Goal: Task Accomplishment & Management: Use online tool/utility

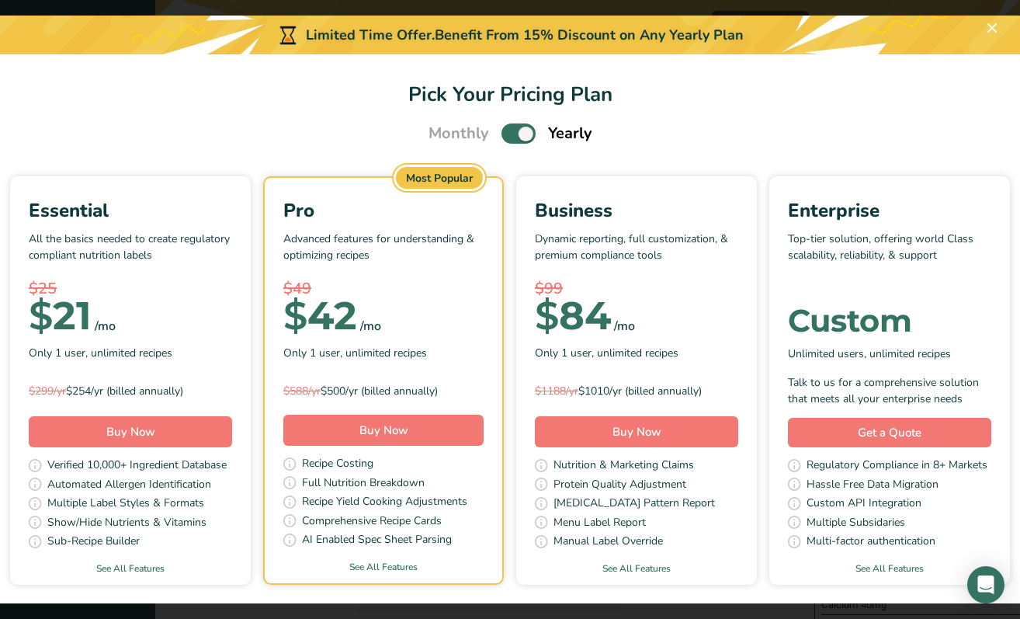
scroll to position [0, 23]
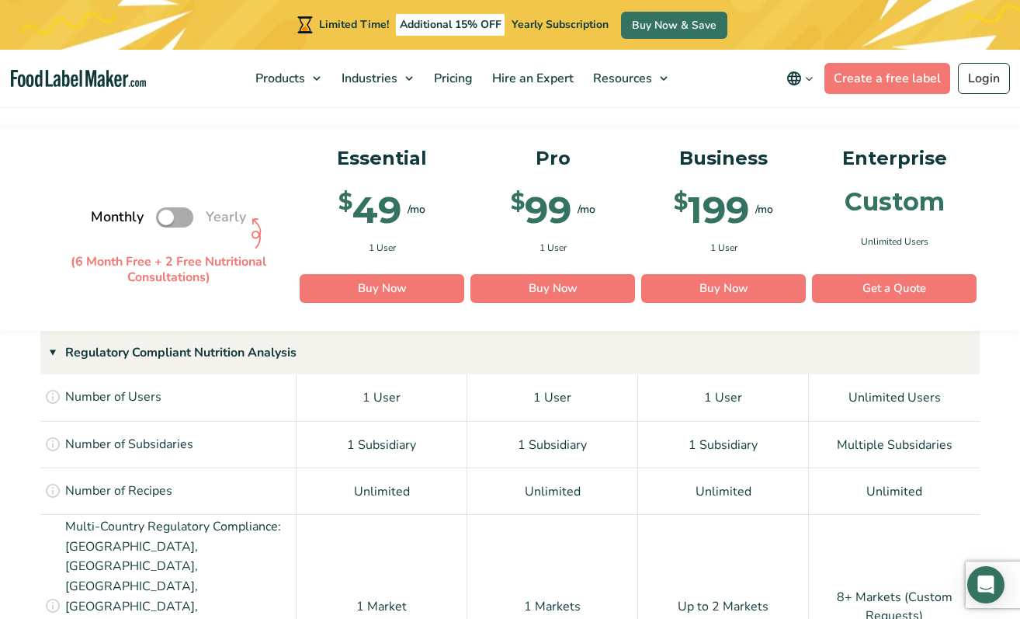
scroll to position [1164, 0]
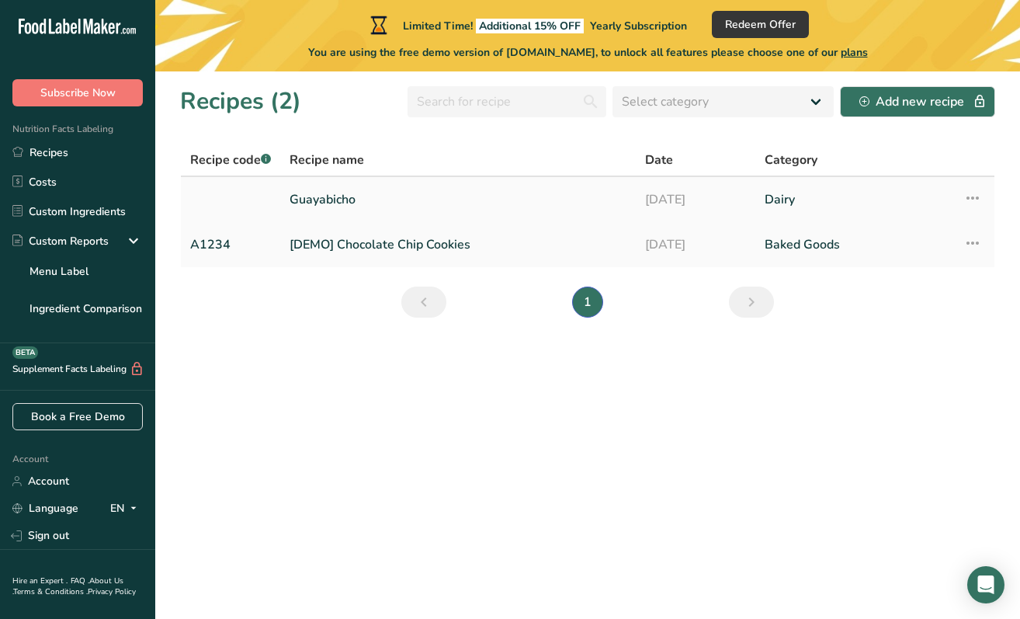
click at [533, 187] on link "Guayabicho" at bounding box center [458, 199] width 337 height 33
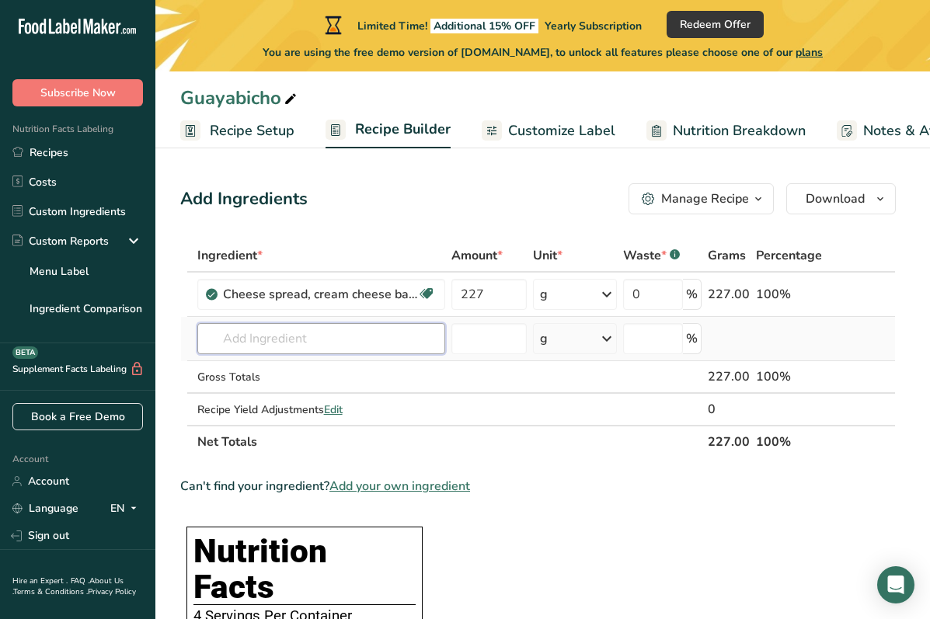
click at [314, 346] on input "text" at bounding box center [321, 338] width 248 height 31
type input "Guava jam"
click at [302, 399] on div "Add your own ingredient" at bounding box center [321, 396] width 223 height 16
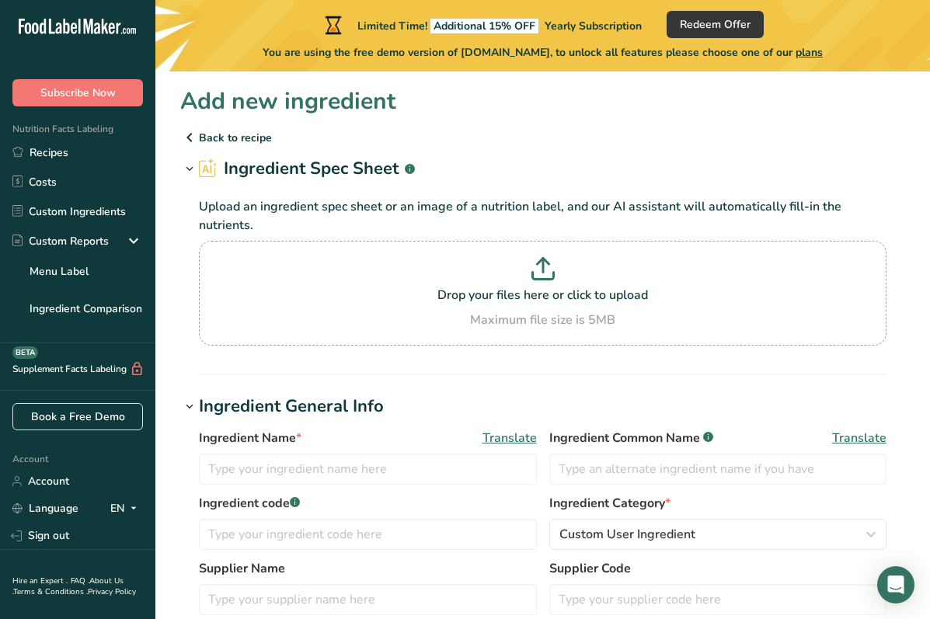
click at [228, 134] on p "Back to recipe" at bounding box center [542, 137] width 725 height 19
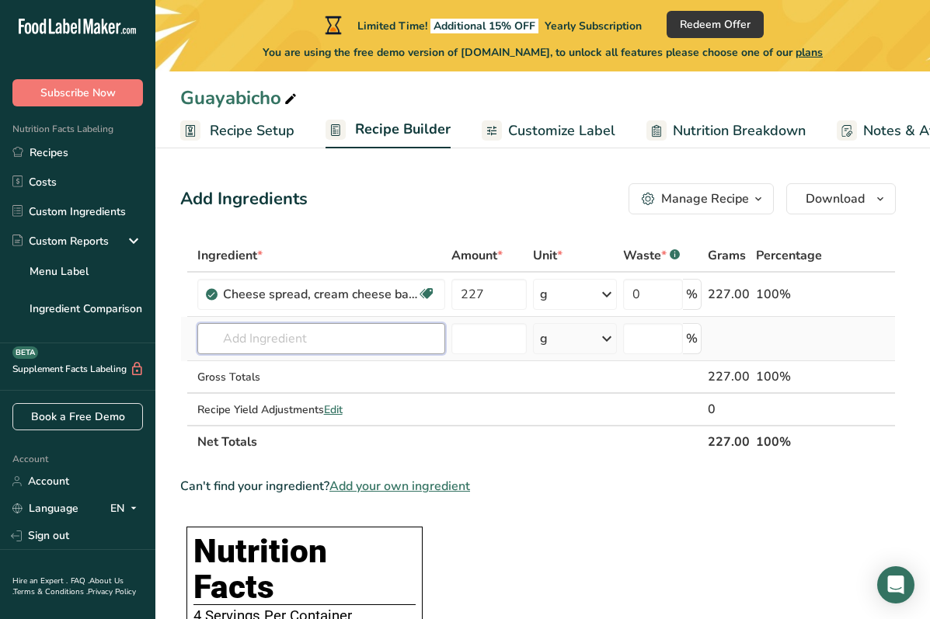
click at [407, 342] on input "text" at bounding box center [321, 338] width 248 height 31
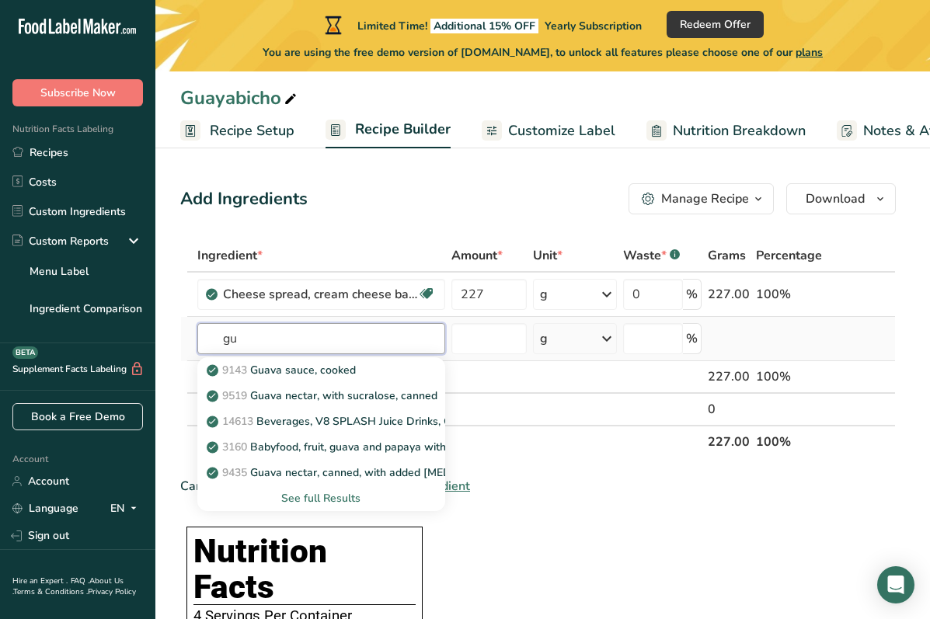
type input "g"
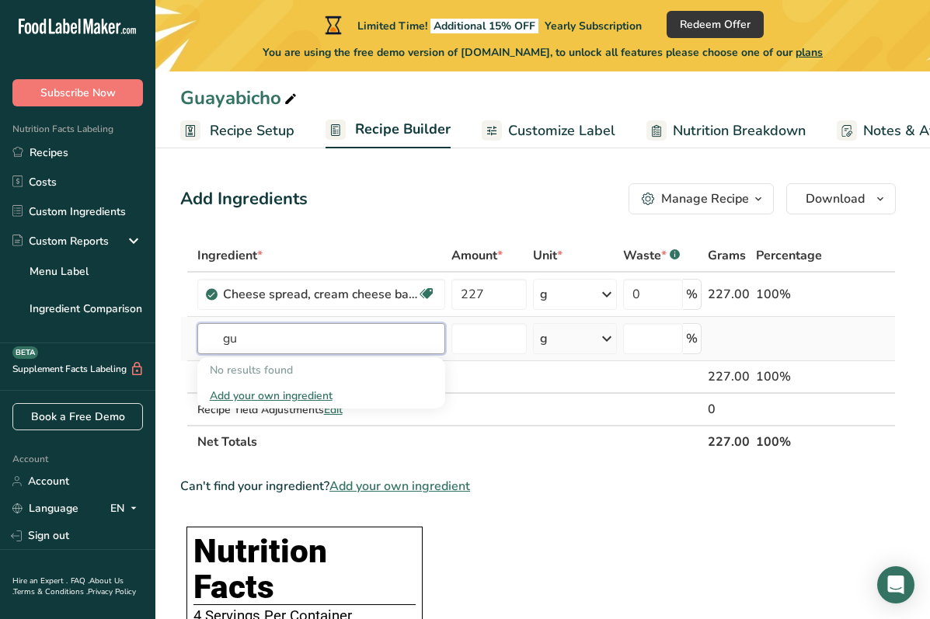
type input "g"
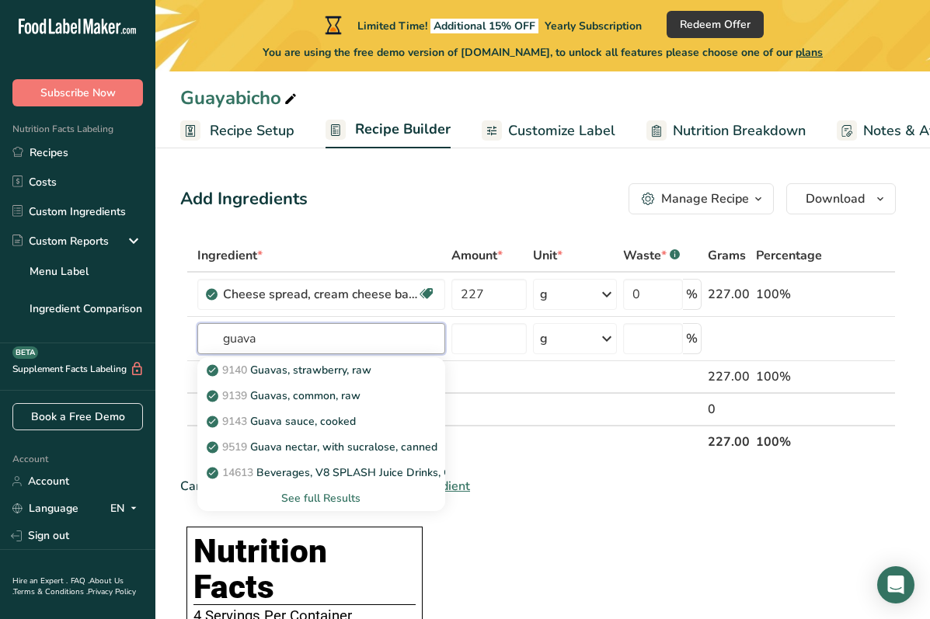
type input "guava"
click at [495, 449] on th "Net Totals" at bounding box center [449, 441] width 510 height 33
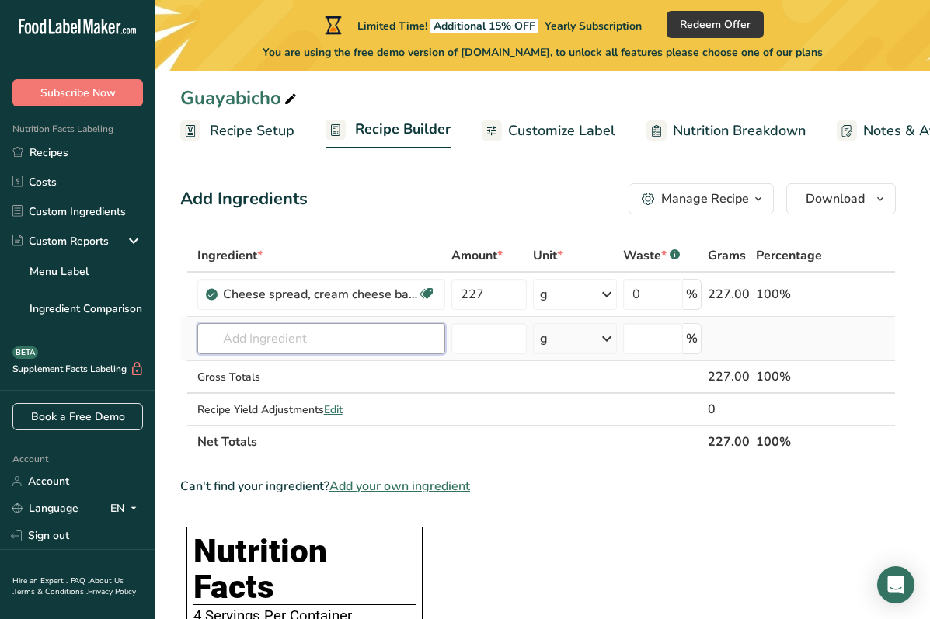
click at [276, 335] on input "text" at bounding box center [321, 338] width 248 height 31
type input "guava jam"
click at [246, 400] on div "Add your own ingredient" at bounding box center [321, 396] width 223 height 16
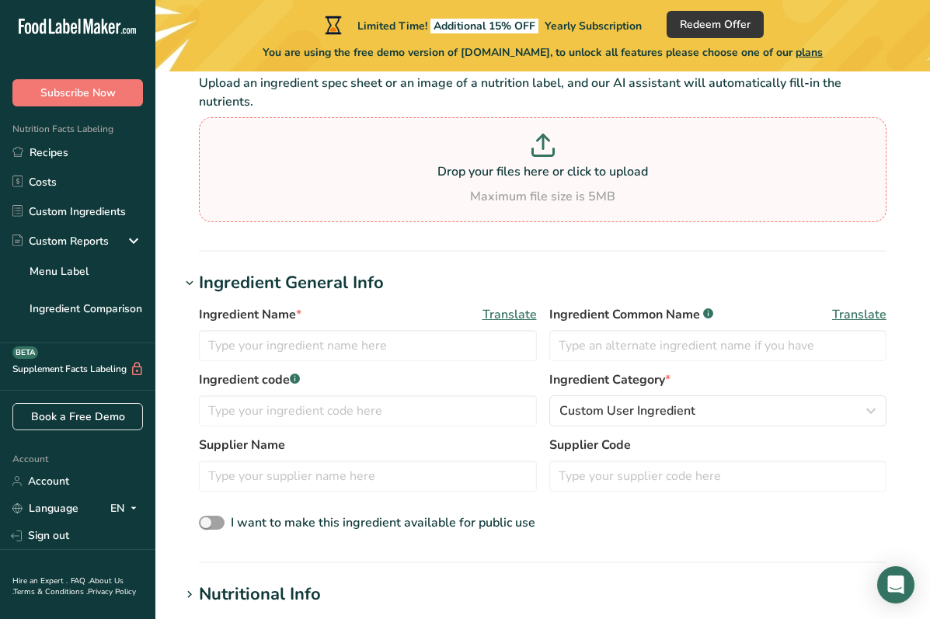
scroll to position [124, 0]
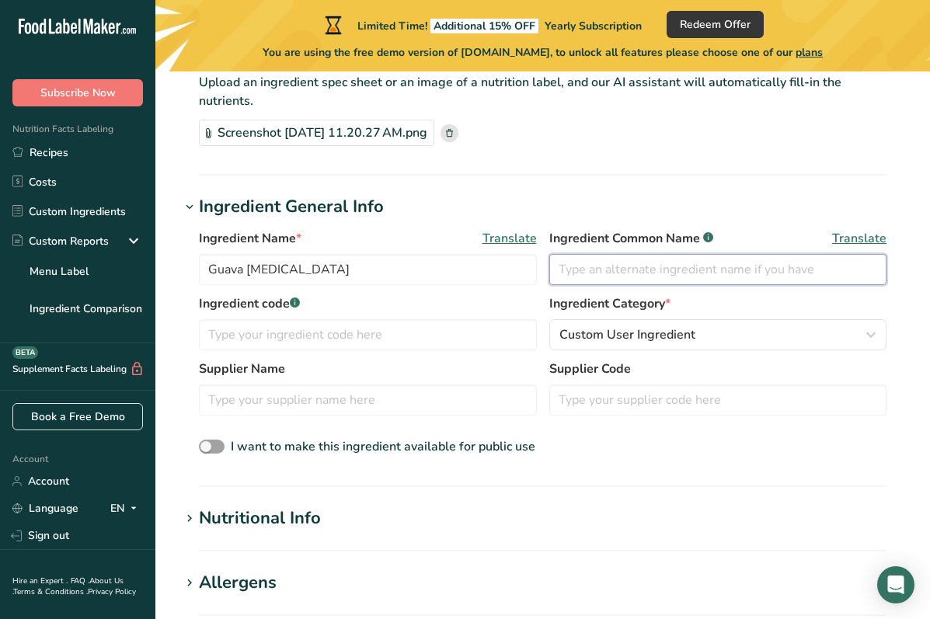
click at [662, 280] on input "text" at bounding box center [718, 269] width 338 height 31
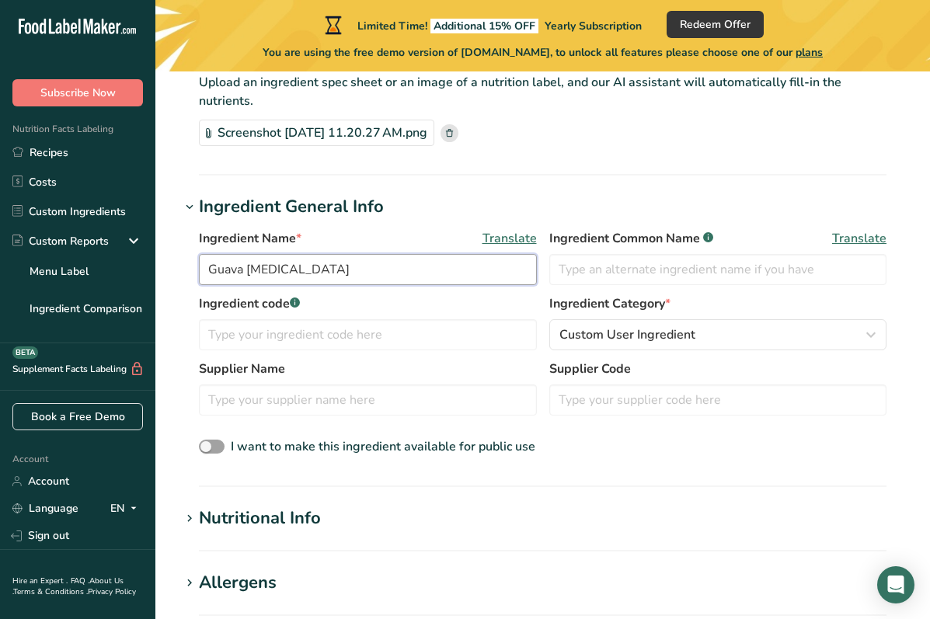
click at [479, 271] on input "Guava Pulp" at bounding box center [368, 269] width 338 height 31
type input "Guava Paste"
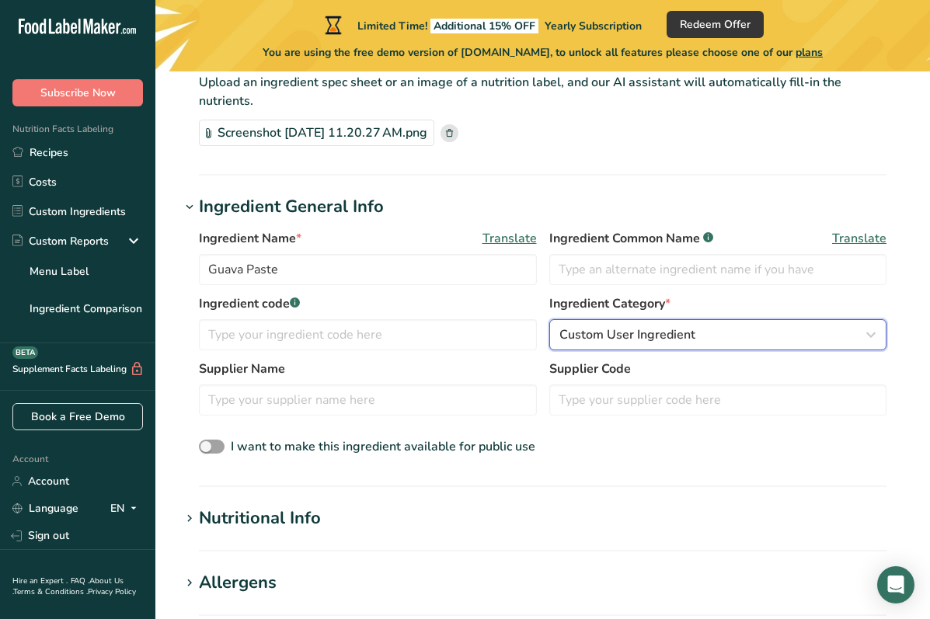
click at [638, 329] on span "Custom User Ingredient" at bounding box center [627, 334] width 136 height 19
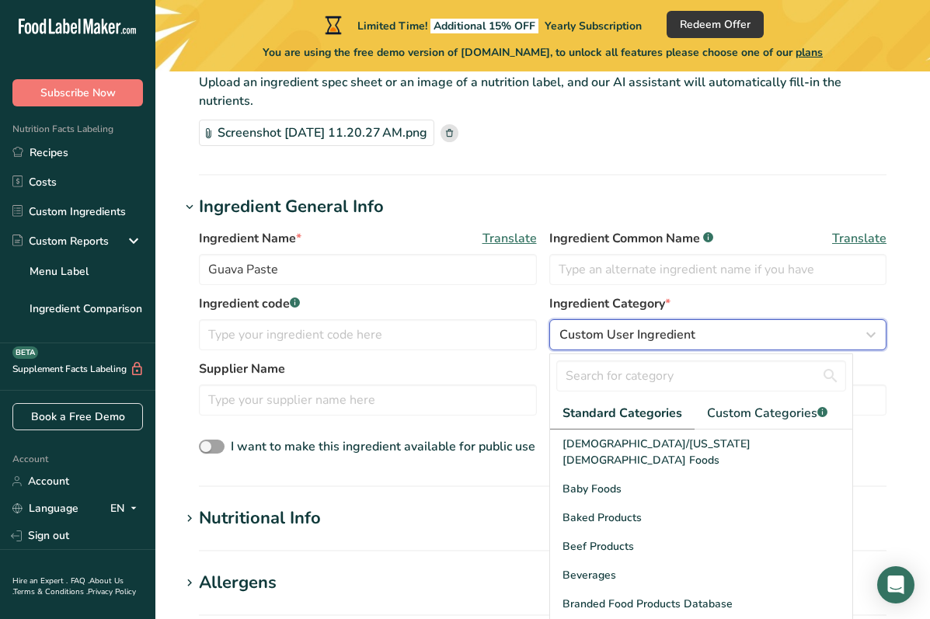
click at [638, 329] on span "Custom User Ingredient" at bounding box center [627, 334] width 136 height 19
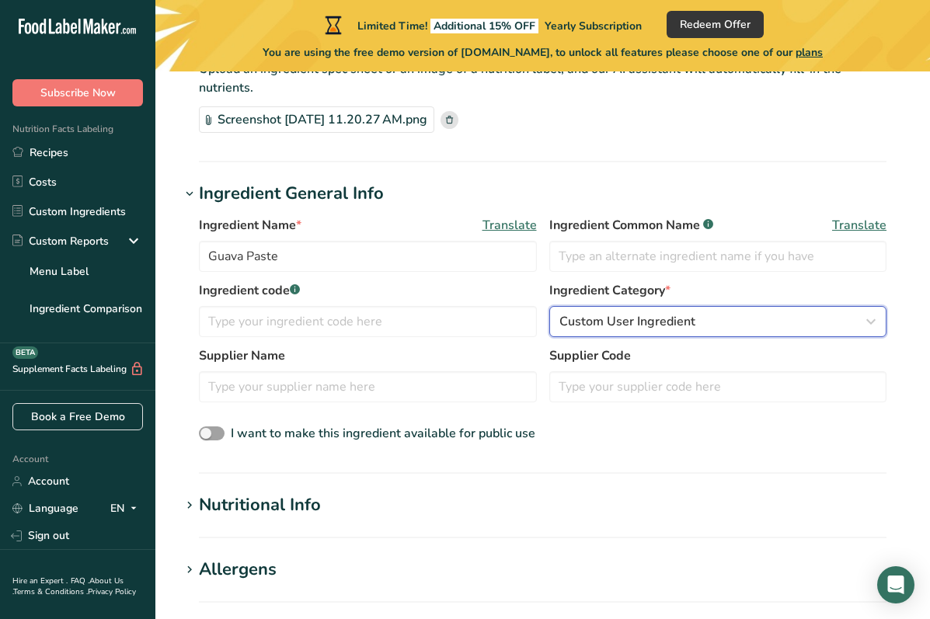
scroll to position [148, 0]
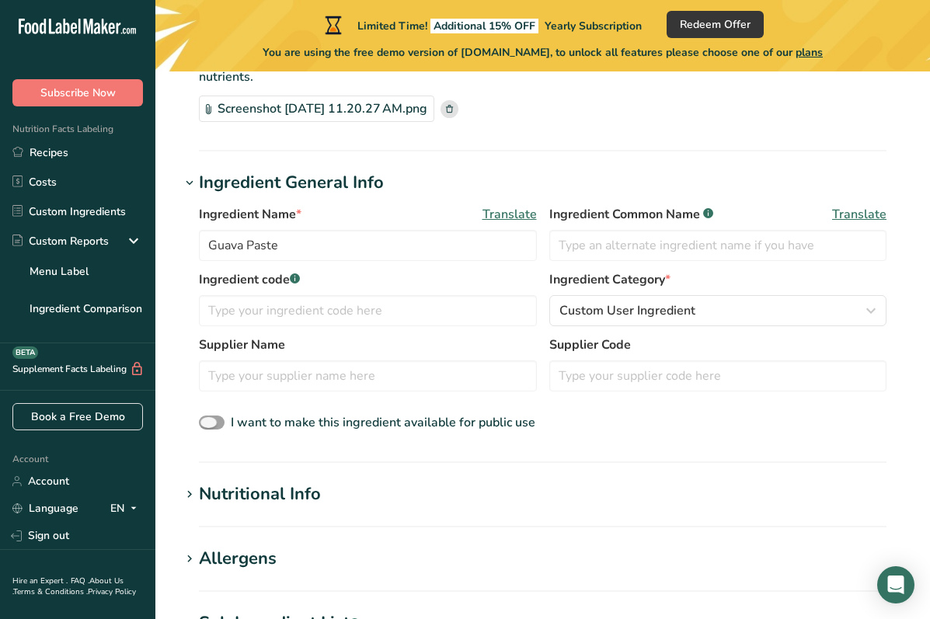
click at [475, 430] on span "I want to make this ingredient available for public use" at bounding box center [383, 422] width 304 height 17
click at [209, 428] on input "I want to make this ingredient available for public use" at bounding box center [204, 423] width 10 height 10
checkbox input "true"
click at [212, 249] on input "Guava Paste" at bounding box center [368, 245] width 338 height 31
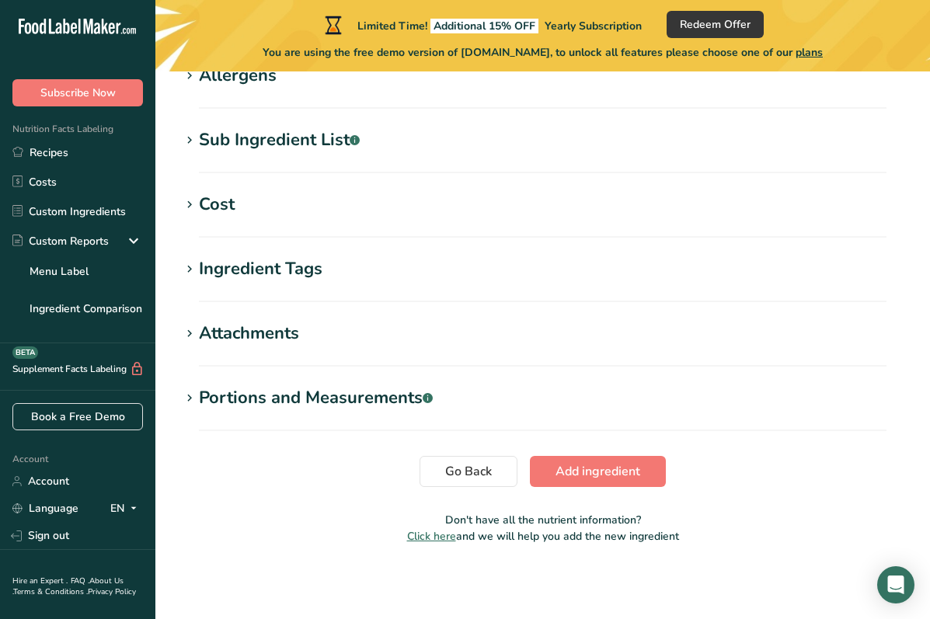
scroll to position [607, 0]
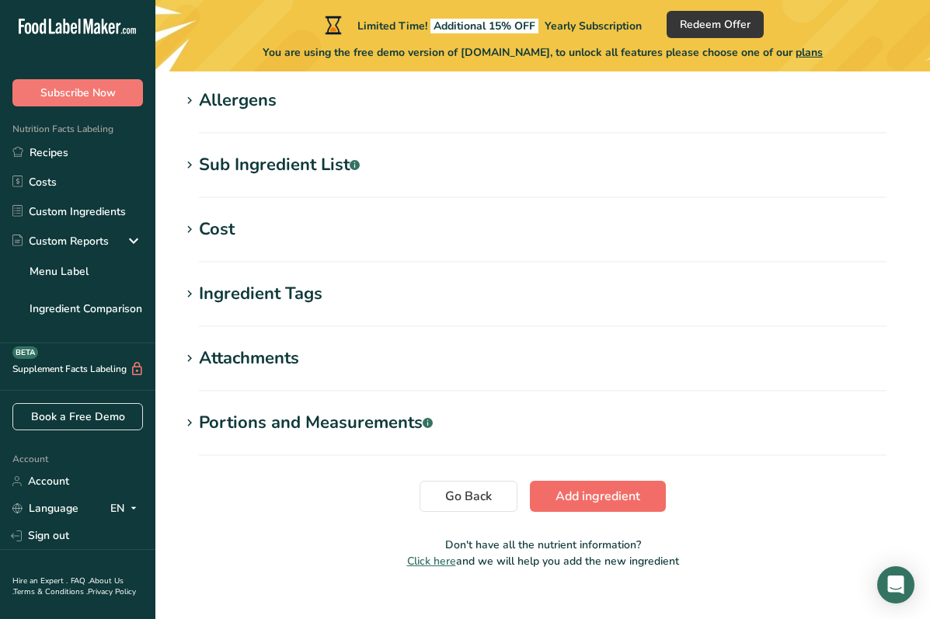
type input "Goya Guava Paste"
click at [615, 492] on span "Add ingredient" at bounding box center [597, 496] width 85 height 19
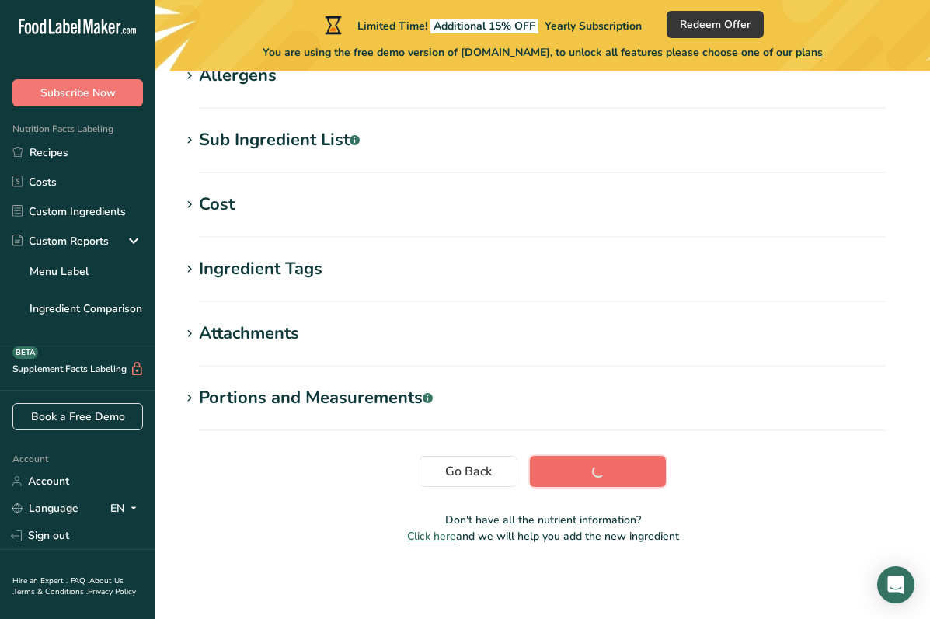
scroll to position [262, 0]
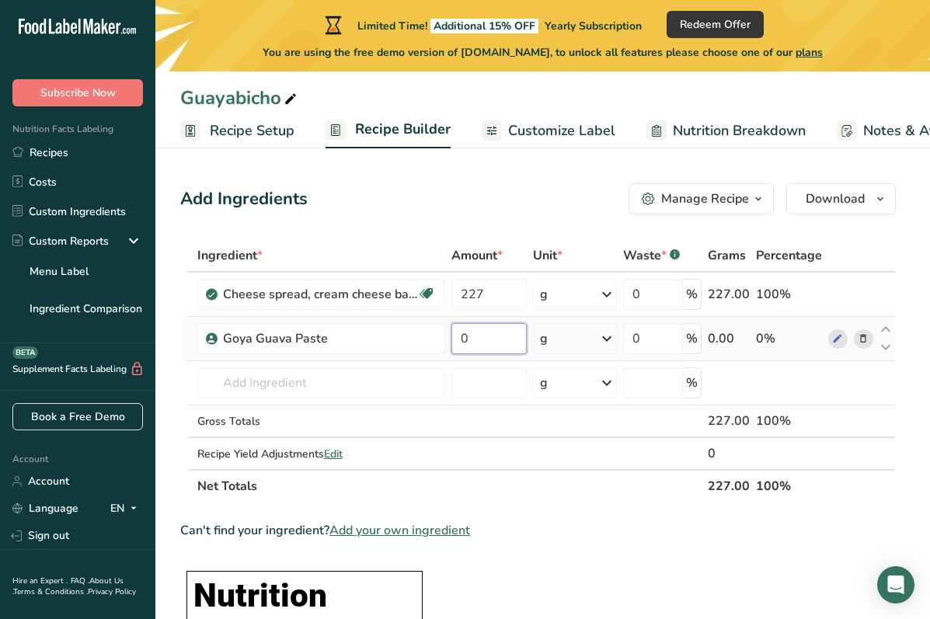
click at [488, 346] on input "0" at bounding box center [488, 338] width 75 height 31
type input "15"
click at [662, 290] on div "Ingredient * Amount * Unit * Waste * .a-a{fill:#347362;}.b-a{fill:#fff;} Grams …" at bounding box center [537, 370] width 715 height 263
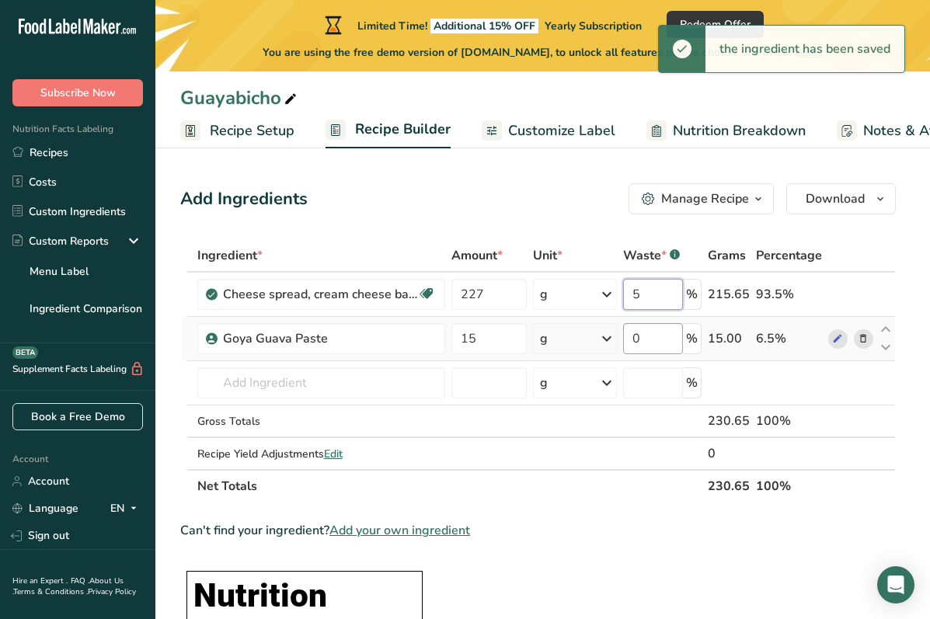
type input "5"
click at [648, 335] on div "Ingredient * Amount * Unit * Waste * .a-a{fill:#347362;}.b-a{fill:#fff;} Grams …" at bounding box center [537, 370] width 715 height 263
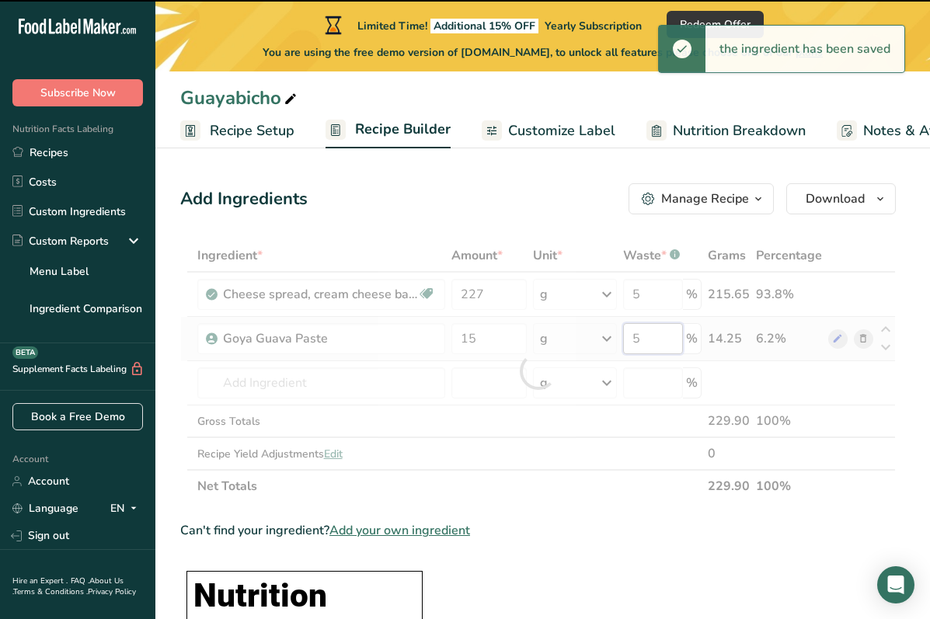
type input "0"
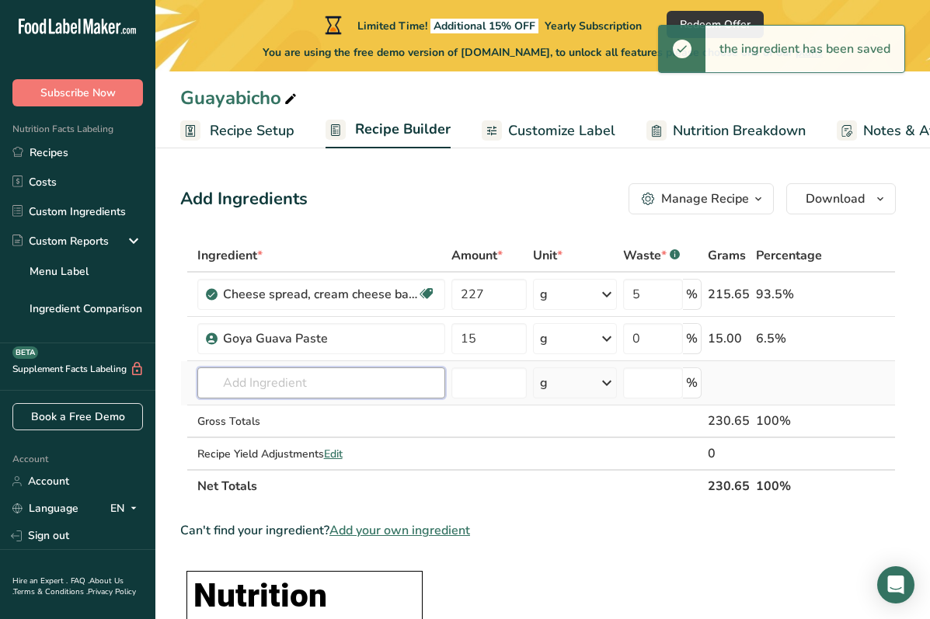
click at [329, 382] on div "Ingredient * Amount * Unit * Waste * .a-a{fill:#347362;}.b-a{fill:#fff;} Grams …" at bounding box center [537, 370] width 715 height 263
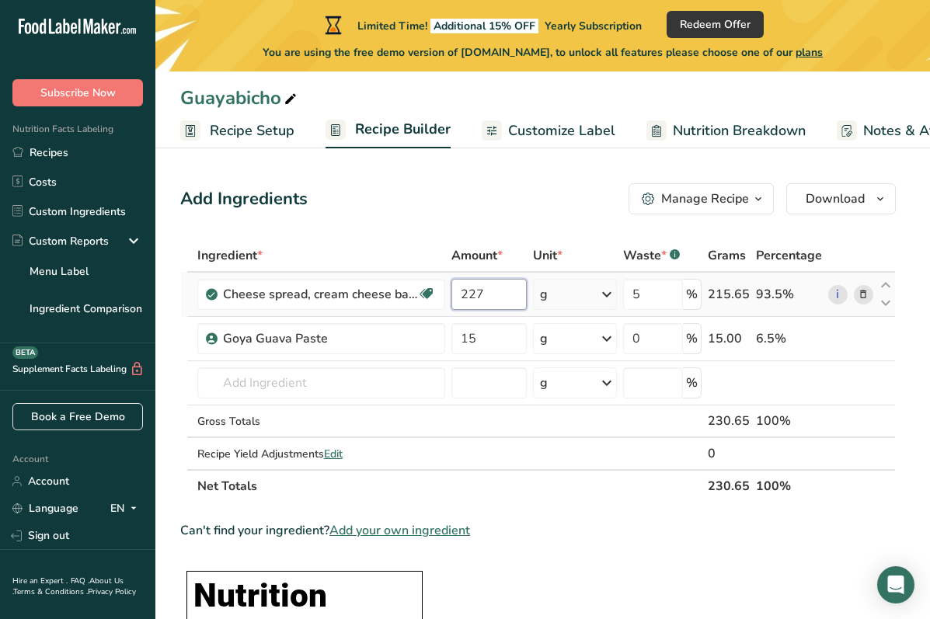
click at [498, 303] on input "227" at bounding box center [488, 294] width 75 height 31
type input "2"
type input "113.5"
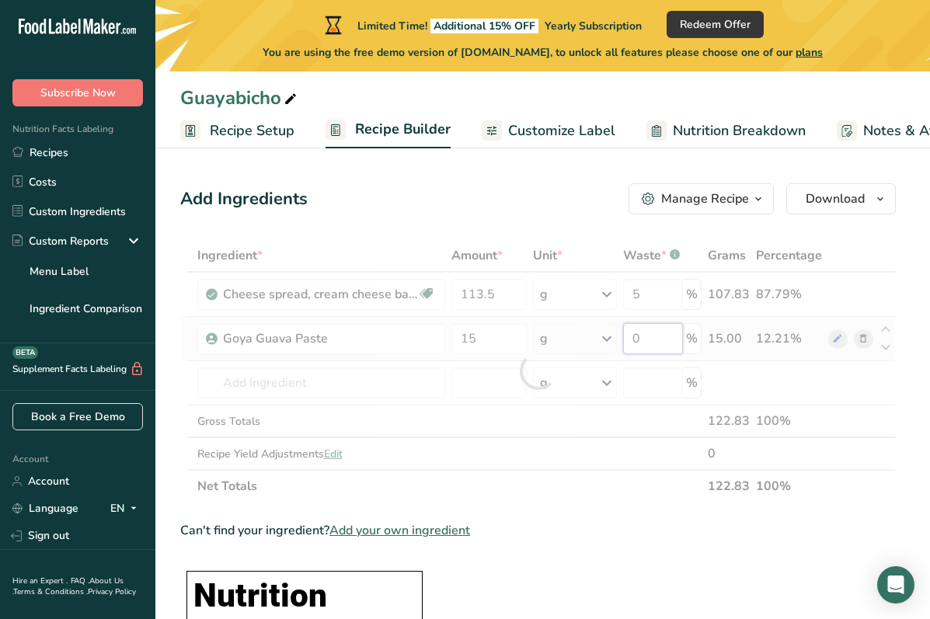
click at [650, 326] on div "Ingredient * Amount * Unit * Waste * .a-a{fill:#347362;}.b-a{fill:#fff;} Grams …" at bounding box center [537, 370] width 715 height 263
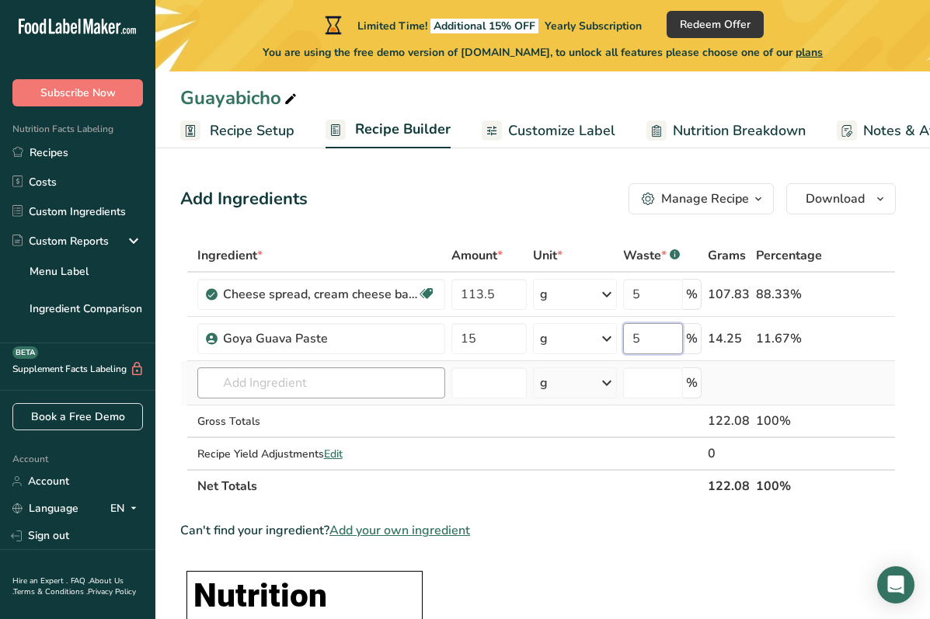
type input "5"
click at [352, 378] on div "Ingredient * Amount * Unit * Waste * .a-a{fill:#347362;}.b-a{fill:#fff;} Grams …" at bounding box center [537, 370] width 715 height 263
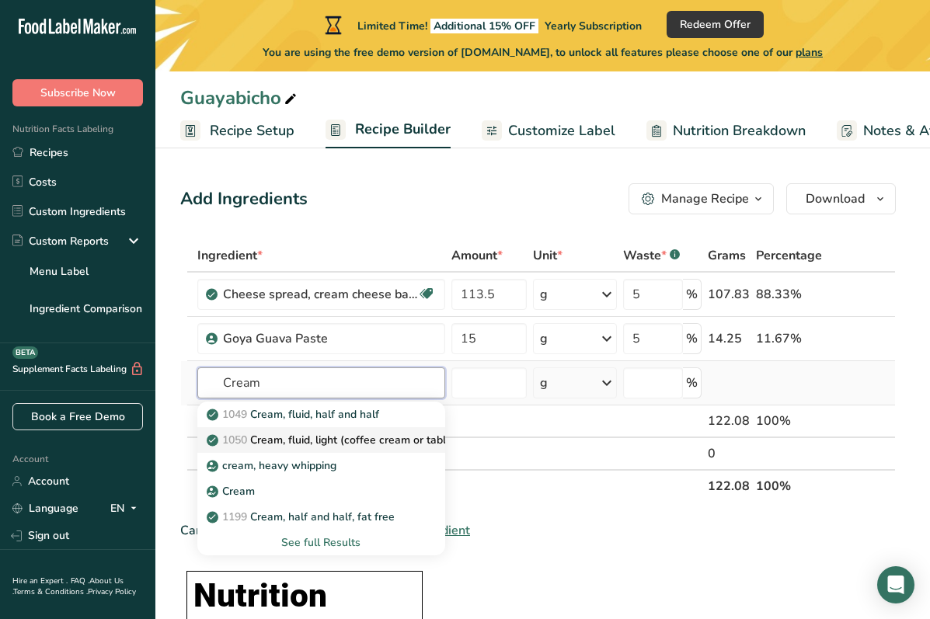
type input "Cream"
click at [333, 437] on p "1050 Cream, fluid, light (coffee cream or table cream)" at bounding box center [350, 440] width 280 height 16
type input "Cream, fluid, light (coffee cream or table cream)"
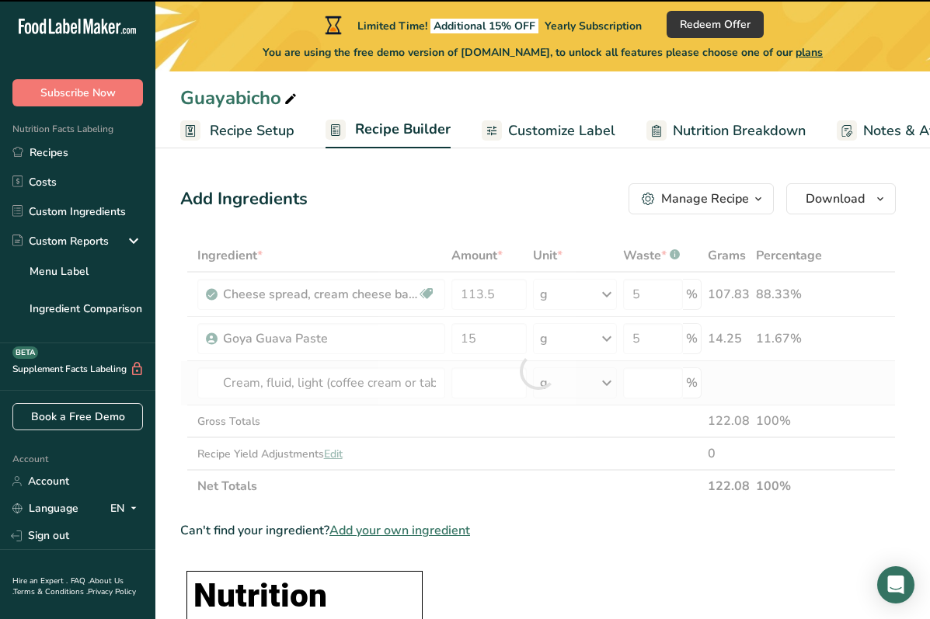
type input "0"
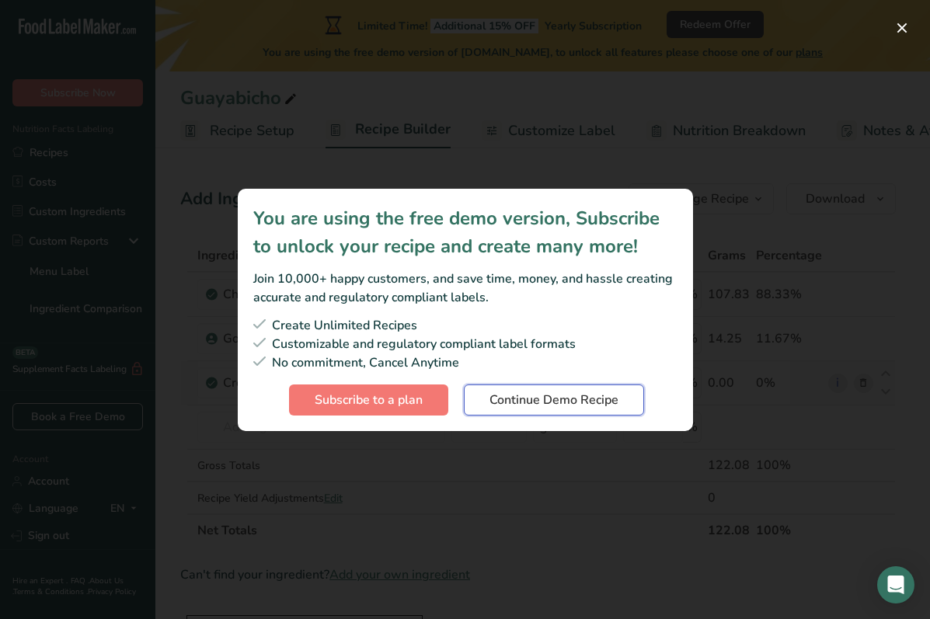
click at [524, 410] on button "Continue Demo Recipe" at bounding box center [554, 399] width 180 height 31
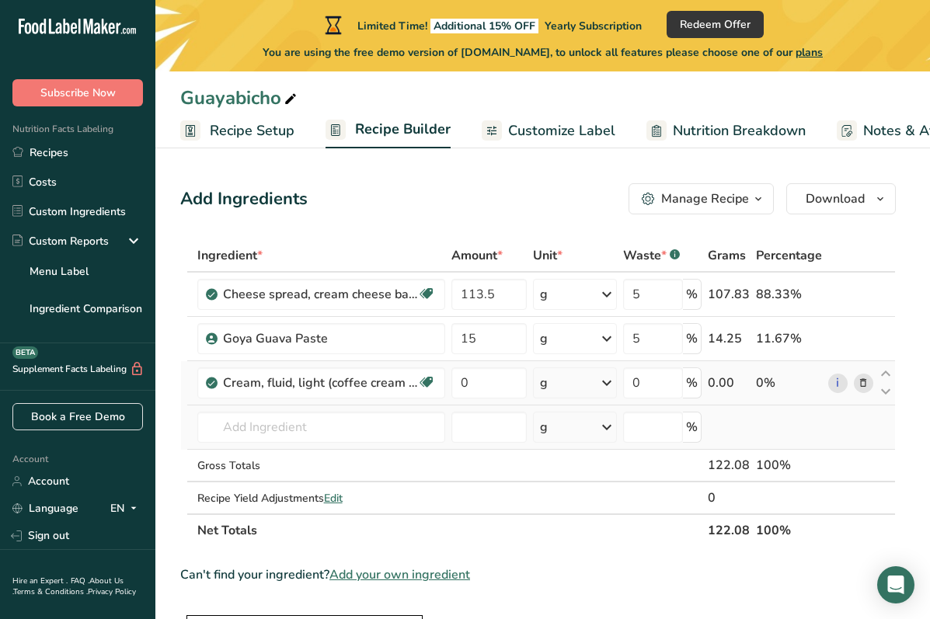
scroll to position [15, 0]
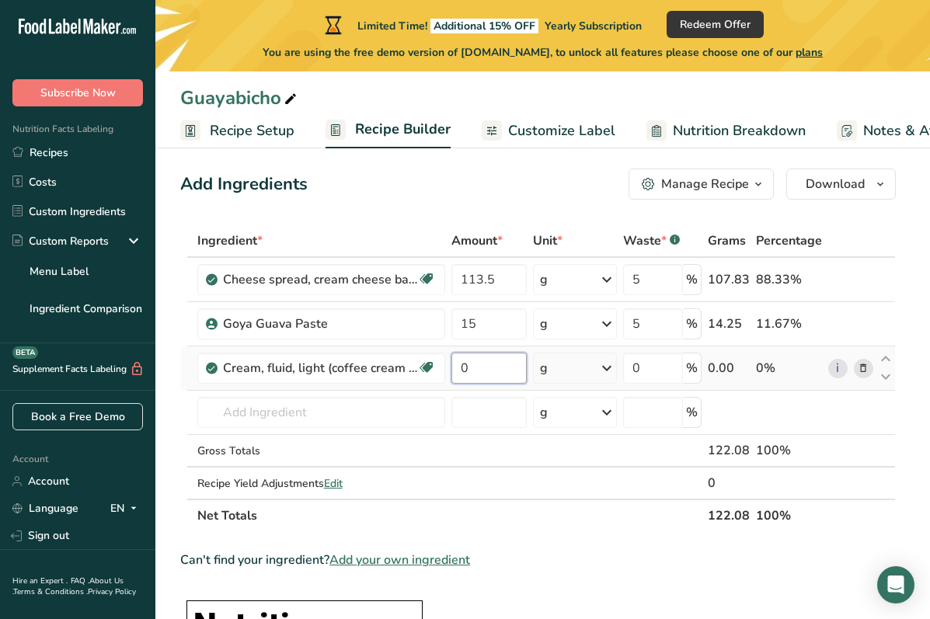
click at [509, 368] on input "0" at bounding box center [488, 368] width 75 height 31
type input "0"
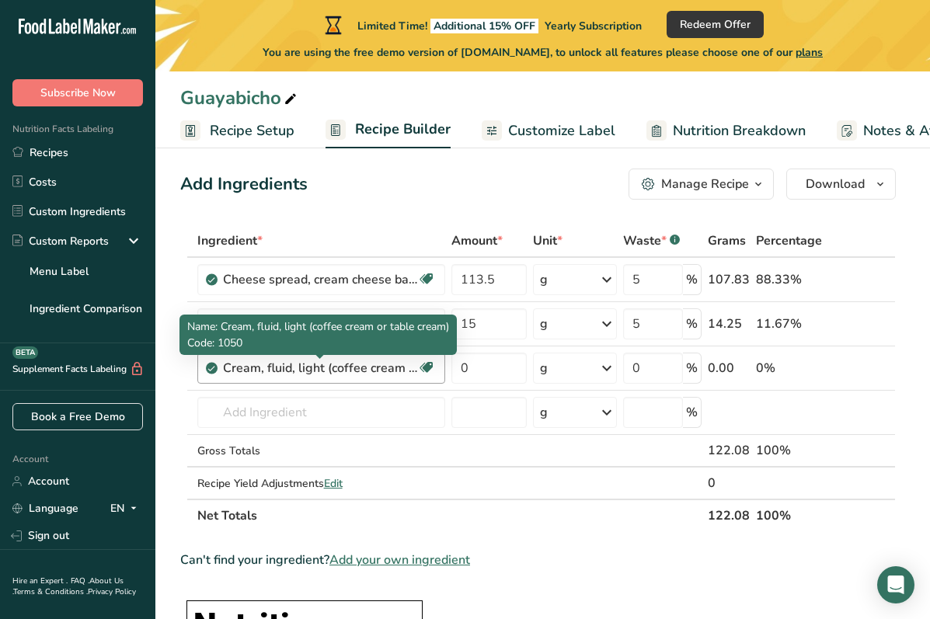
click at [266, 370] on div "Ingredient * Amount * Unit * Waste * .a-a{fill:#347362;}.b-a{fill:#fff;} Grams …" at bounding box center [537, 378] width 715 height 308
click at [266, 370] on div "Cream, fluid, light (coffee cream or table cream)" at bounding box center [320, 368] width 194 height 19
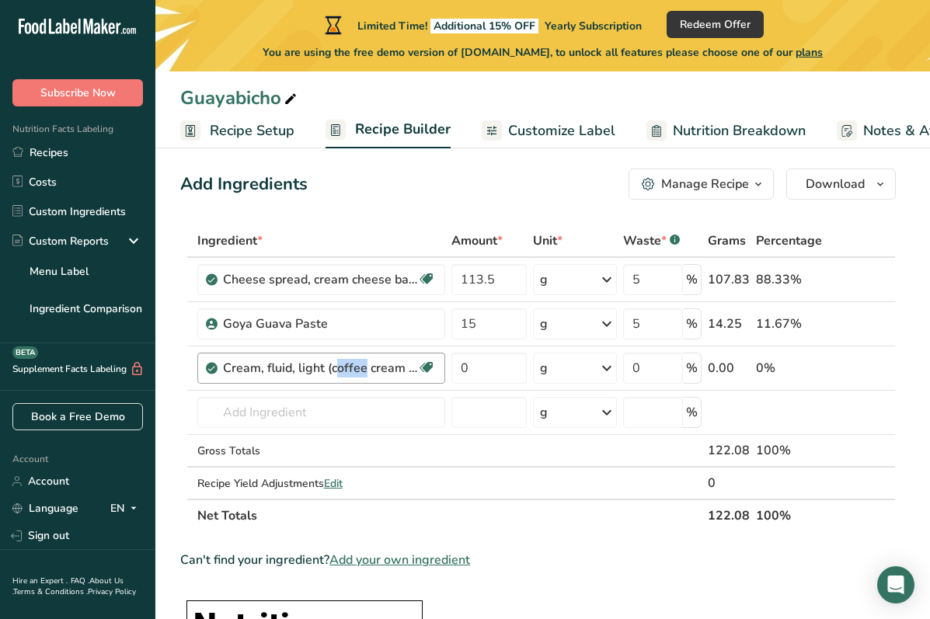
click at [266, 370] on div "Cream, fluid, light (coffee cream or table cream)" at bounding box center [320, 368] width 194 height 19
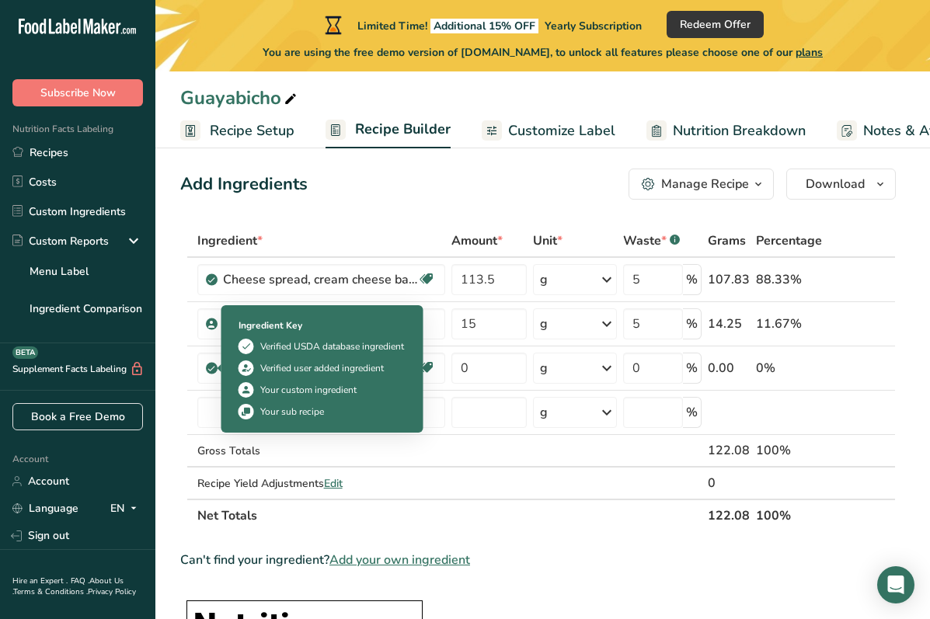
click at [213, 364] on icon at bounding box center [211, 368] width 9 height 14
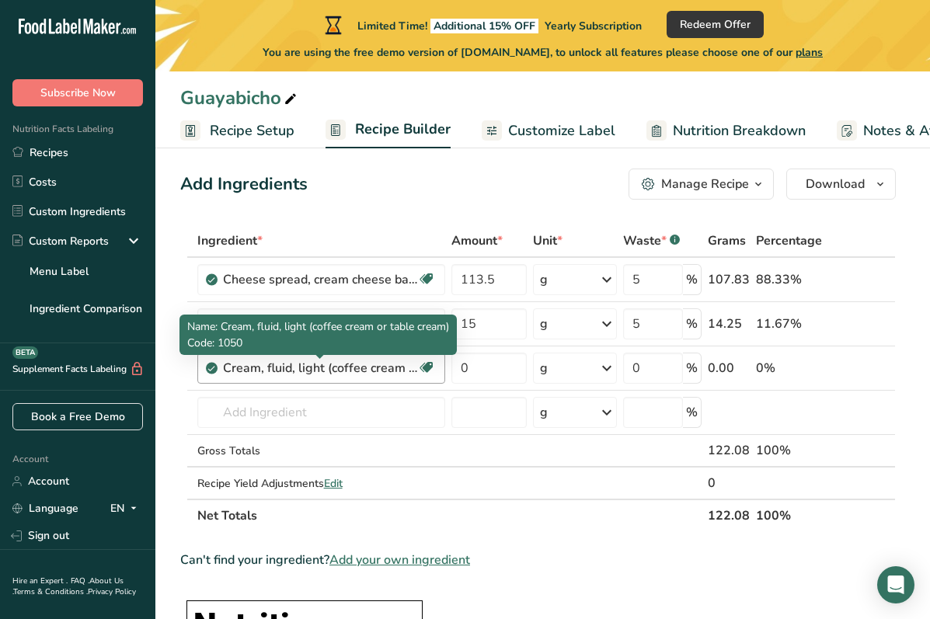
click at [268, 364] on div "Cream, fluid, light (coffee cream or table cream)" at bounding box center [320, 368] width 194 height 19
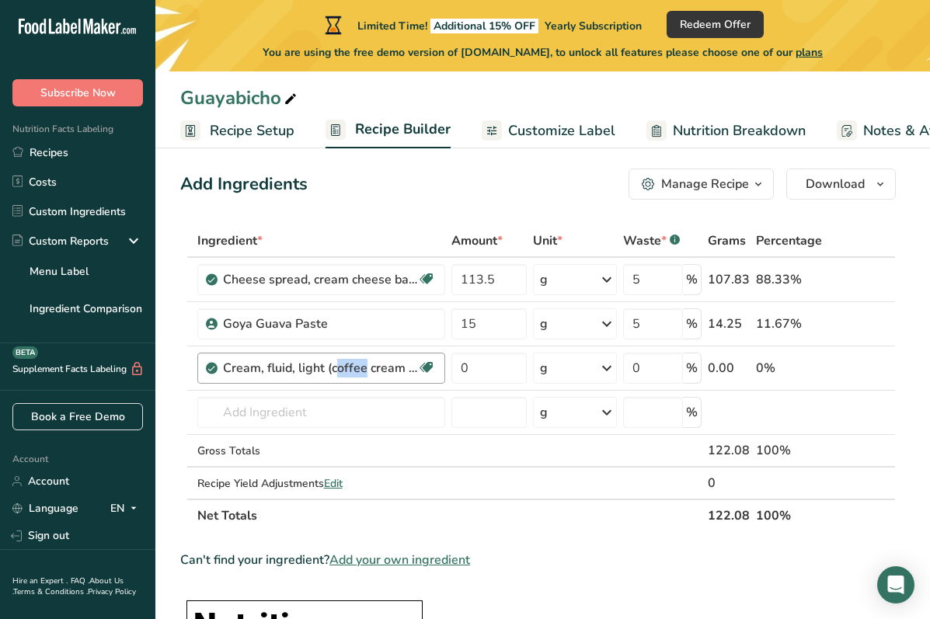
click at [268, 364] on div "Cream, fluid, light (coffee cream or table cream)" at bounding box center [320, 368] width 194 height 19
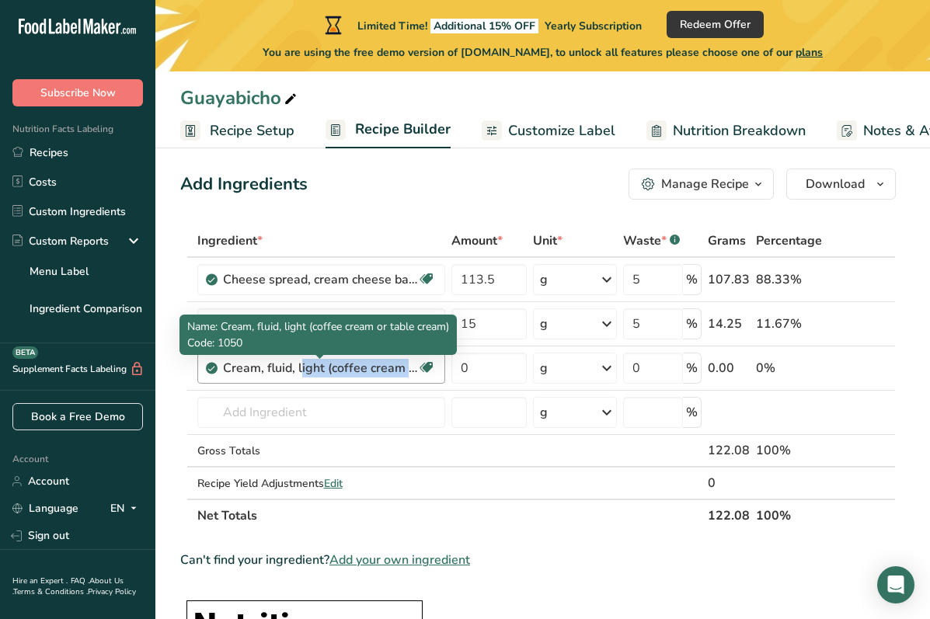
click at [268, 364] on div "Cream, fluid, light (coffee cream or table cream)" at bounding box center [320, 368] width 194 height 19
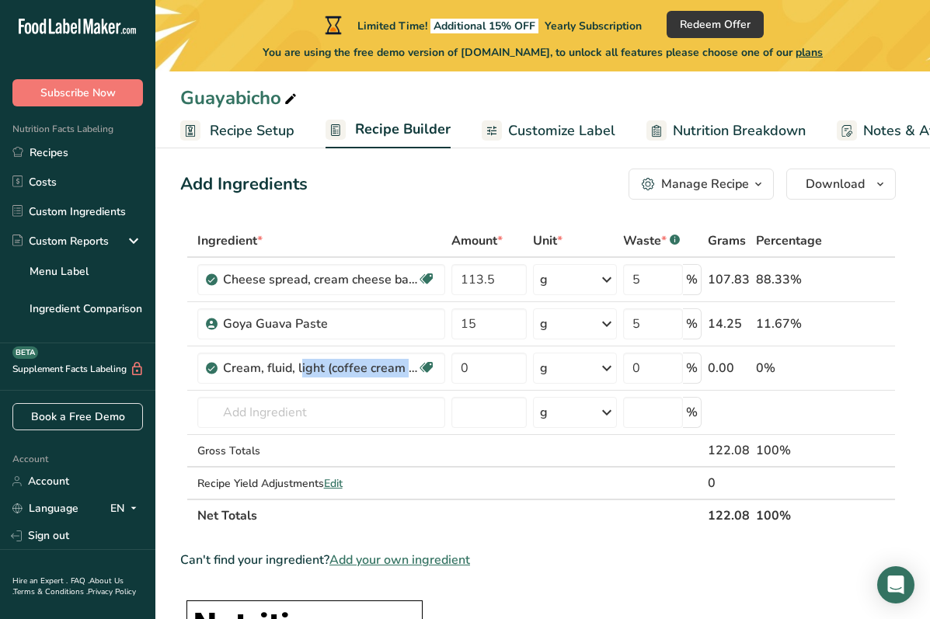
click at [867, 367] on icon at bounding box center [862, 368] width 11 height 16
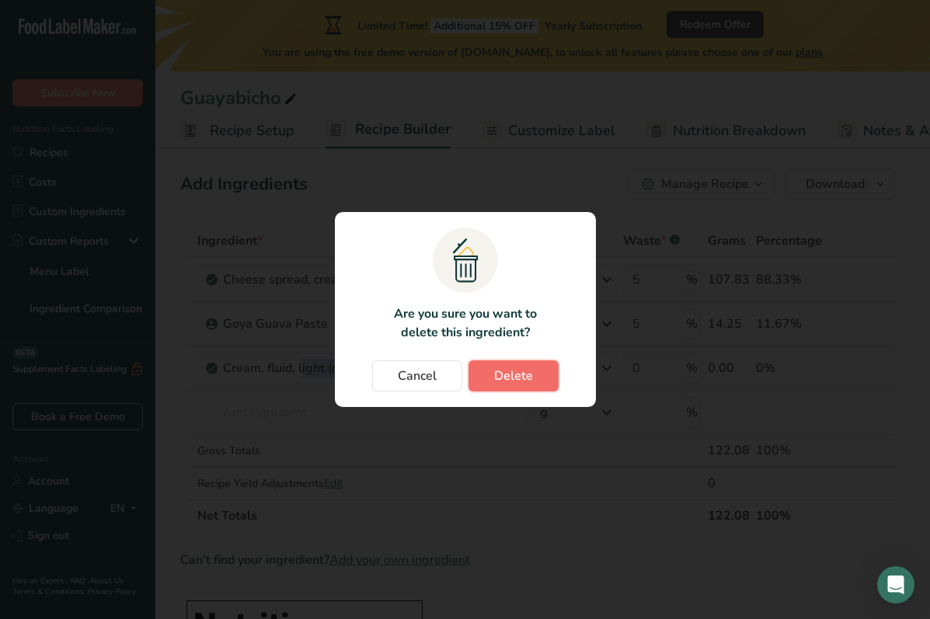
click at [512, 366] on button "Delete" at bounding box center [513, 375] width 90 height 31
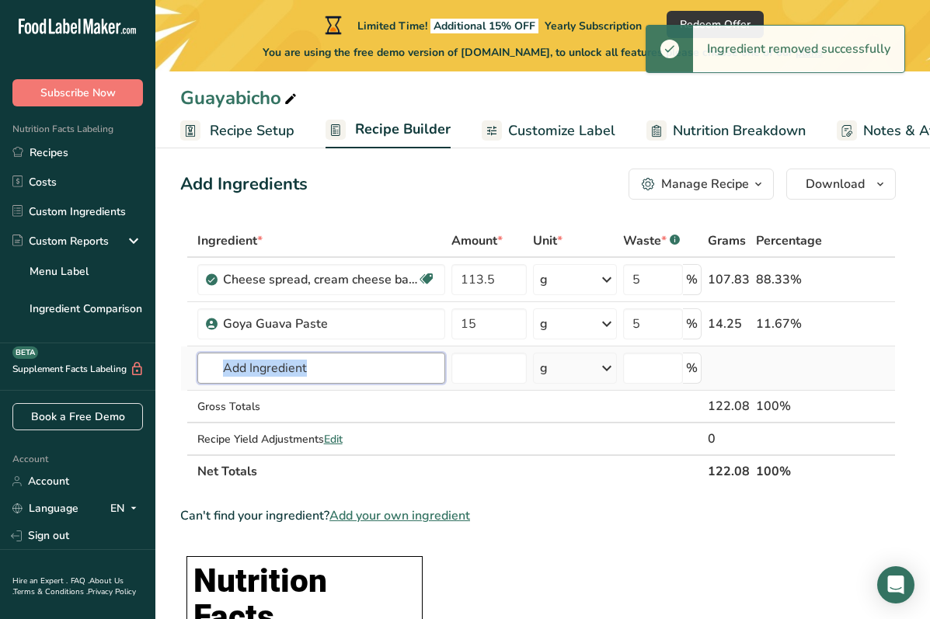
click at [279, 365] on input "text" at bounding box center [321, 368] width 248 height 31
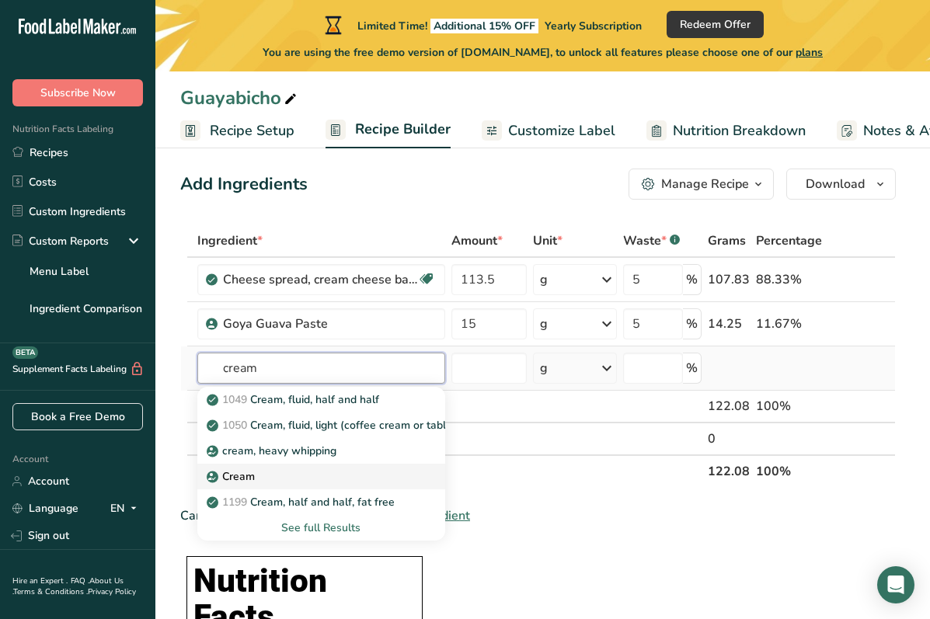
type input "cream"
click at [259, 476] on div "Cream" at bounding box center [309, 476] width 198 height 16
type input "Cream"
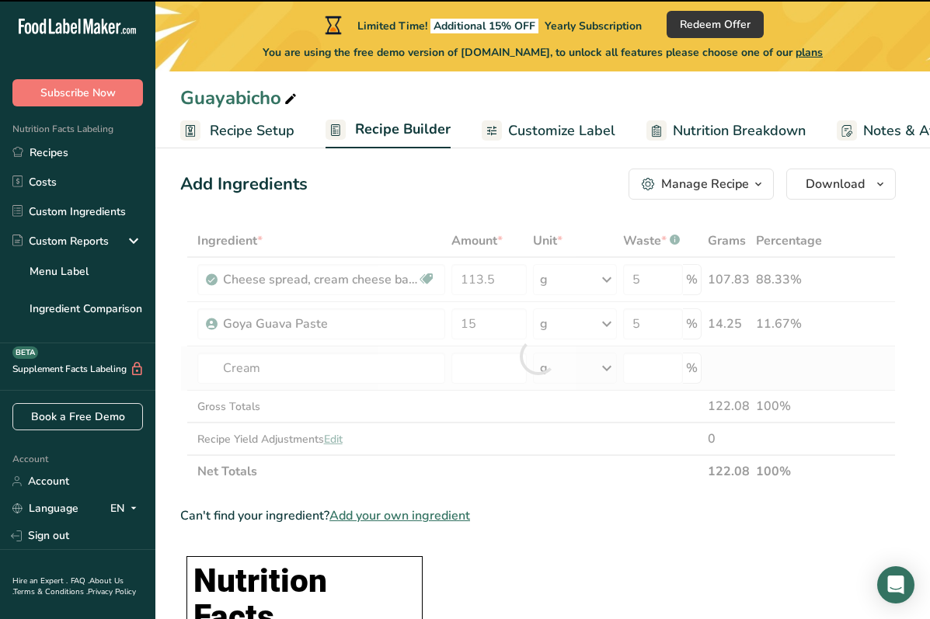
type input "0"
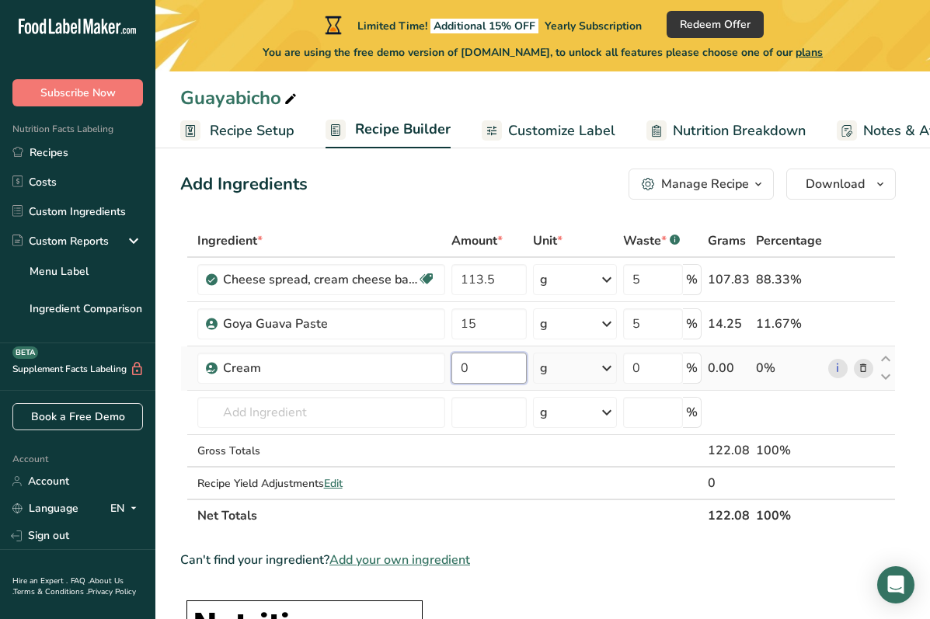
click at [488, 361] on input "0" at bounding box center [488, 368] width 75 height 31
type input "0"
click at [480, 320] on div "Ingredient * Amount * Unit * Waste * .a-a{fill:#347362;}.b-a{fill:#fff;} Grams …" at bounding box center [537, 378] width 715 height 308
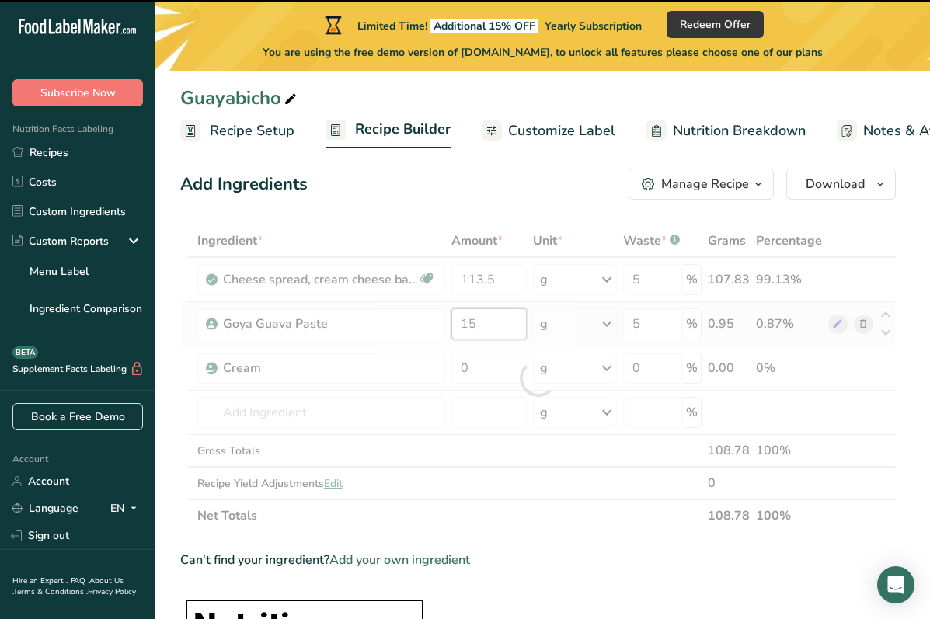
type input "1"
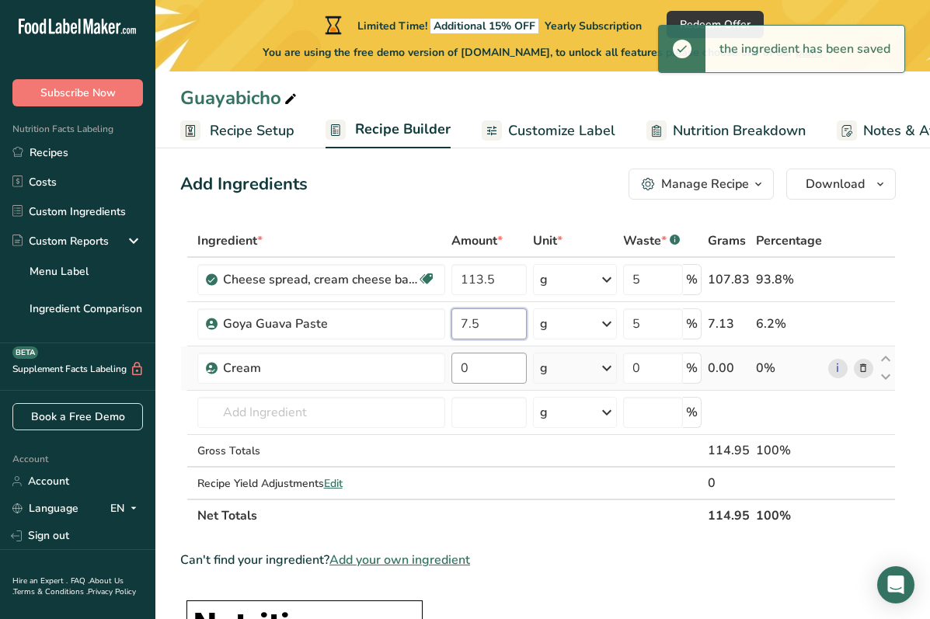
type input "7.5"
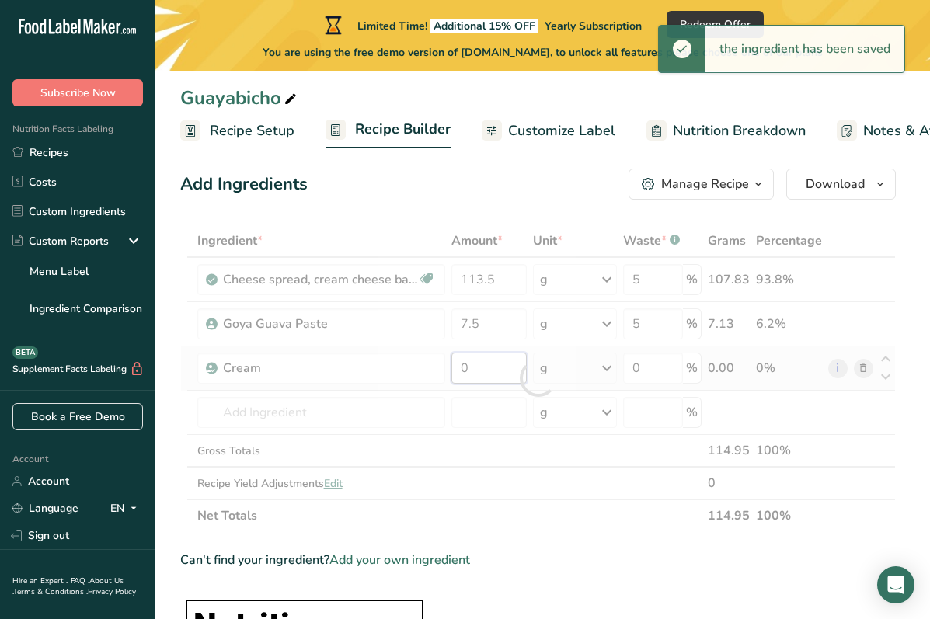
click at [493, 361] on div "Ingredient * Amount * Unit * Waste * .a-a{fill:#347362;}.b-a{fill:#fff;} Grams …" at bounding box center [537, 378] width 715 height 308
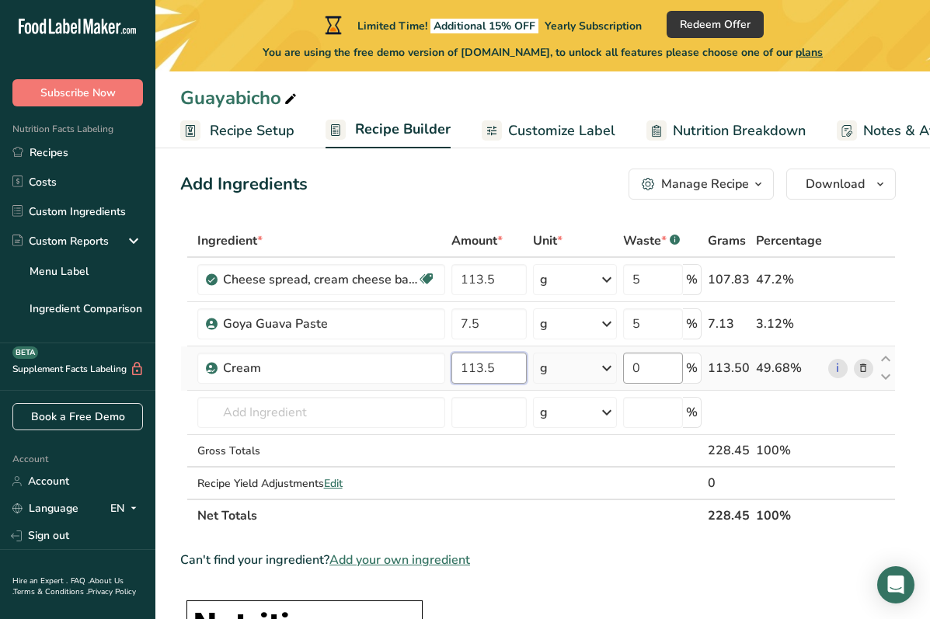
type input "113.5"
click at [669, 375] on div "Ingredient * Amount * Unit * Waste * .a-a{fill:#347362;}.b-a{fill:#fff;} Grams …" at bounding box center [537, 378] width 715 height 308
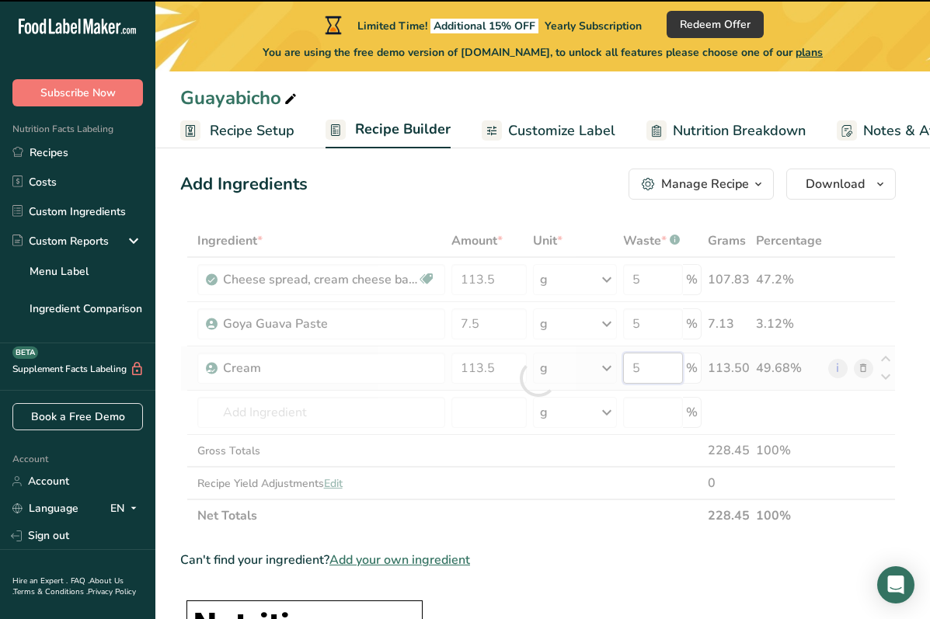
type input "0"
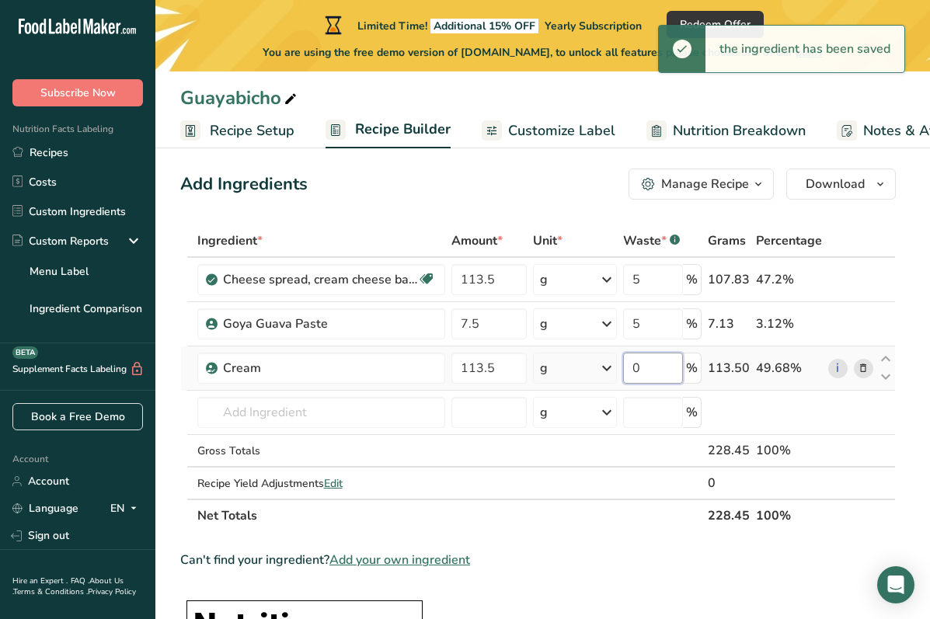
click at [669, 367] on input "0" at bounding box center [653, 368] width 60 height 31
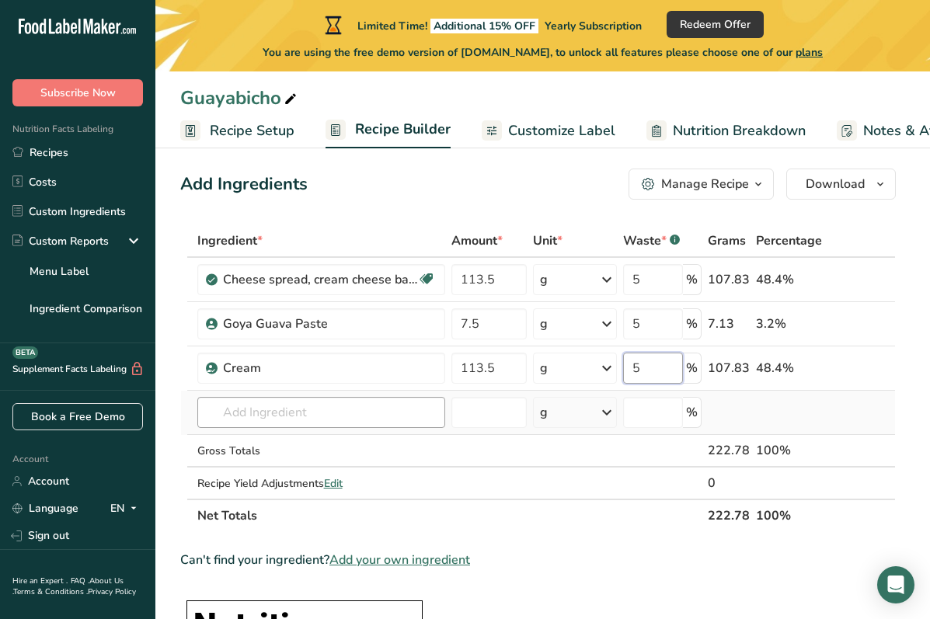
type input "5"
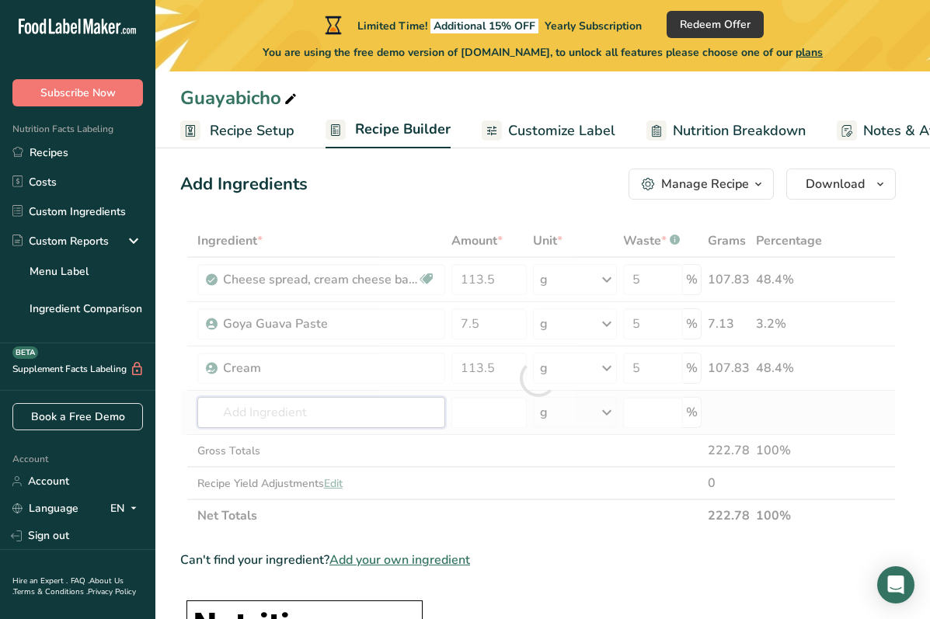
click at [405, 412] on div "Ingredient * Amount * Unit * Waste * .a-a{fill:#347362;}.b-a{fill:#fff;} Grams …" at bounding box center [537, 378] width 715 height 308
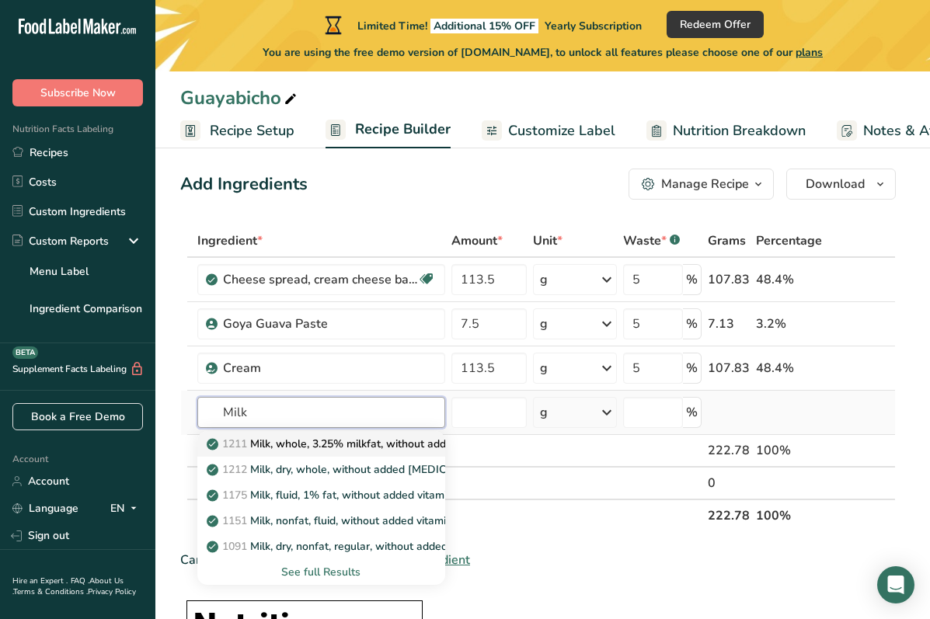
type input "Milk"
click at [395, 445] on p "1211 Milk, whole, 3.25% milkfat, without added vitamin A and vitamin D" at bounding box center [417, 444] width 414 height 16
type input "Milk, whole, 3.25% milkfat, without added vitamin A and vitamin D"
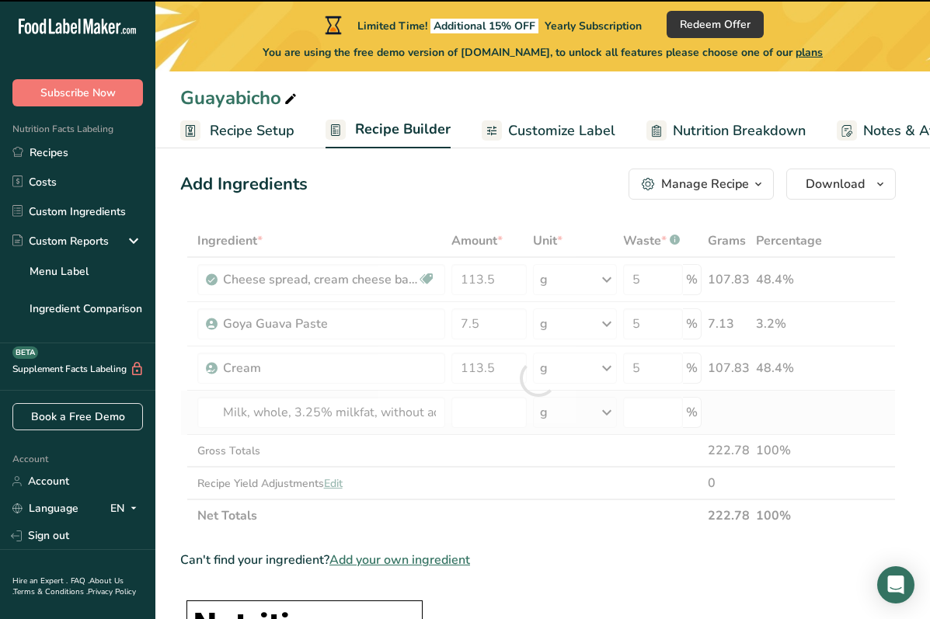
type input "0"
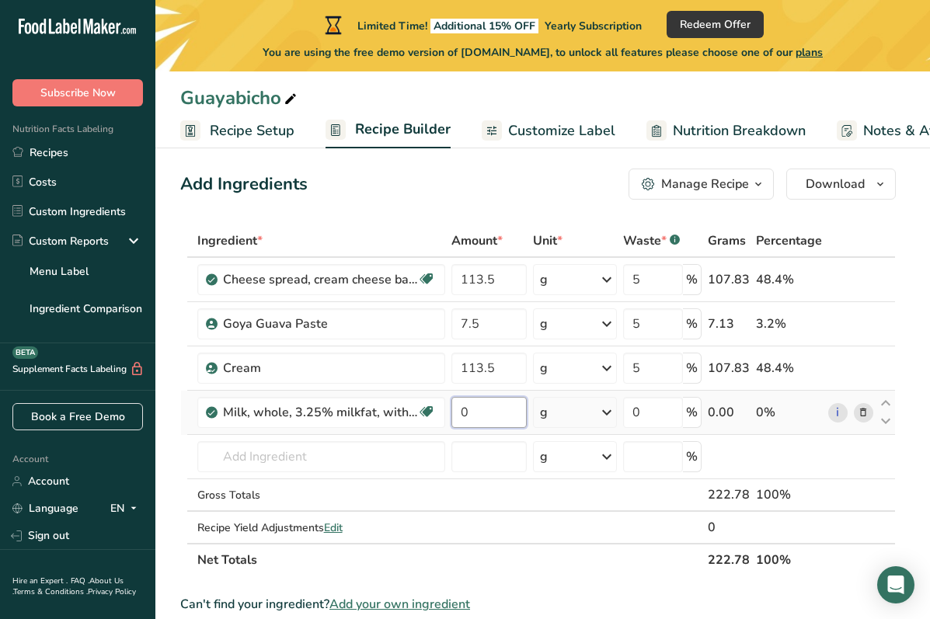
click at [504, 412] on input "0" at bounding box center [488, 412] width 75 height 31
type input "91.5"
click at [654, 404] on div "Ingredient * Amount * Unit * Waste * .a-a{fill:#347362;}.b-a{fill:#fff;} Grams …" at bounding box center [537, 400] width 715 height 352
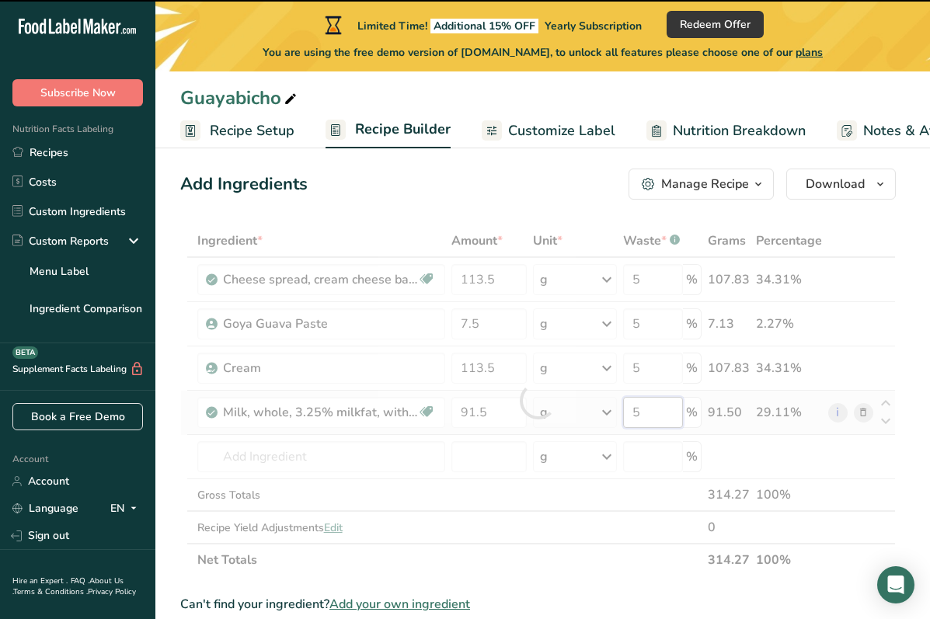
type input "0"
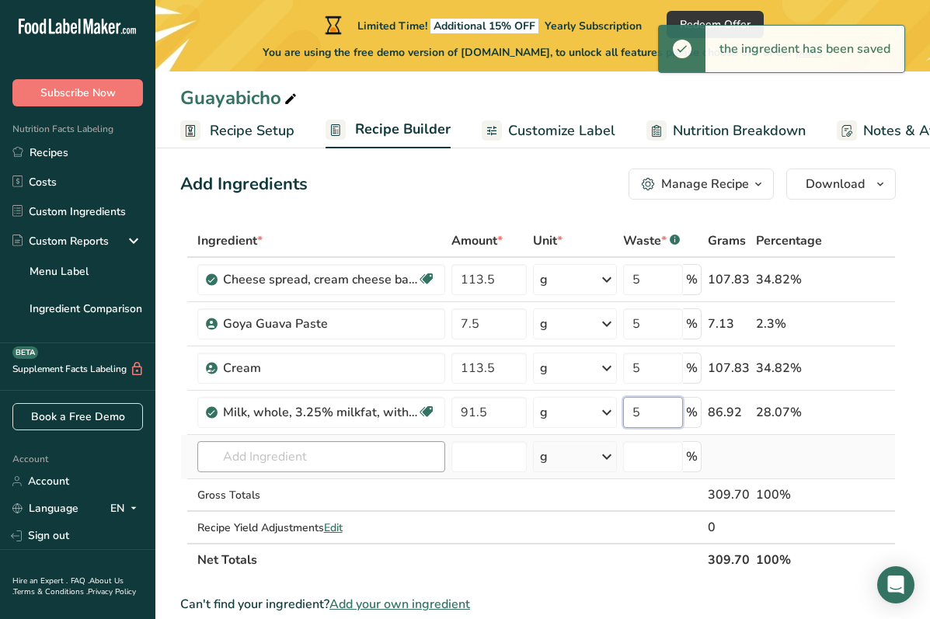
type input "5"
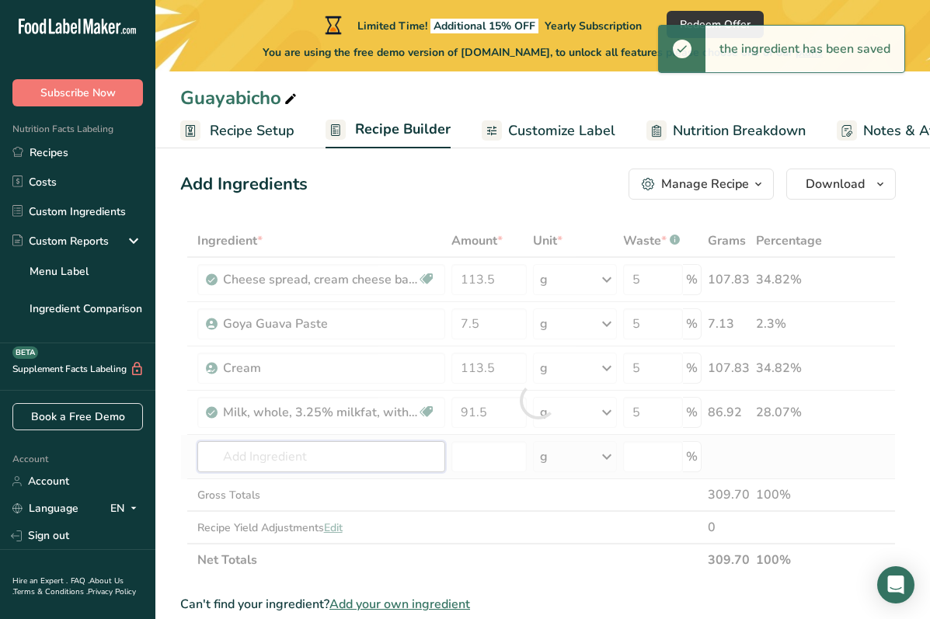
click at [363, 462] on div "Ingredient * Amount * Unit * Waste * .a-a{fill:#347362;}.b-a{fill:#fff;} Grams …" at bounding box center [537, 400] width 715 height 352
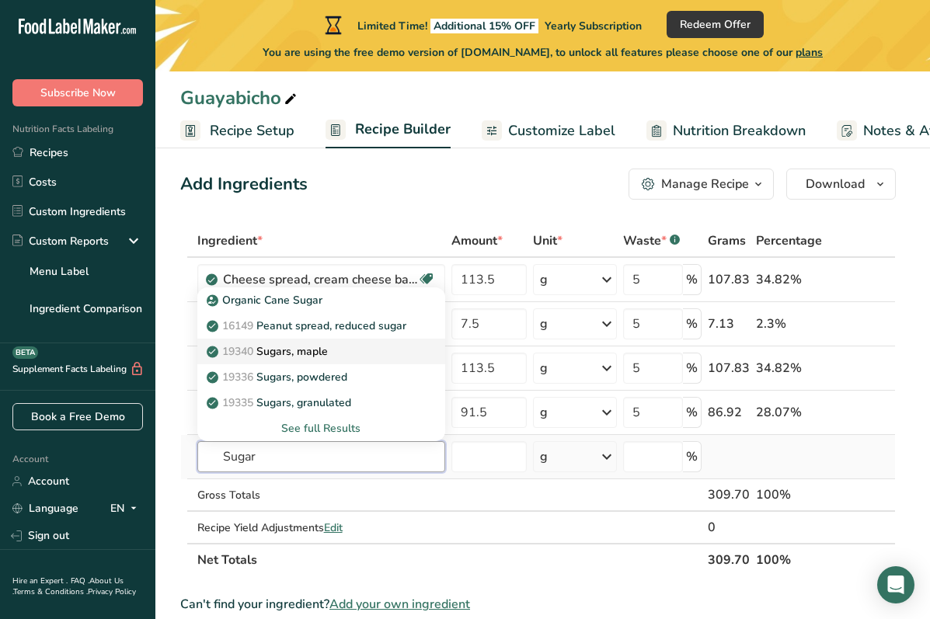
scroll to position [0, 0]
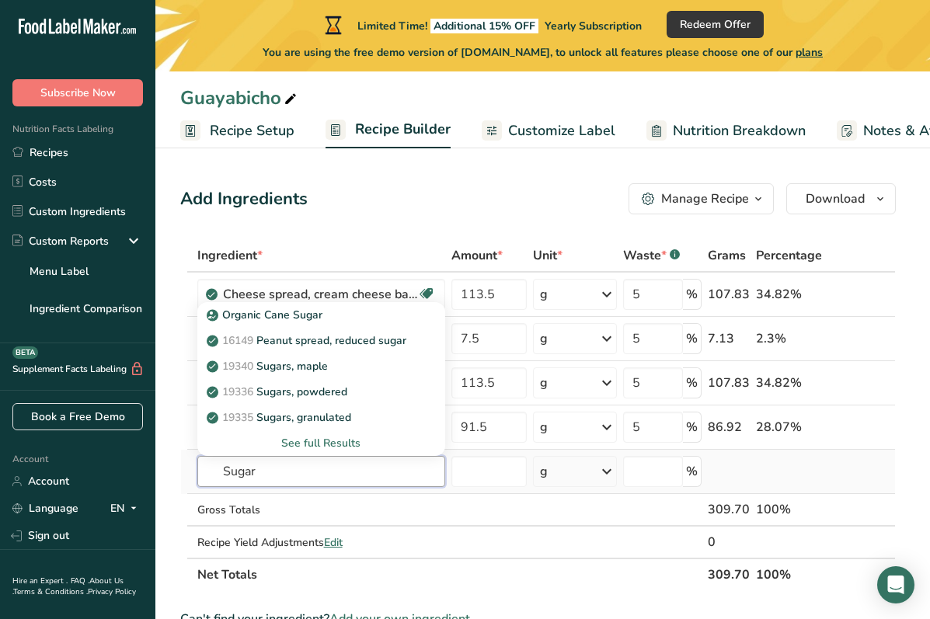
type input "Sugar"
click at [330, 436] on div "See full Results" at bounding box center [321, 443] width 223 height 16
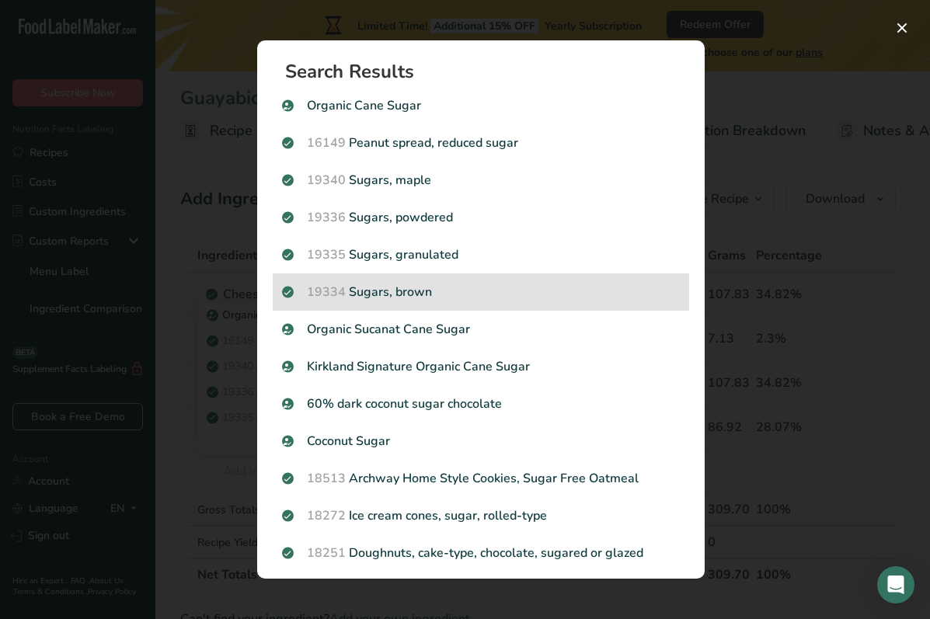
click at [405, 293] on p "19334 Sugars, brown" at bounding box center [481, 292] width 398 height 19
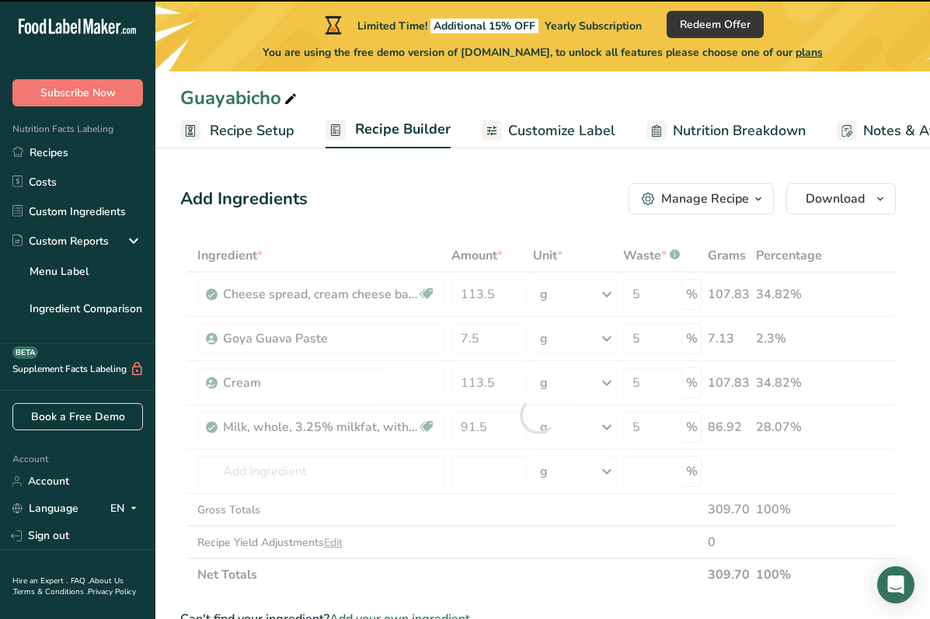
type input "0"
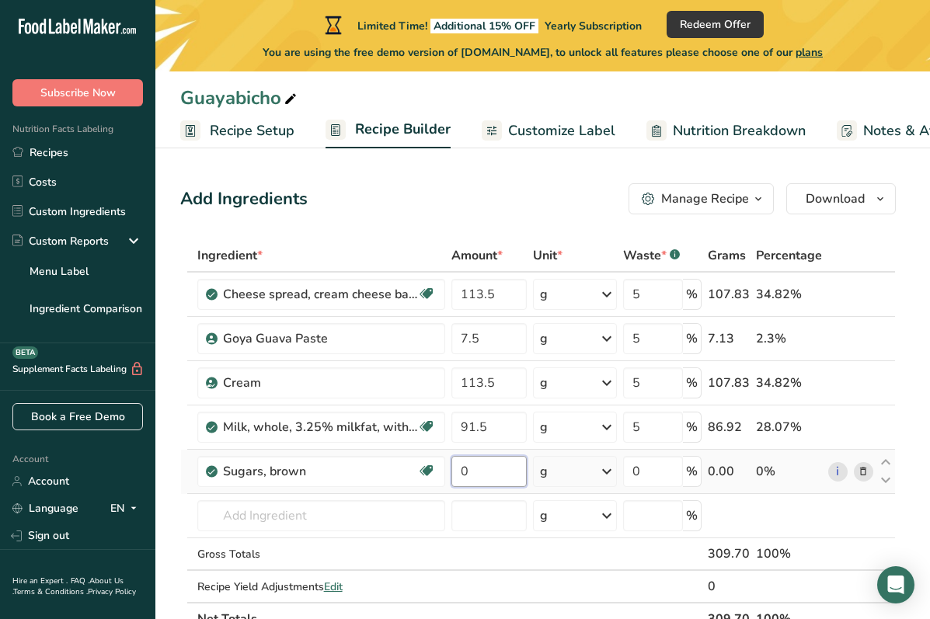
click at [491, 471] on input "0" at bounding box center [488, 471] width 75 height 31
type input "100"
click at [664, 482] on div "Ingredient * Amount * Unit * Waste * .a-a{fill:#347362;}.b-a{fill:#fff;} Grams …" at bounding box center [537, 437] width 715 height 396
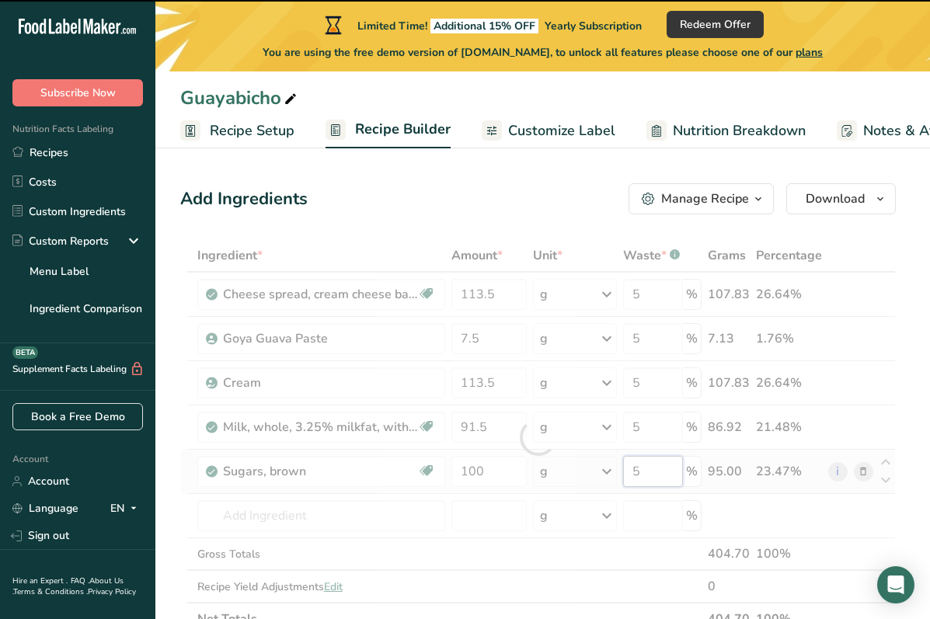
type input "0"
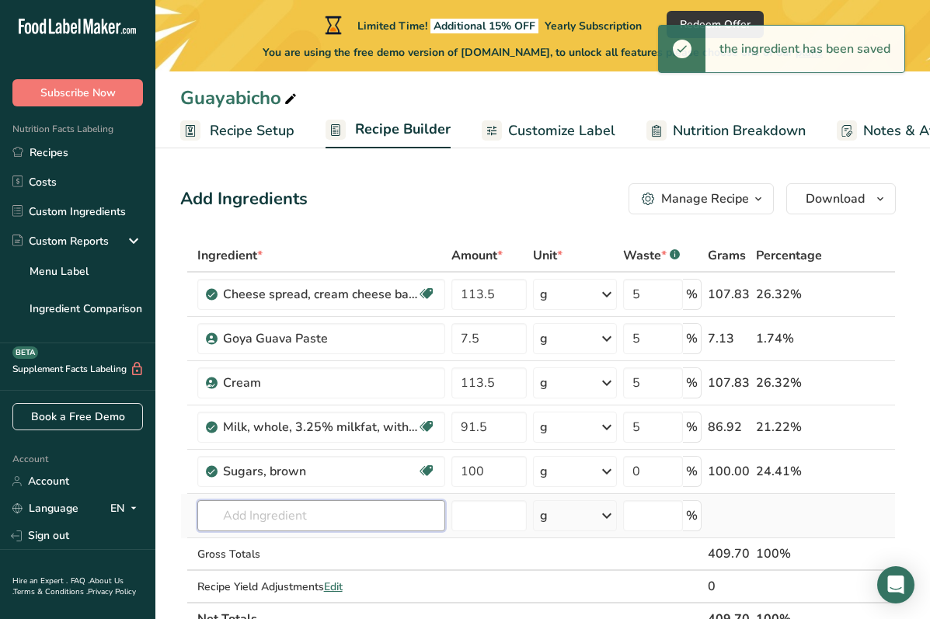
click at [354, 502] on div "Ingredient * Amount * Unit * Waste * .a-a{fill:#347362;}.b-a{fill:#fff;} Grams …" at bounding box center [537, 437] width 715 height 396
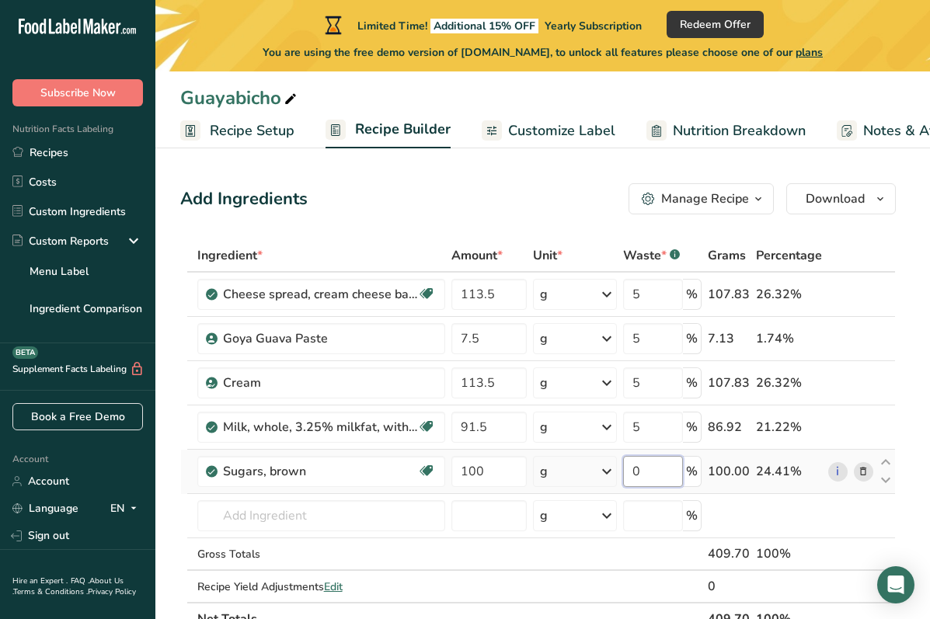
click at [654, 481] on input "0" at bounding box center [653, 471] width 60 height 31
type input "5"
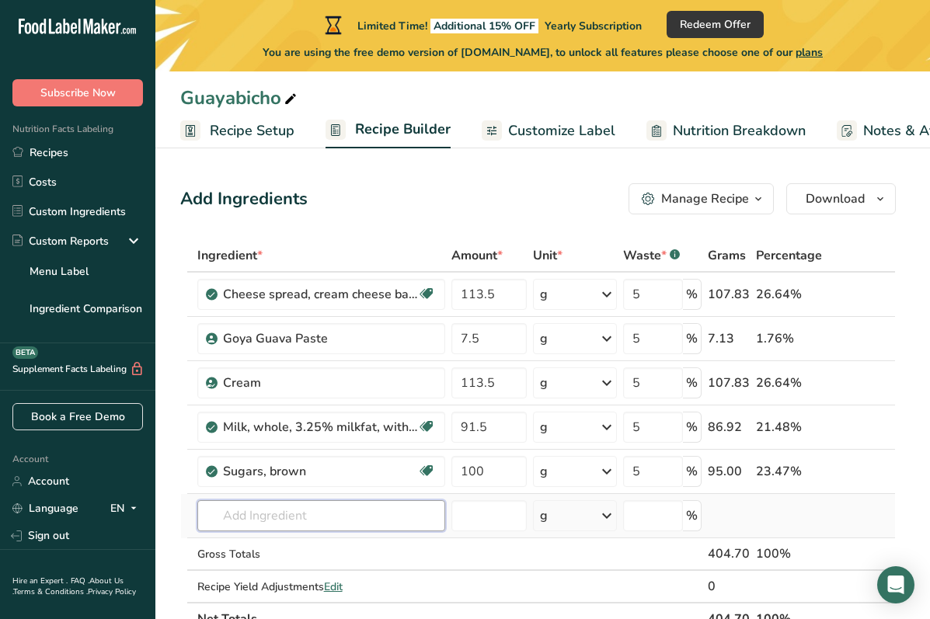
click at [335, 514] on div "Ingredient * Amount * Unit * Waste * .a-a{fill:#347362;}.b-a{fill:#fff;} Grams …" at bounding box center [537, 437] width 715 height 396
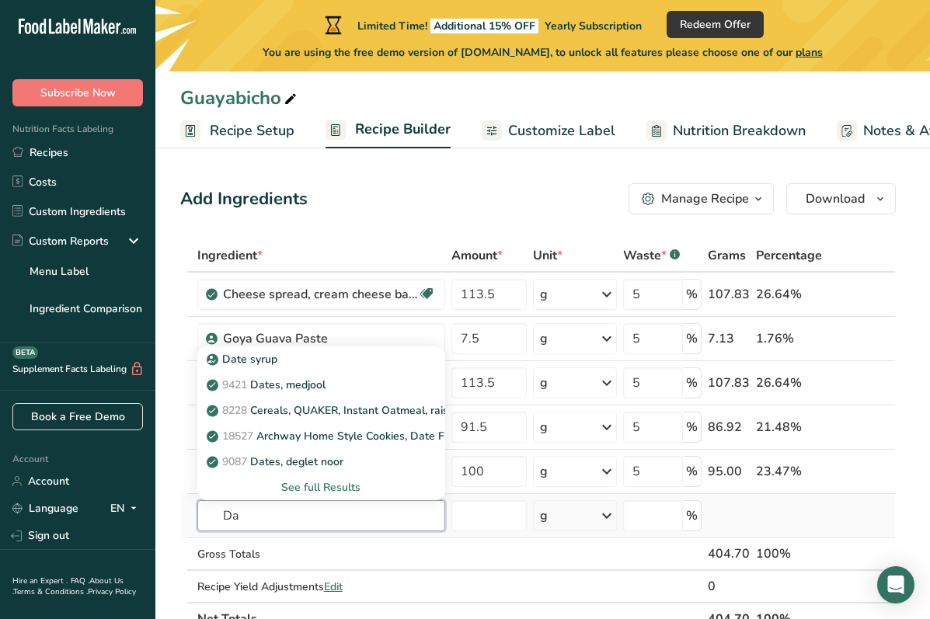
type input "D"
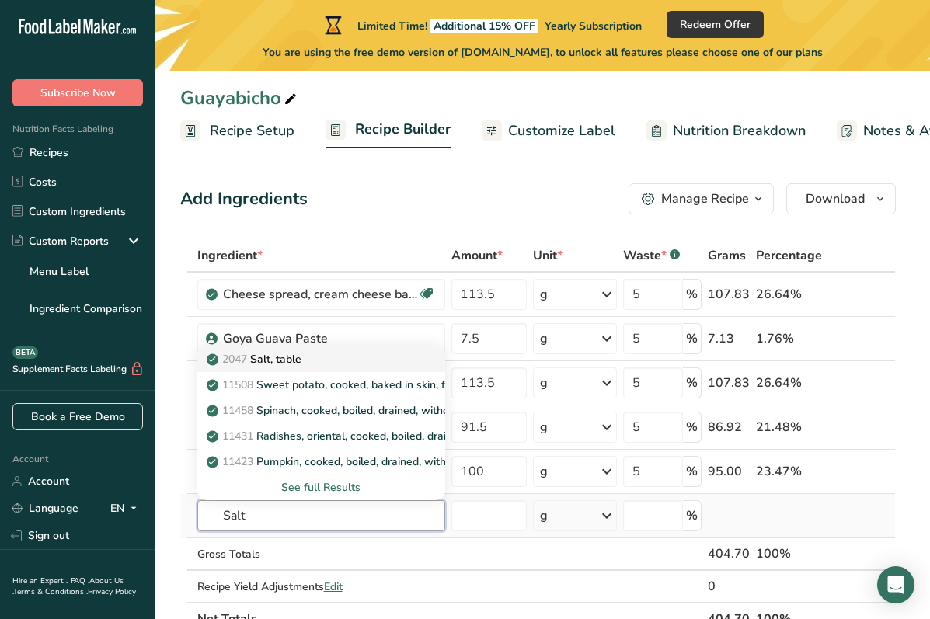
type input "Salt"
click at [324, 351] on div "2047 Salt, table" at bounding box center [309, 359] width 198 height 16
type input "Salt, table"
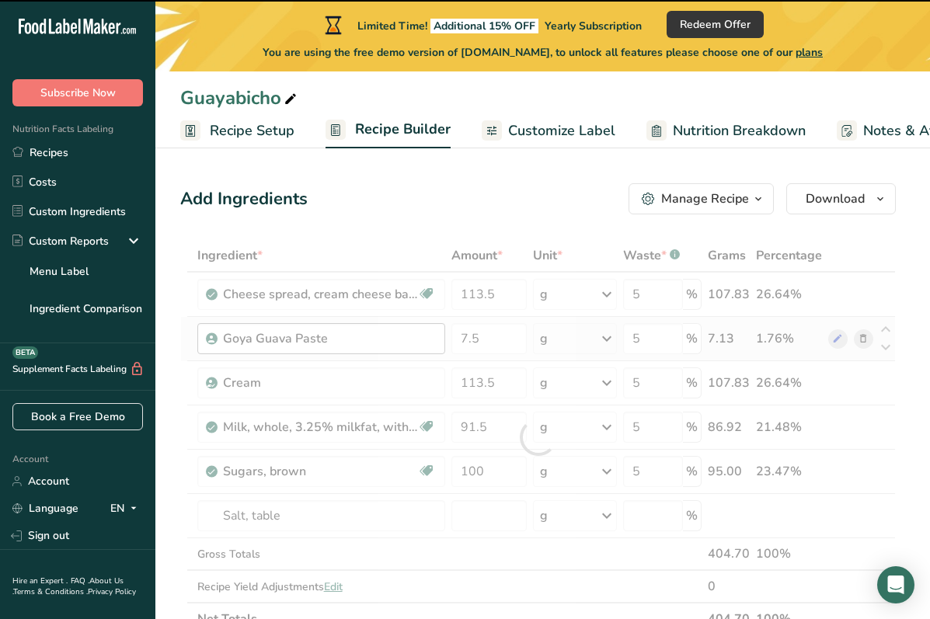
type input "0"
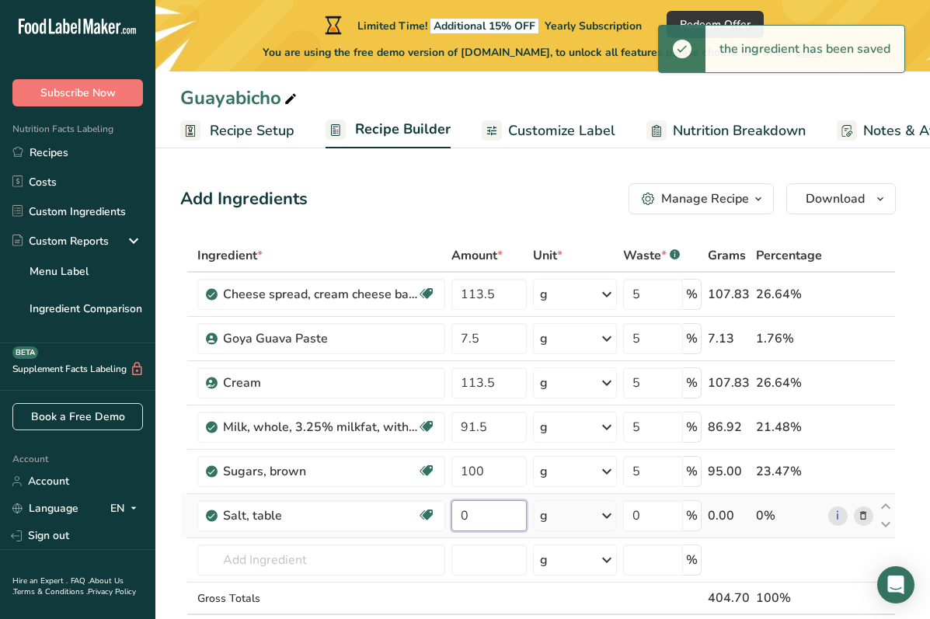
click at [509, 516] on input "0" at bounding box center [488, 515] width 75 height 31
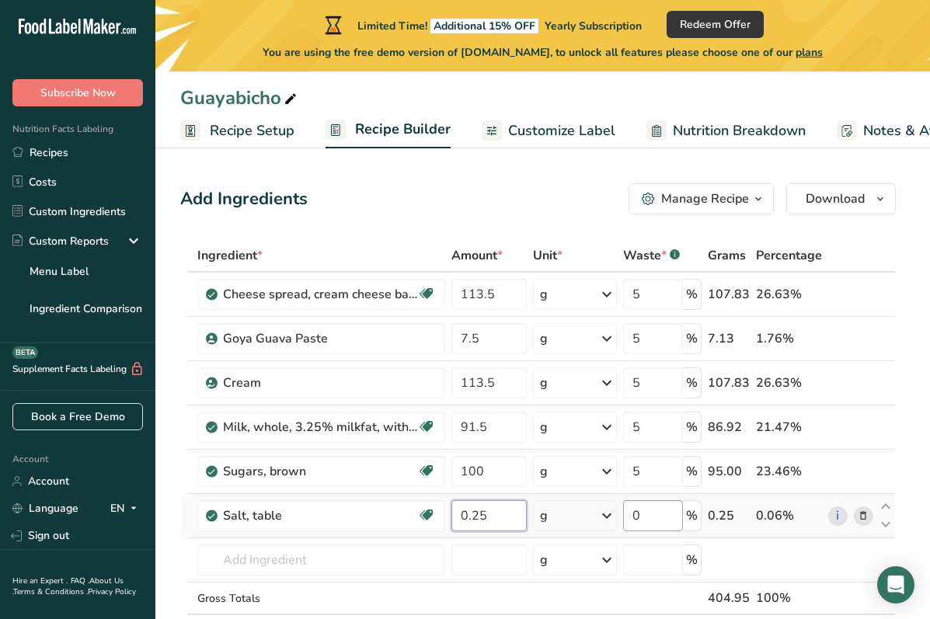
type input "0.25"
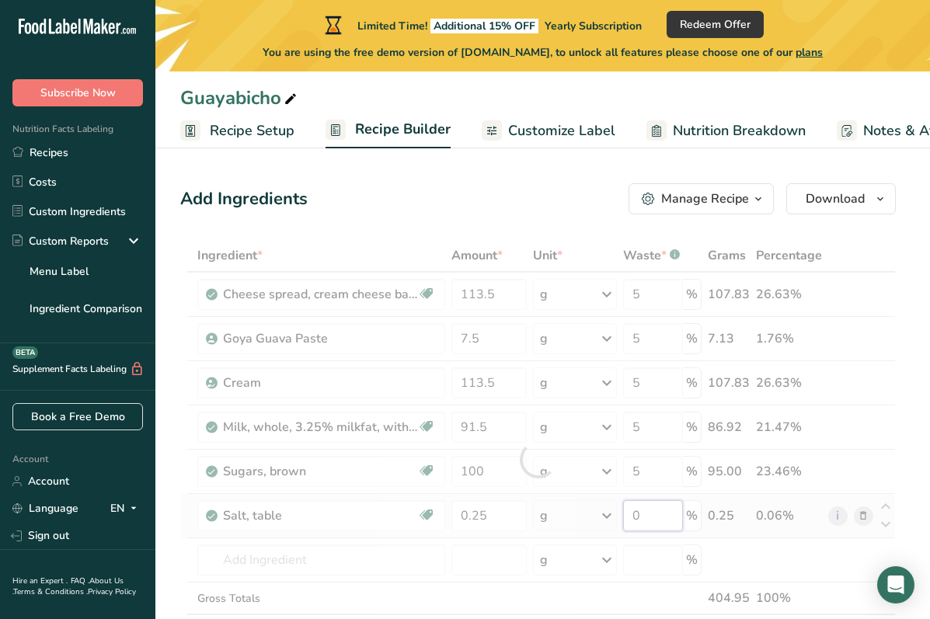
click at [657, 514] on div "Ingredient * Amount * Unit * Waste * .a-a{fill:#347362;}.b-a{fill:#fff;} Grams …" at bounding box center [537, 459] width 715 height 440
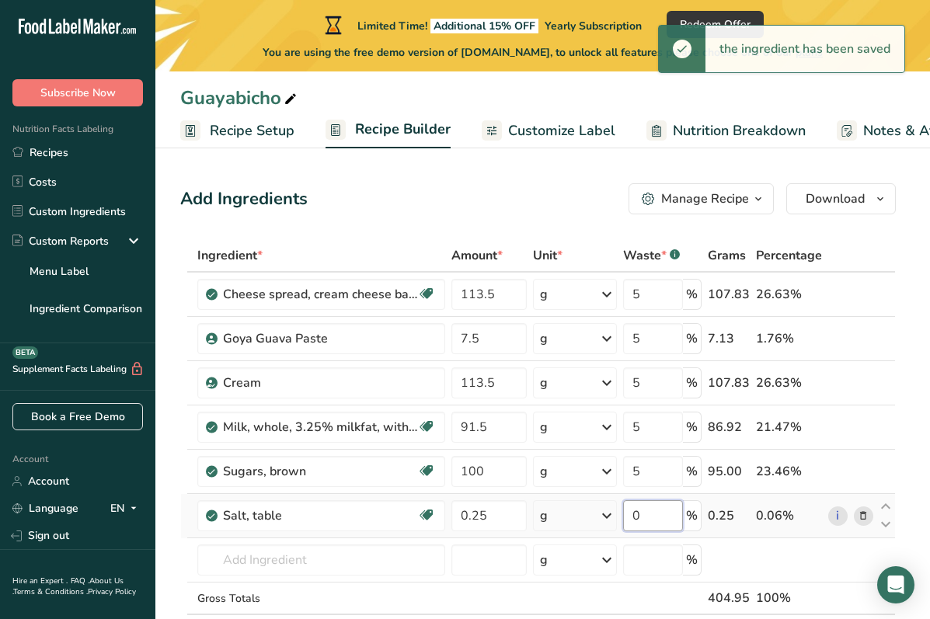
scroll to position [46, 0]
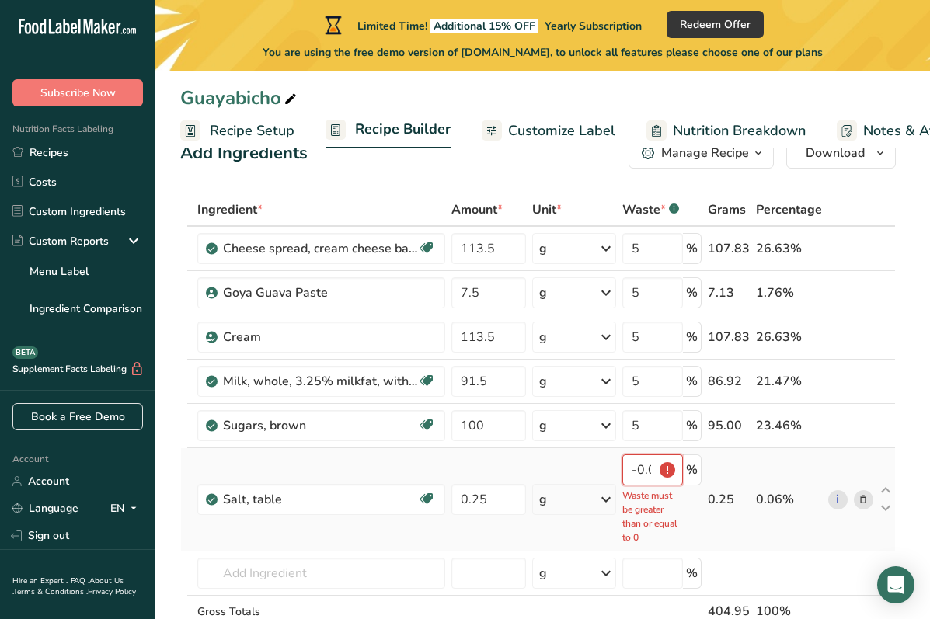
click at [648, 471] on input "-0.000003" at bounding box center [652, 469] width 61 height 31
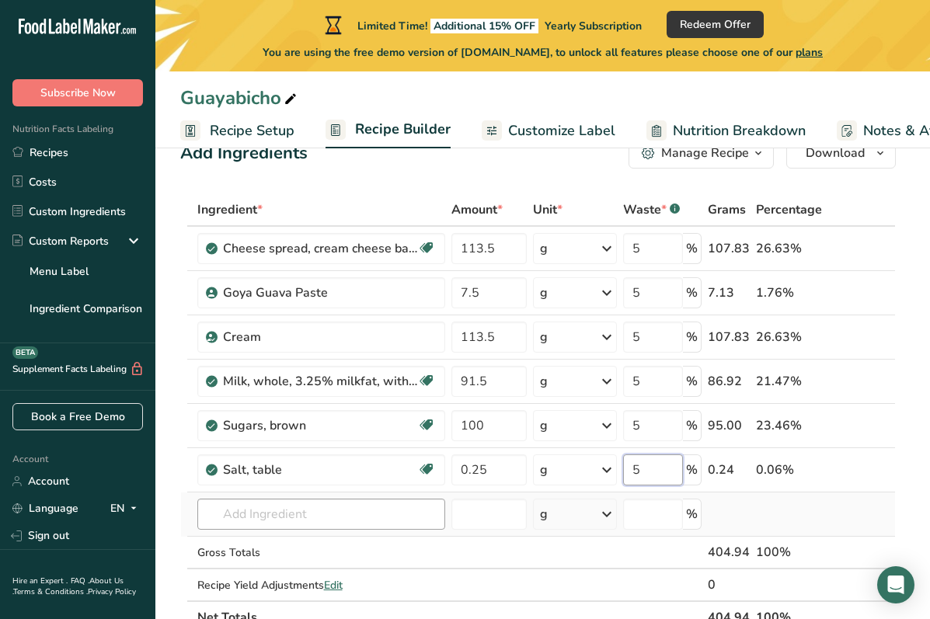
type input "5"
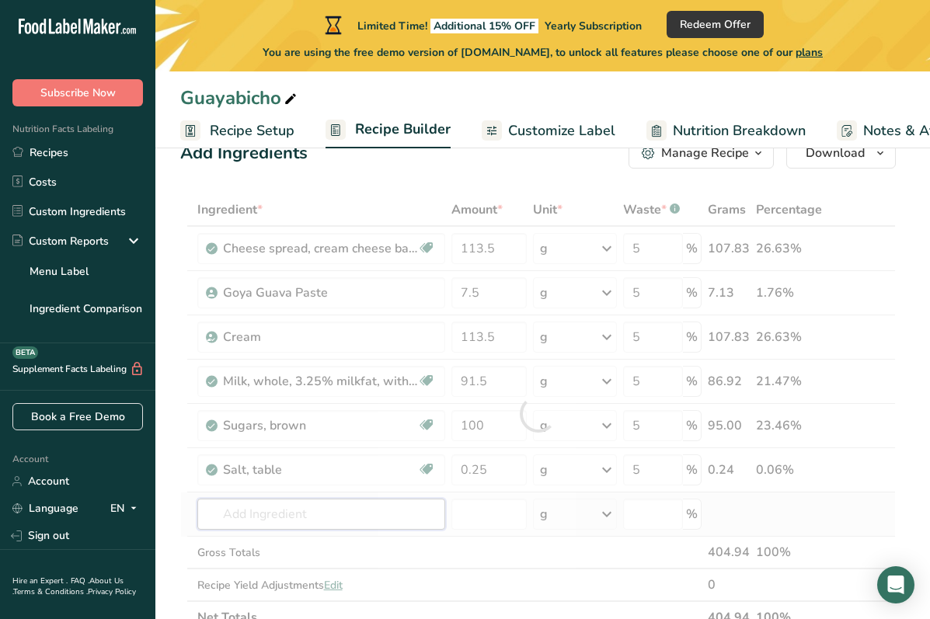
click at [338, 516] on div "Ingredient * Amount * Unit * Waste * .a-a{fill:#347362;}.b-a{fill:#fff;} Grams …" at bounding box center [537, 413] width 715 height 440
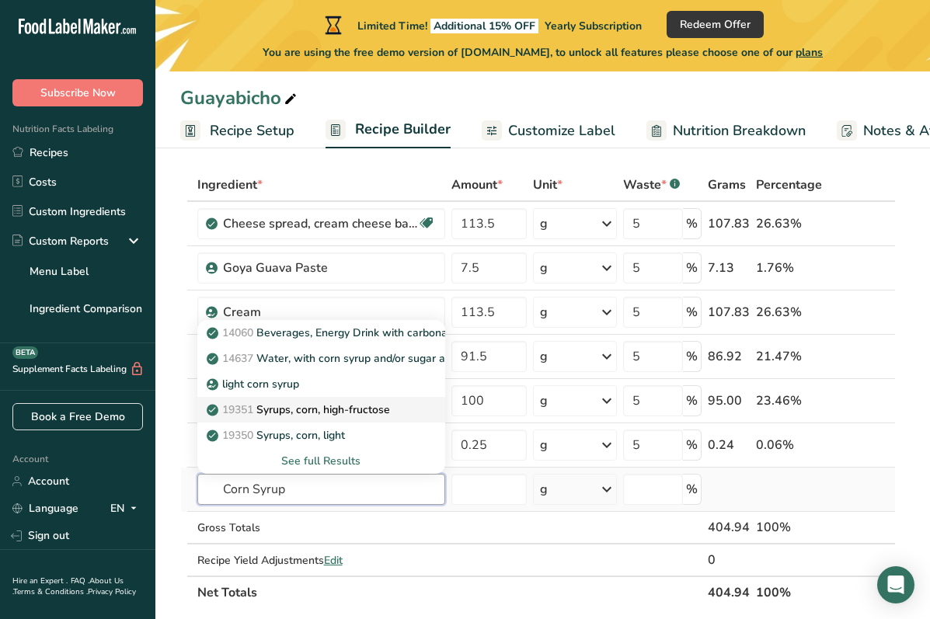
scroll to position [75, 0]
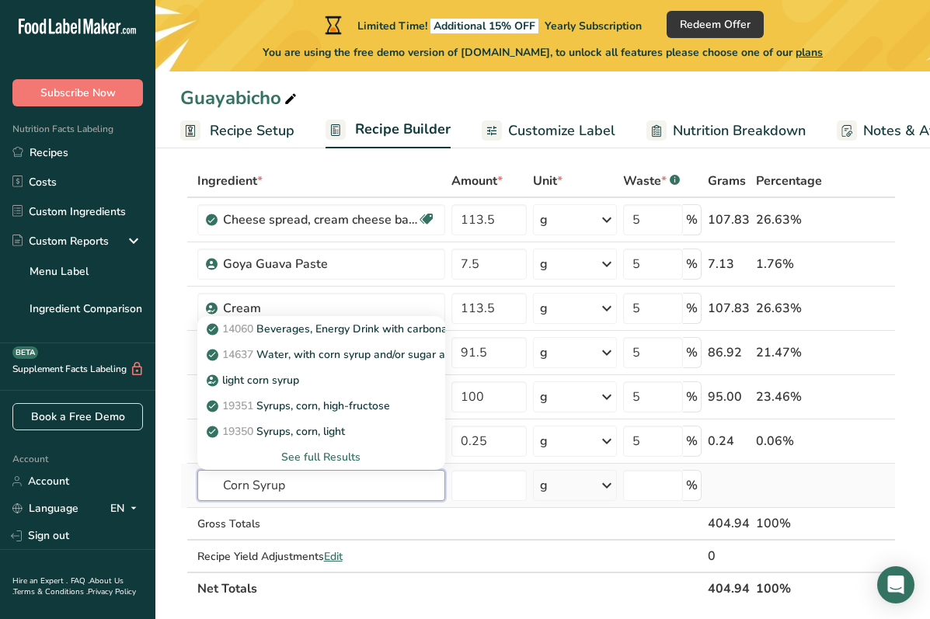
type input "Corn Syrup"
click at [343, 457] on div "See full Results" at bounding box center [321, 457] width 223 height 16
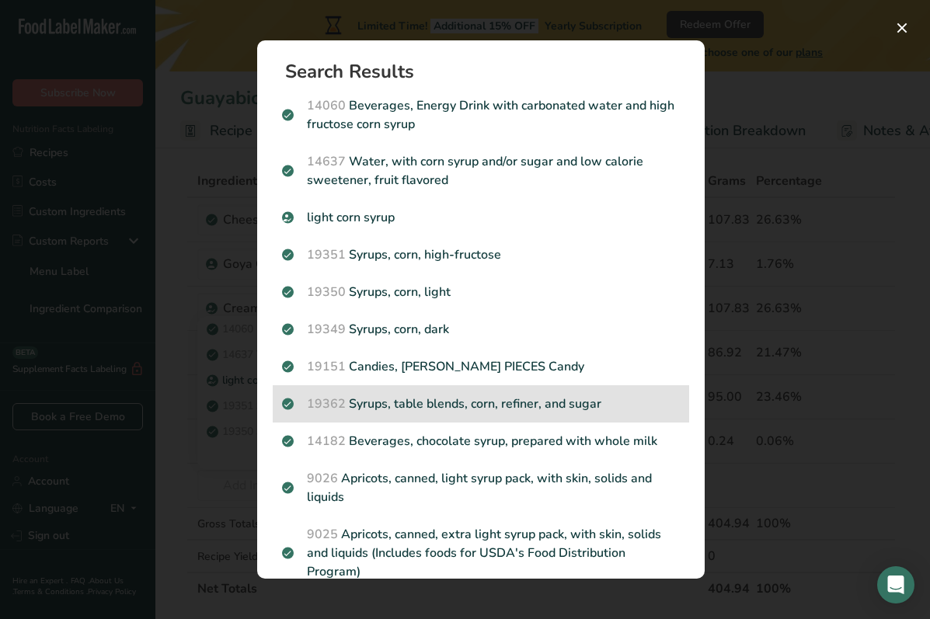
click at [431, 418] on div "19362 Syrups, table blends, corn, refiner, and sugar" at bounding box center [481, 403] width 416 height 37
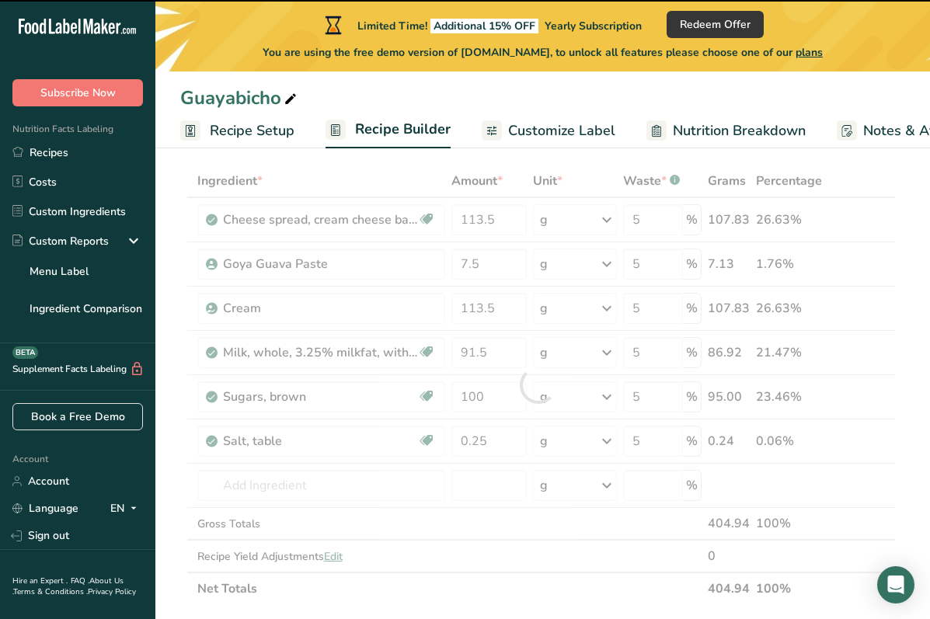
type input "0"
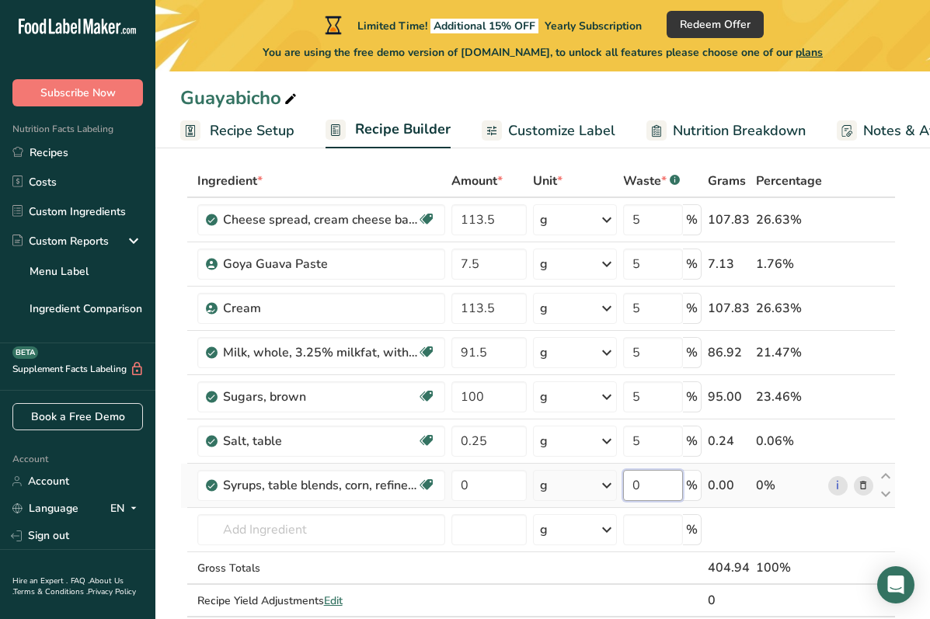
click at [663, 485] on input "0" at bounding box center [653, 485] width 60 height 31
type input "5"
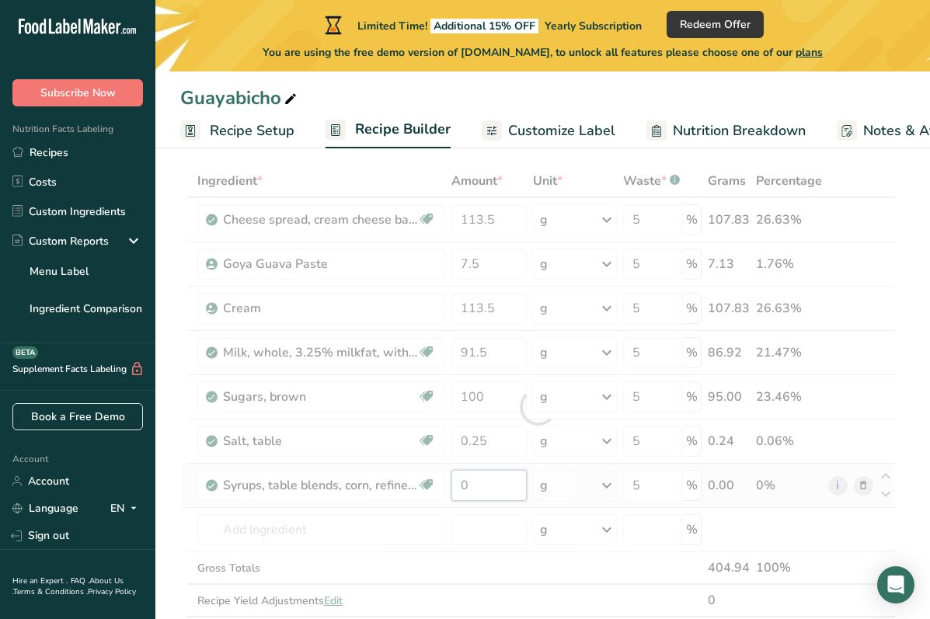
click at [481, 482] on div "Ingredient * Amount * Unit * Waste * .a-a{fill:#347362;}.b-a{fill:#fff;} Grams …" at bounding box center [537, 407] width 715 height 485
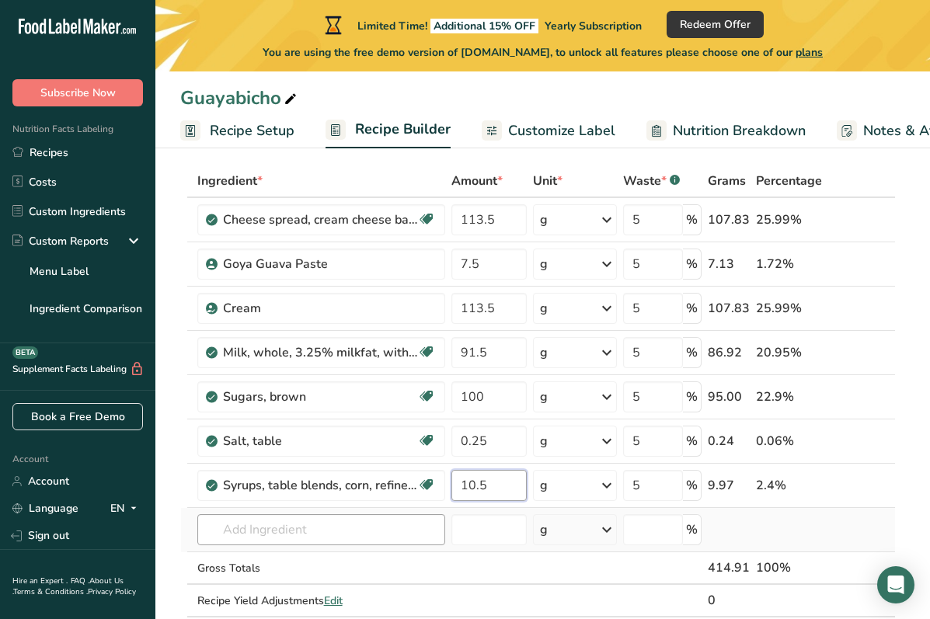
type input "10.5"
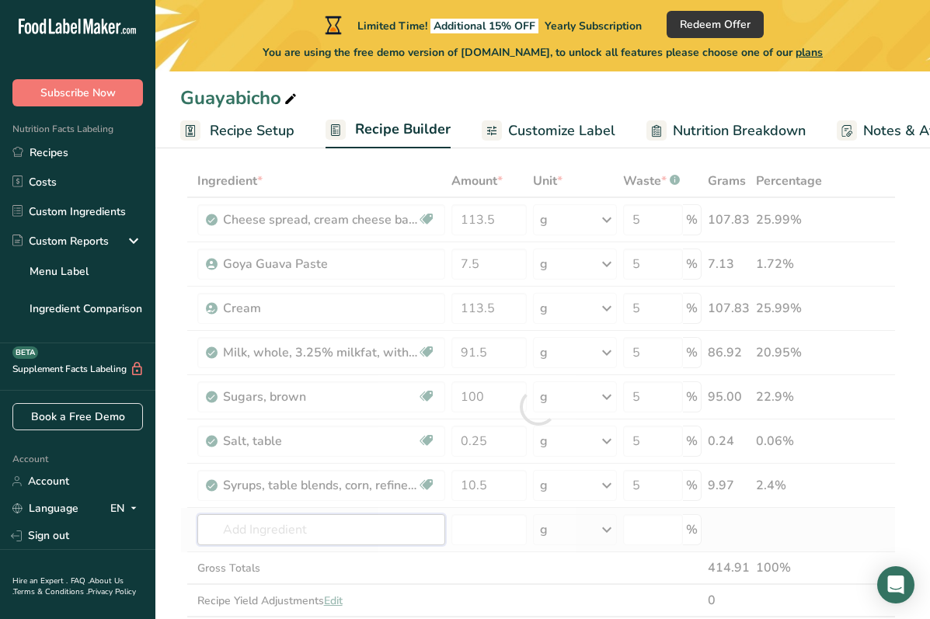
click at [369, 527] on div "Ingredient * Amount * Unit * Waste * .a-a{fill:#347362;}.b-a{fill:#fff;} Grams …" at bounding box center [537, 407] width 715 height 485
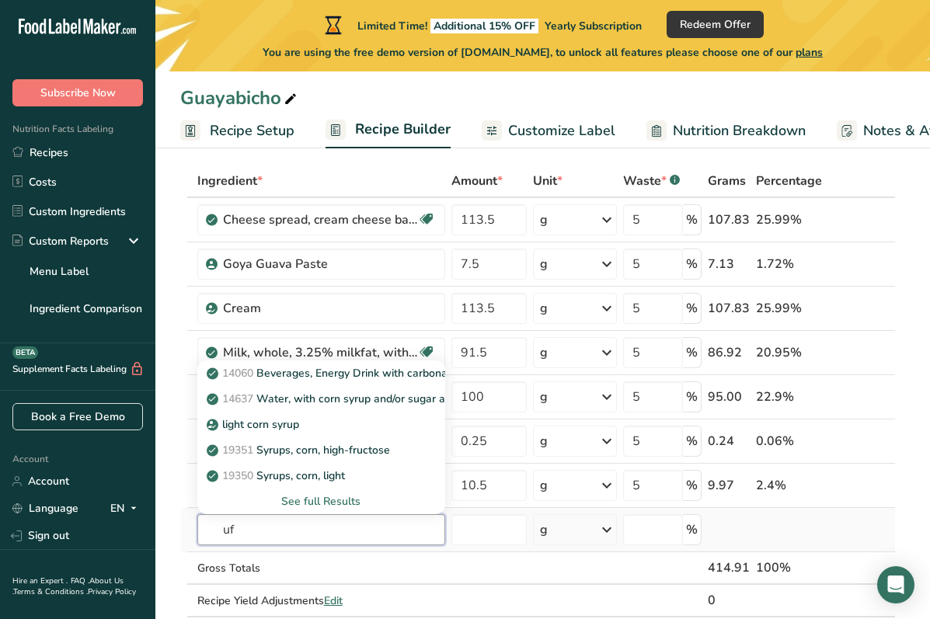
type input "u"
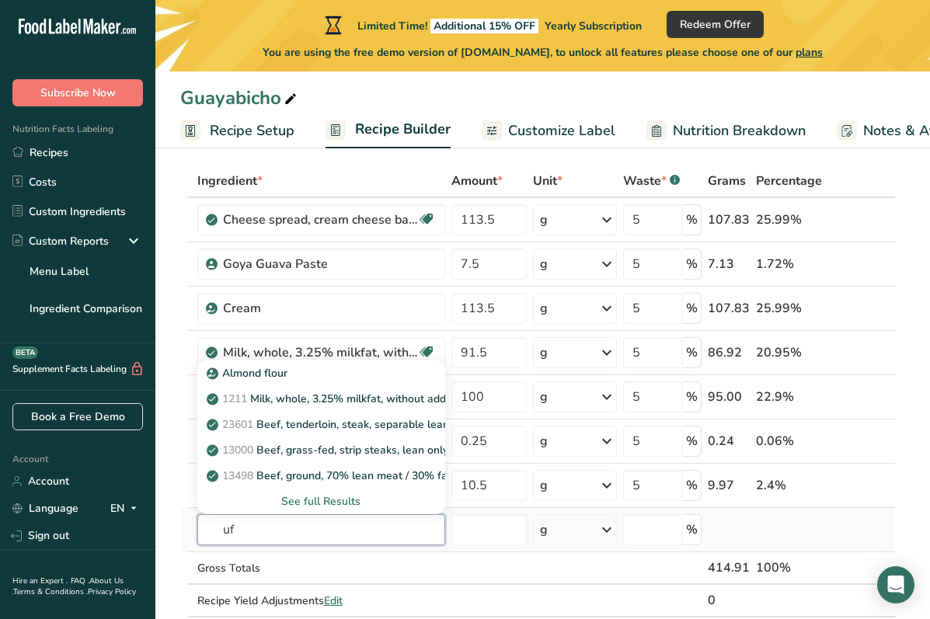
type input "u"
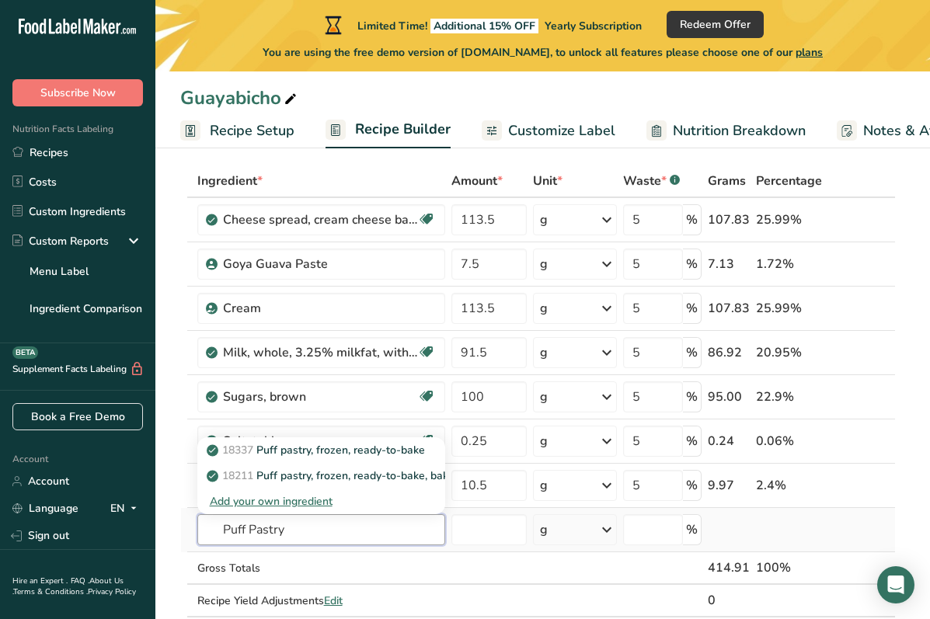
type input "Puff Pastry"
click at [296, 505] on div "Add your own ingredient" at bounding box center [321, 501] width 223 height 16
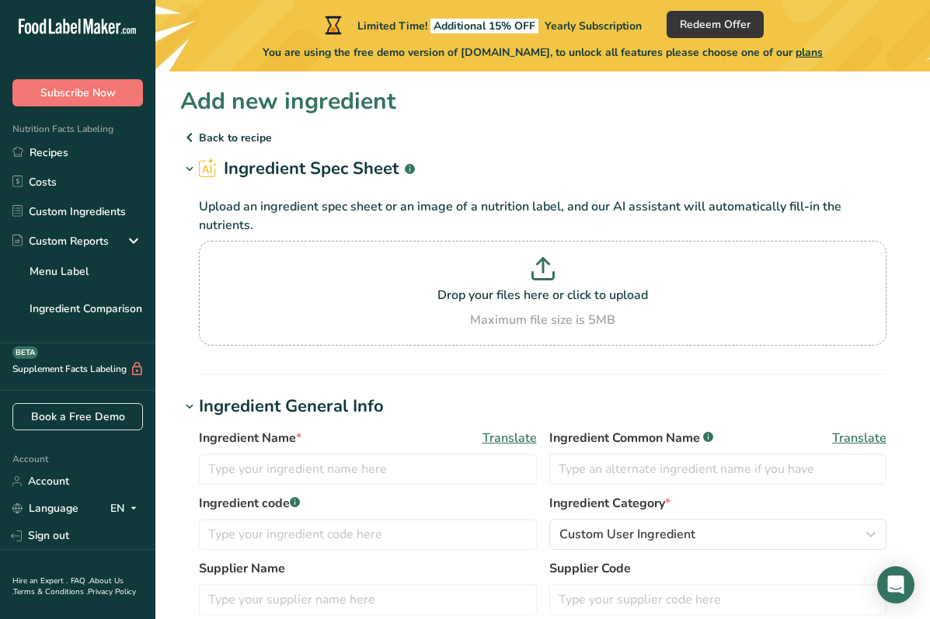
click at [203, 130] on p "Back to recipe" at bounding box center [542, 137] width 725 height 19
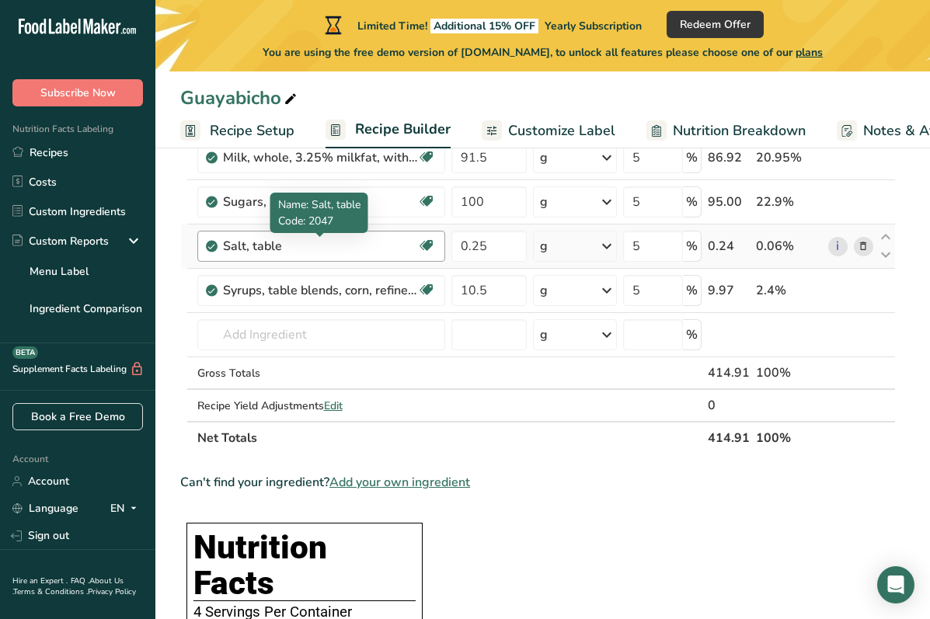
scroll to position [346, 0]
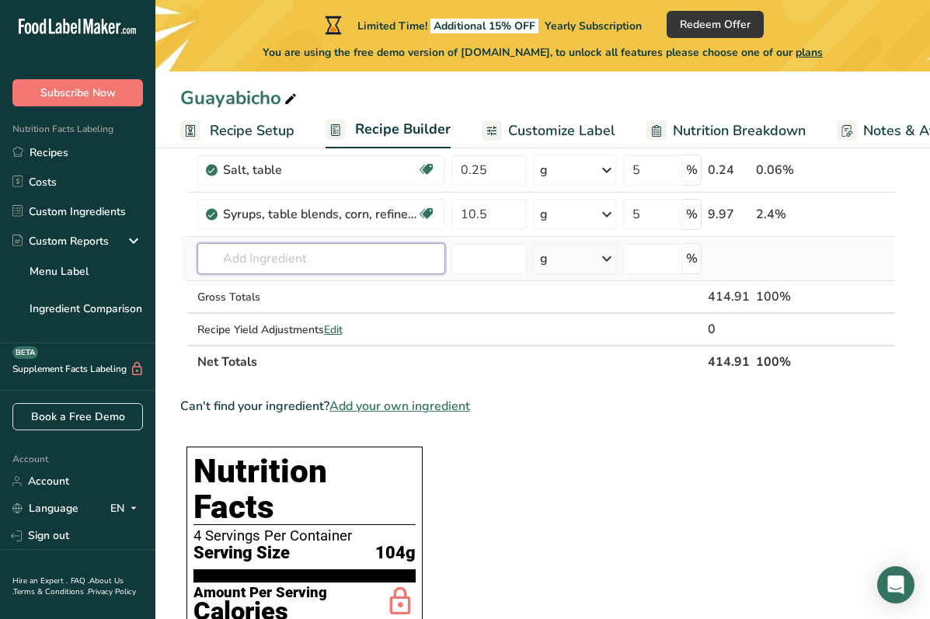
click at [308, 259] on input "text" at bounding box center [321, 258] width 248 height 31
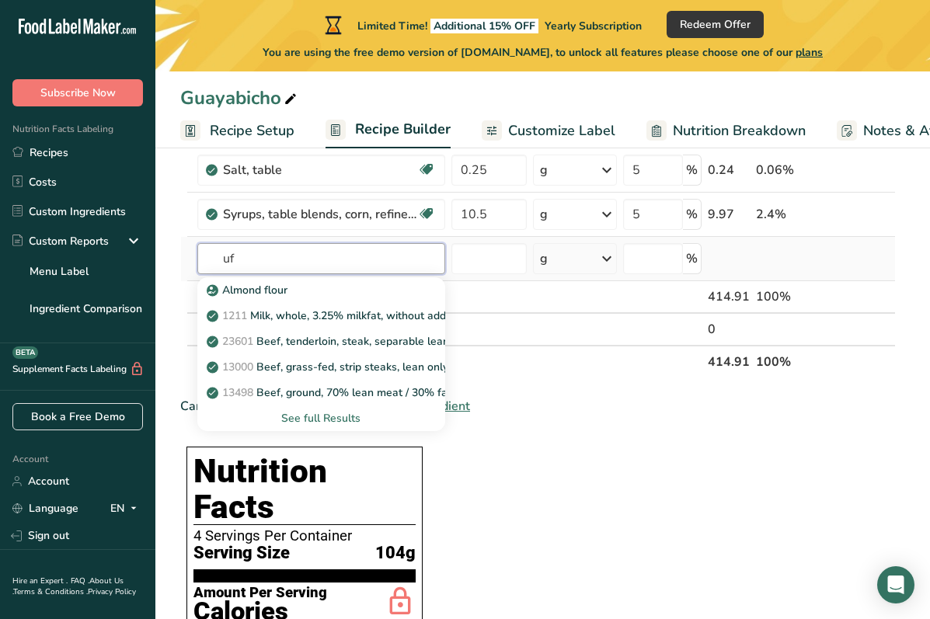
type input "u"
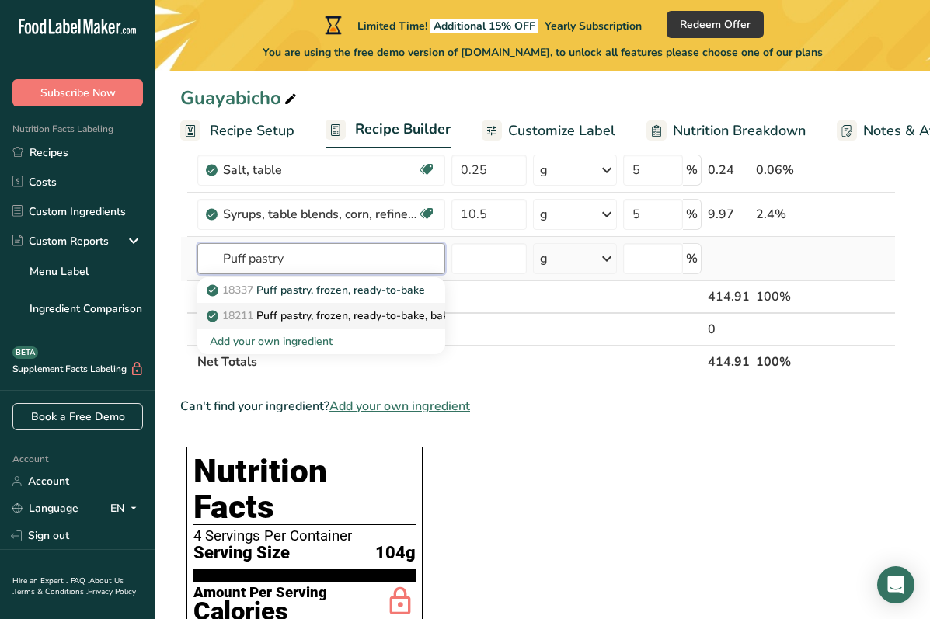
type input "Puff pastry"
click at [332, 317] on p "18211 Puff pastry, frozen, ready-to-bake, baked" at bounding box center [335, 316] width 251 height 16
type input "Puff pastry, frozen, ready-to-bake, baked"
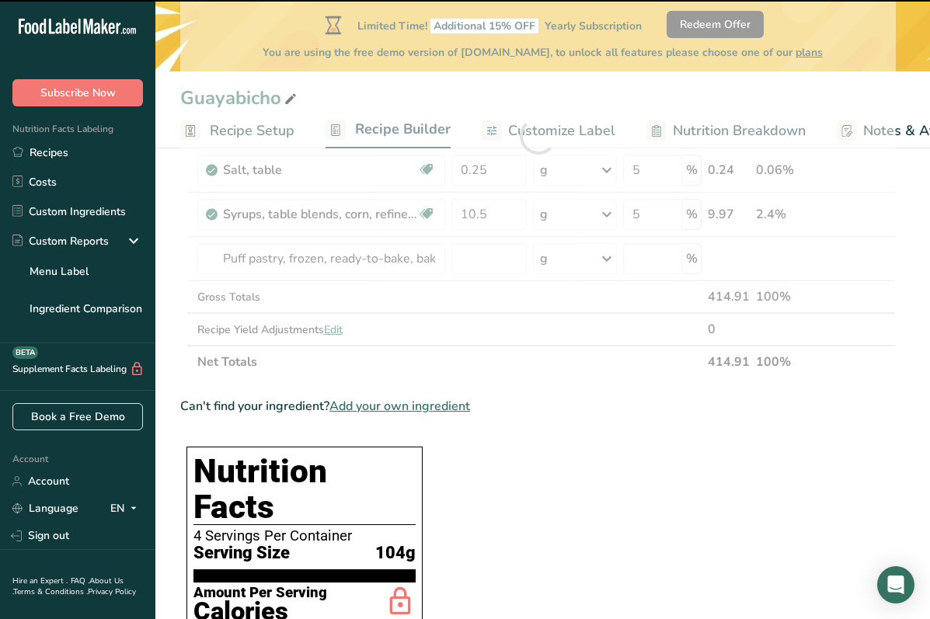
type input "0"
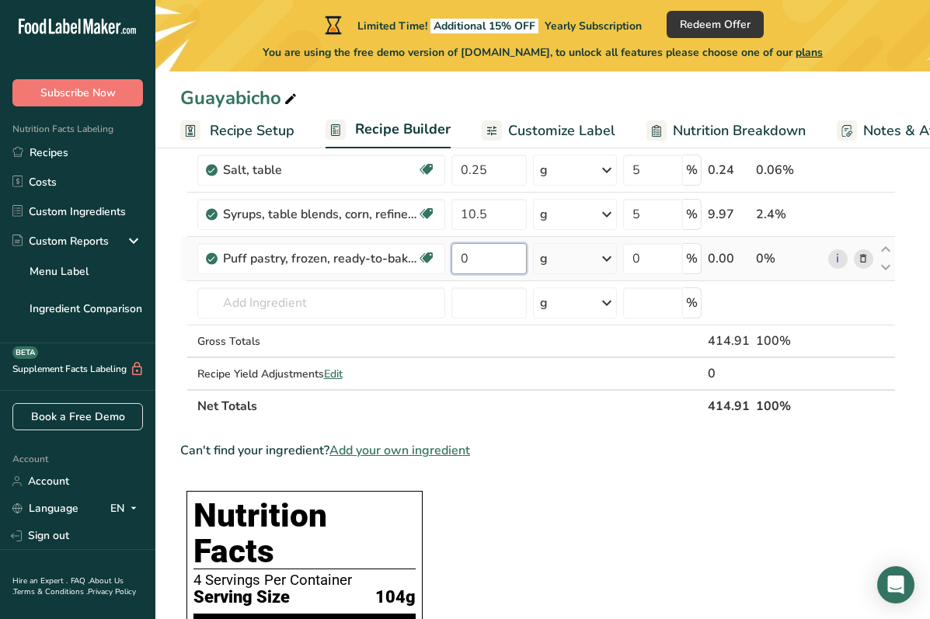
click at [468, 259] on input "0" at bounding box center [488, 258] width 75 height 31
type input "2"
type input "100"
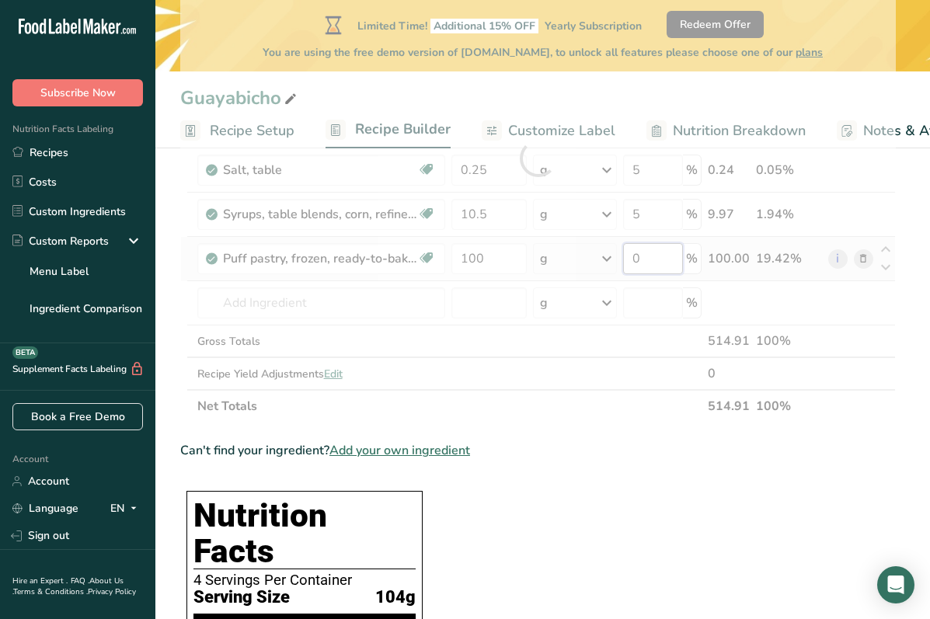
click at [677, 259] on div "Ingredient * Amount * Unit * Waste * .a-a{fill:#347362;}.b-a{fill:#fff;} Grams …" at bounding box center [537, 158] width 715 height 529
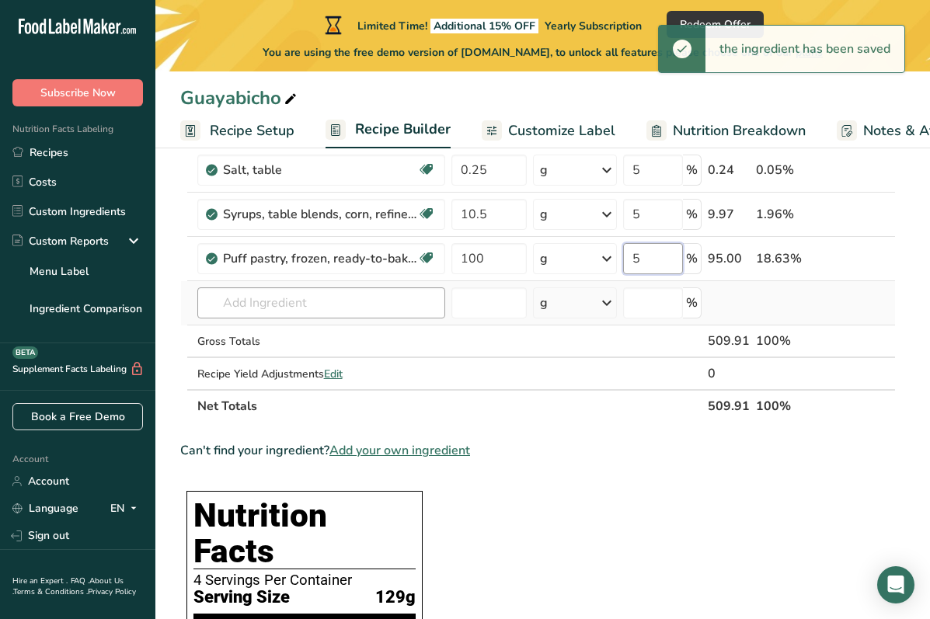
type input "5"
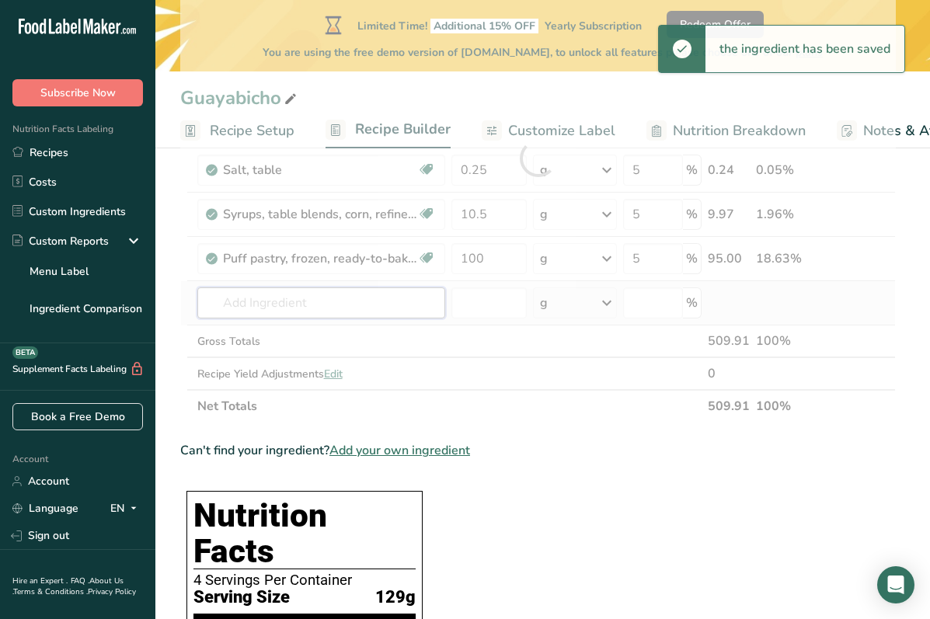
click at [371, 301] on div "Ingredient * Amount * Unit * Waste * .a-a{fill:#347362;}.b-a{fill:#fff;} Grams …" at bounding box center [537, 158] width 715 height 529
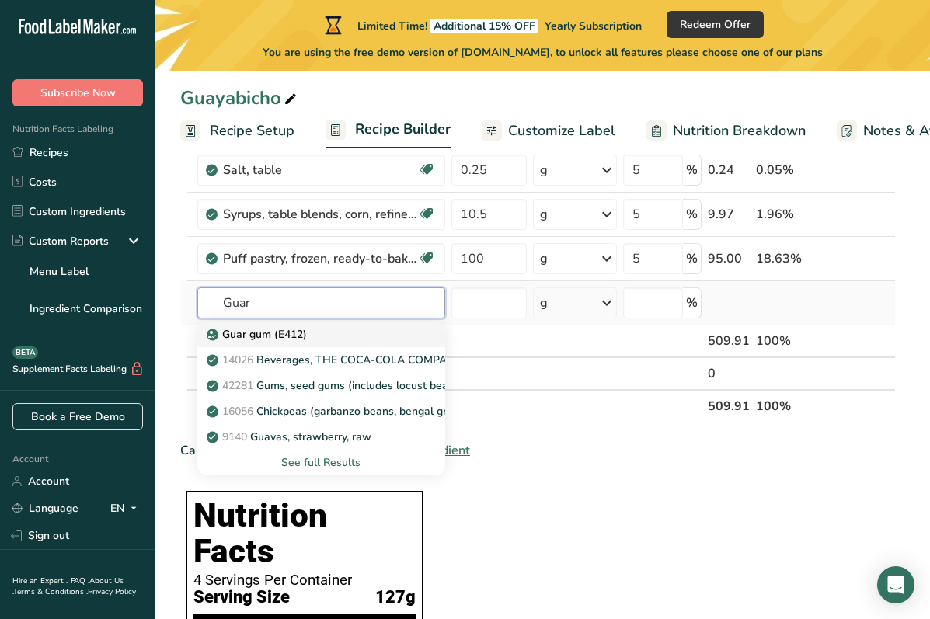
type input "Guar"
click at [364, 330] on div "Guar gum (E412)" at bounding box center [309, 334] width 198 height 16
type input "Guar gum (E412)"
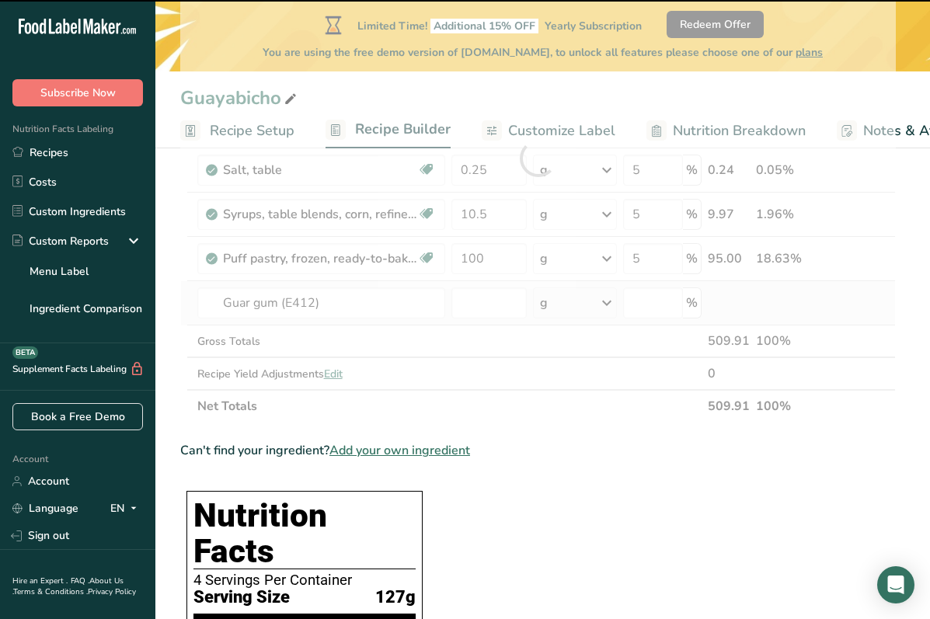
type input "0"
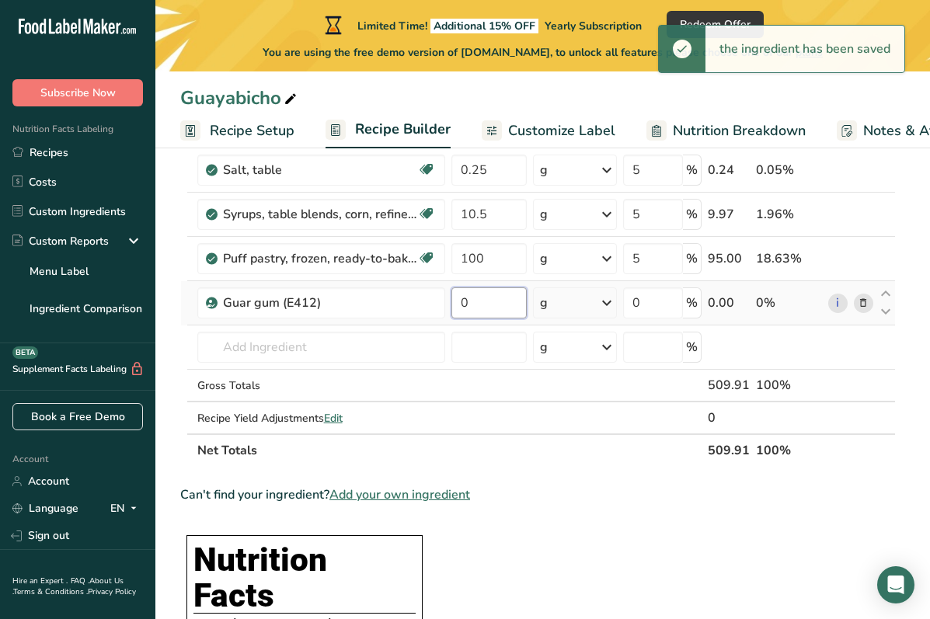
click at [498, 297] on input "0" at bounding box center [488, 302] width 75 height 31
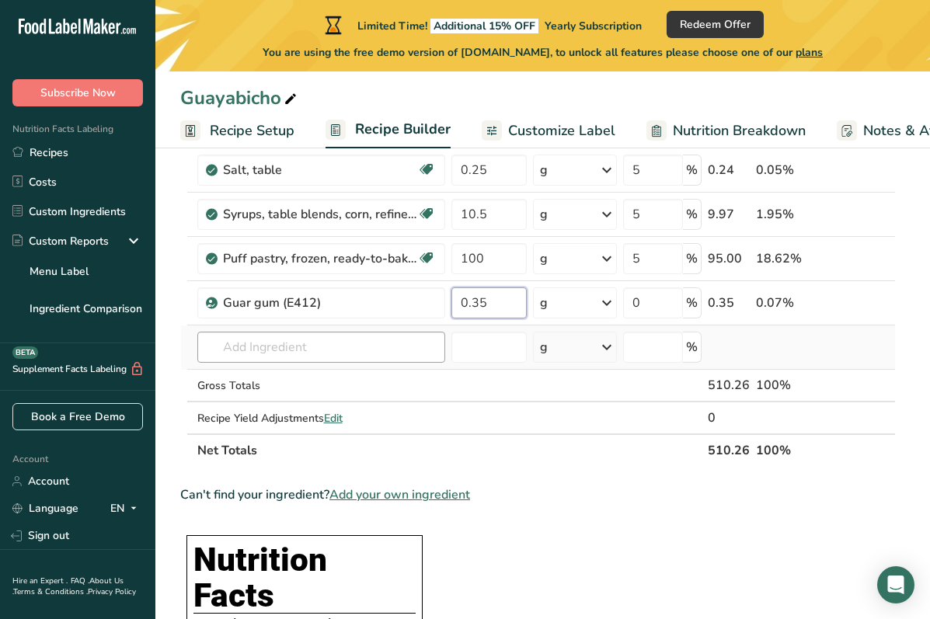
type input "0.35"
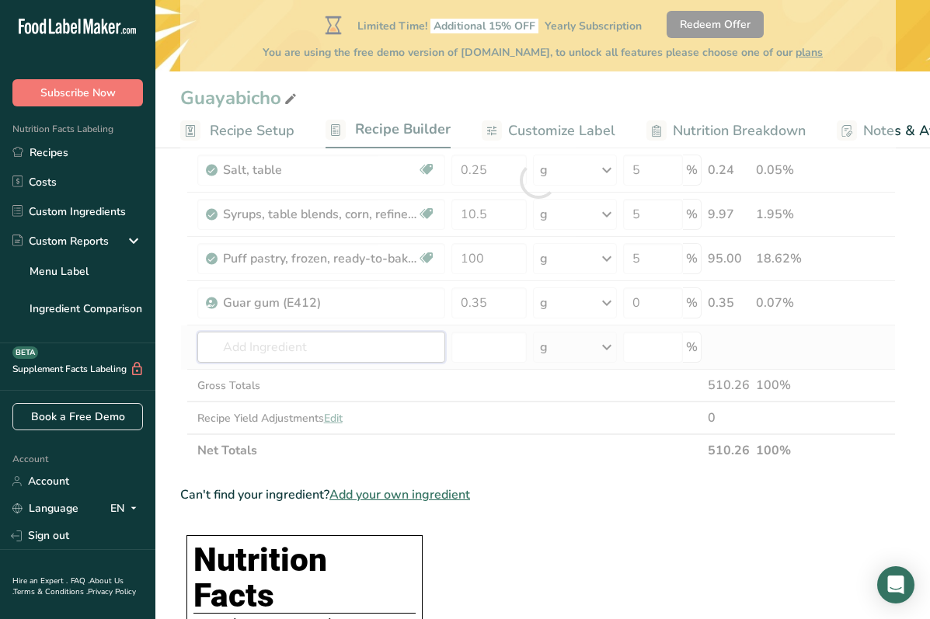
click at [397, 346] on div "Ingredient * Amount * Unit * Waste * .a-a{fill:#347362;}.b-a{fill:#fff;} Grams …" at bounding box center [537, 180] width 715 height 573
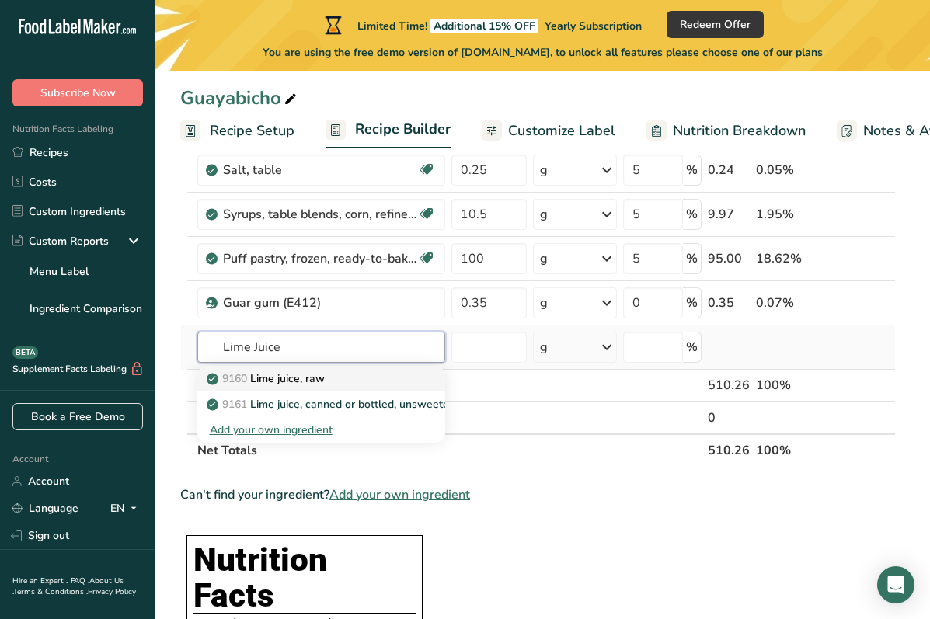
type input "Lime Juice"
click at [354, 370] on div "9160 Lime juice, raw" at bounding box center [309, 378] width 198 height 16
type input "Lime juice, raw"
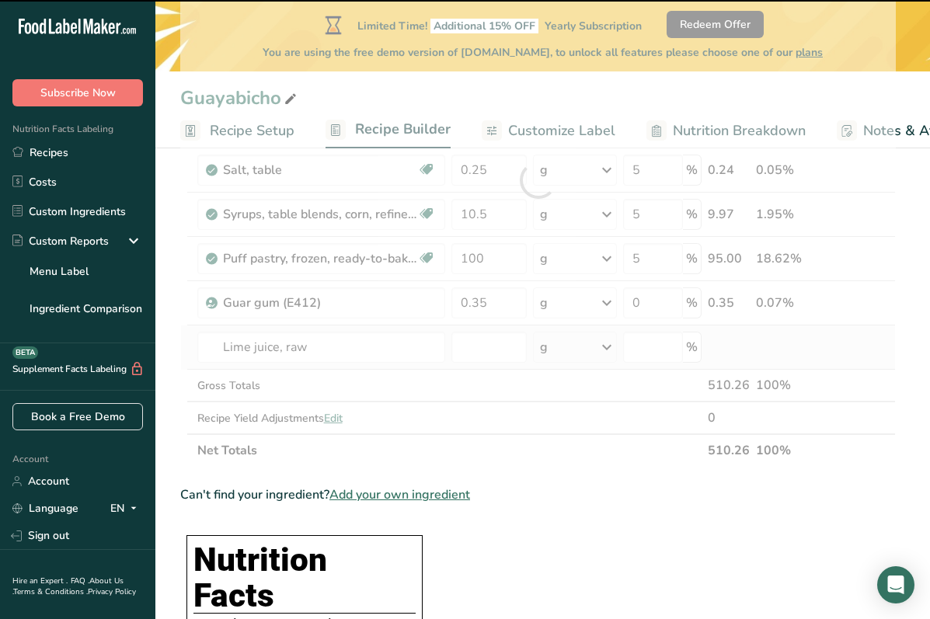
type input "0"
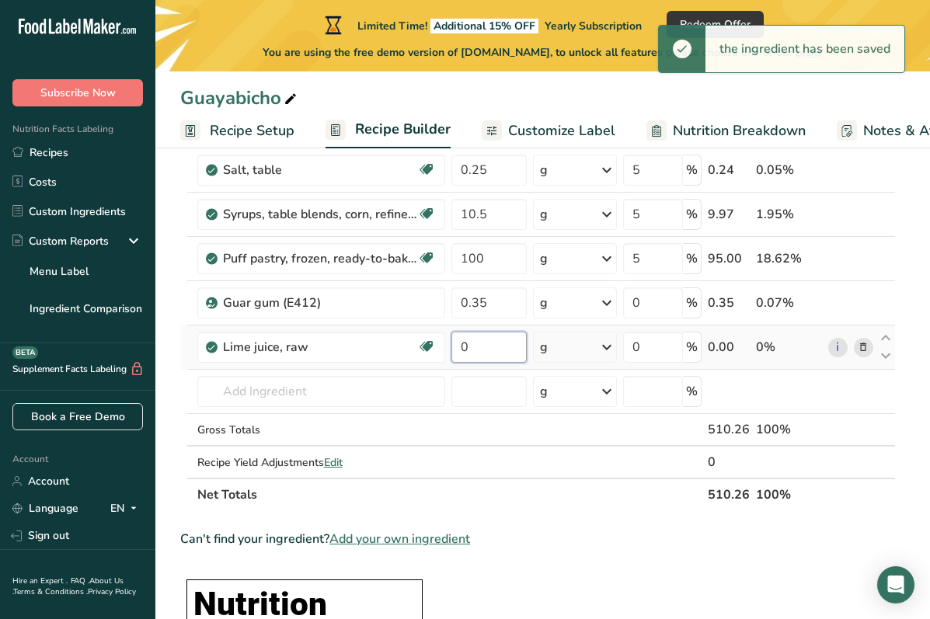
click at [511, 351] on input "0" at bounding box center [488, 347] width 75 height 31
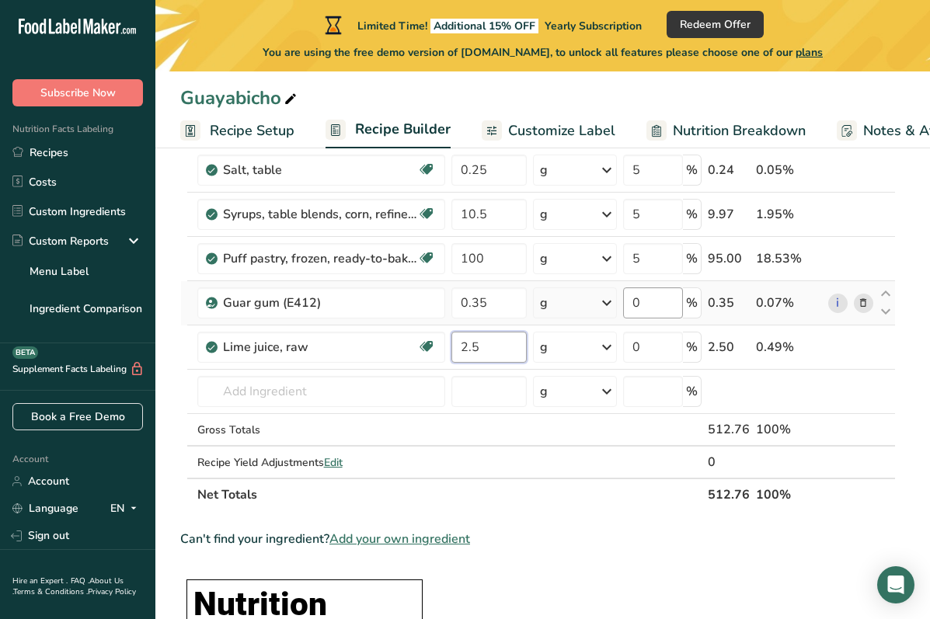
type input "2.5"
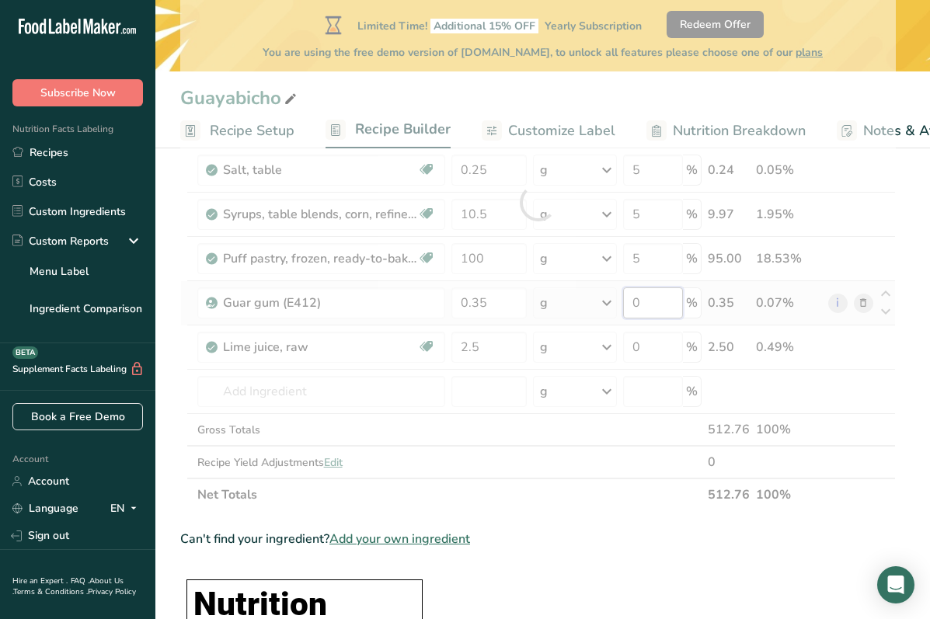
click at [667, 294] on div "Ingredient * Amount * Unit * Waste * .a-a{fill:#347362;}.b-a{fill:#fff;} Grams …" at bounding box center [537, 202] width 715 height 617
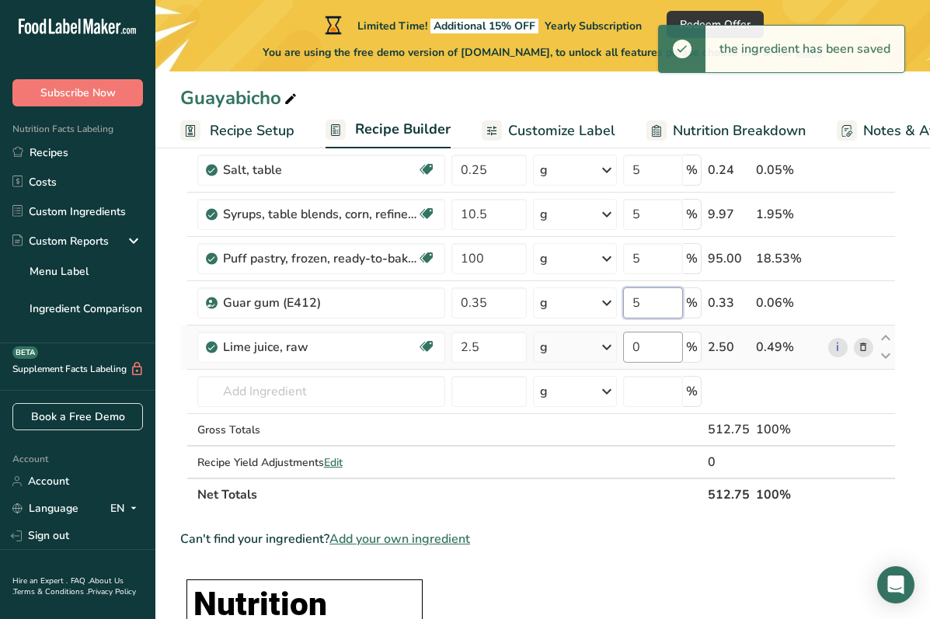
type input "5"
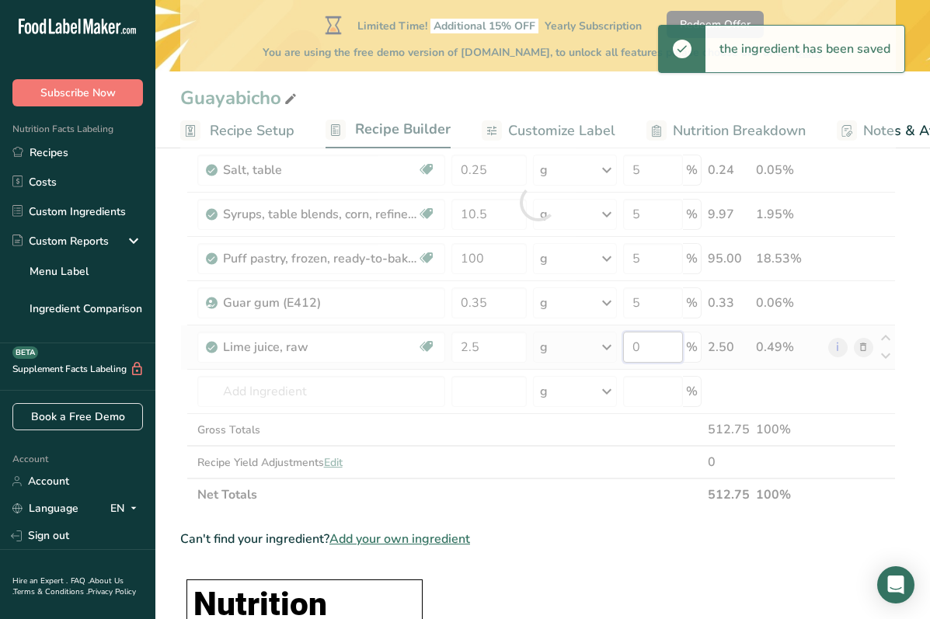
click at [652, 344] on div "Ingredient * Amount * Unit * Waste * .a-a{fill:#347362;}.b-a{fill:#fff;} Grams …" at bounding box center [537, 202] width 715 height 617
type input "0"
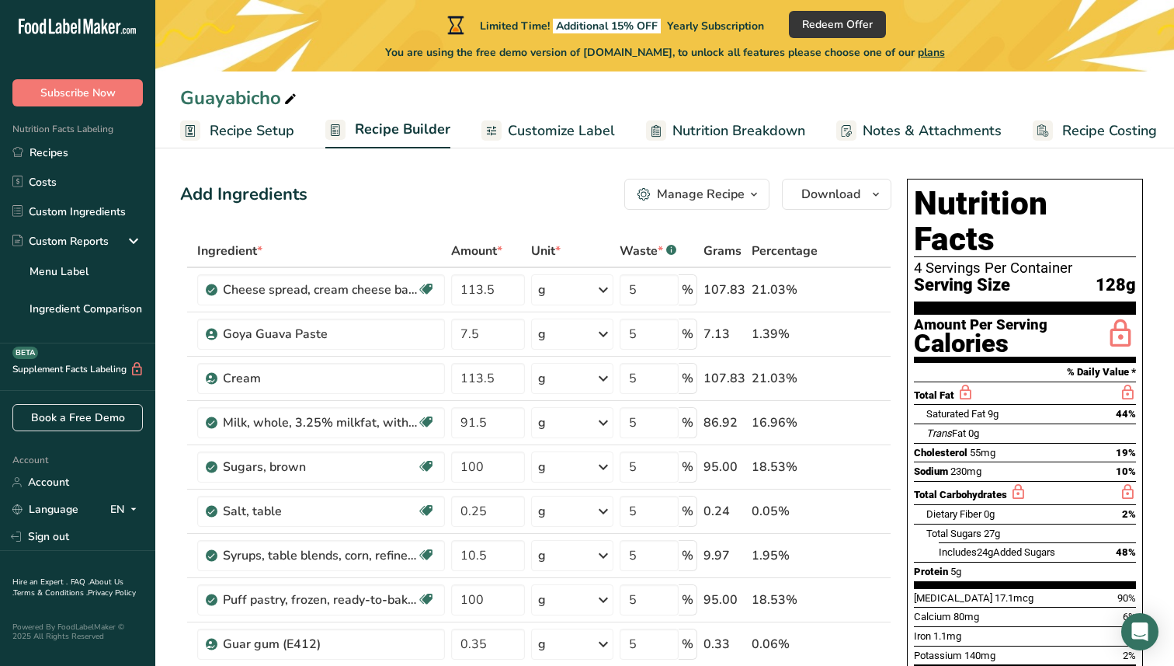
scroll to position [0, 0]
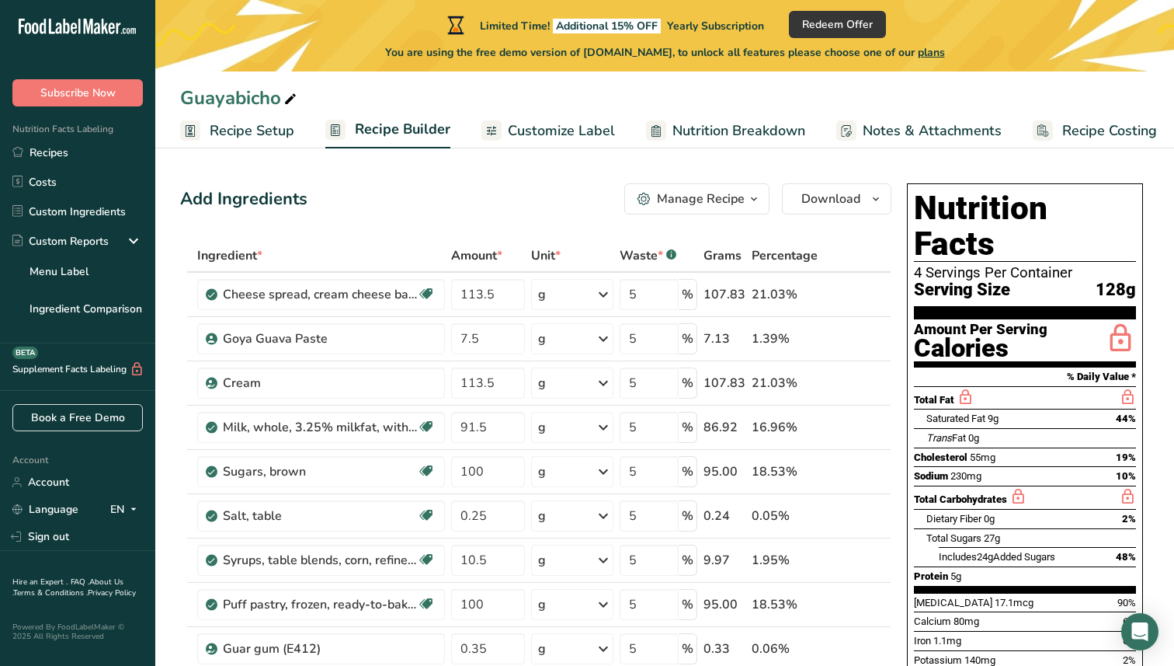
type input "5.000005"
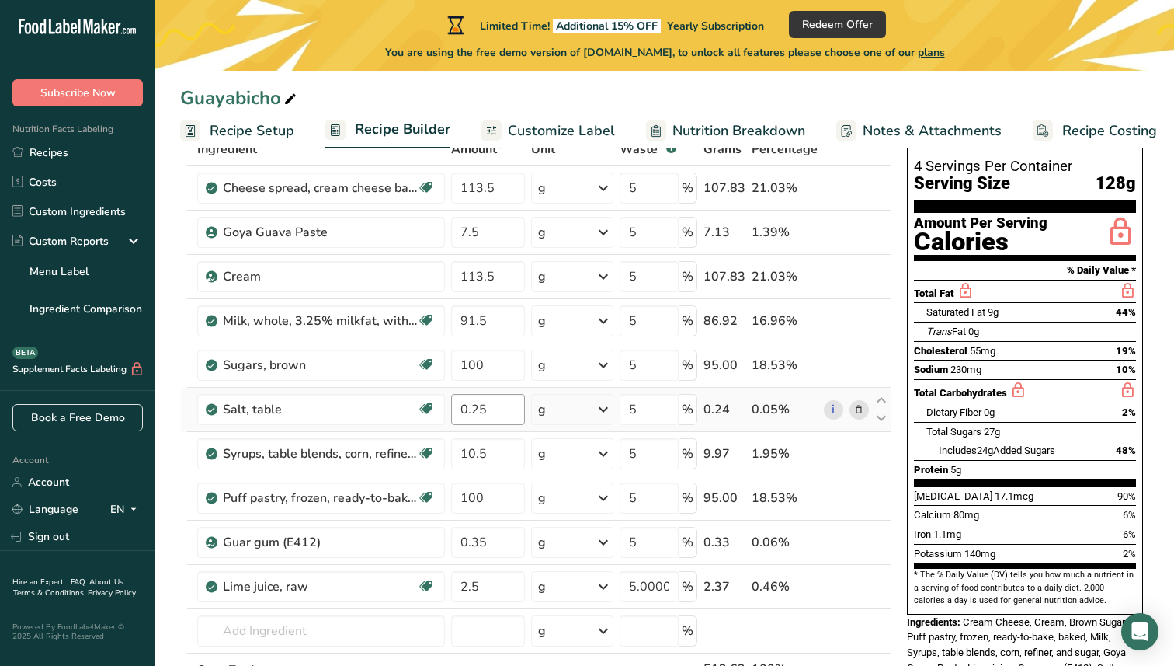
scroll to position [116, 0]
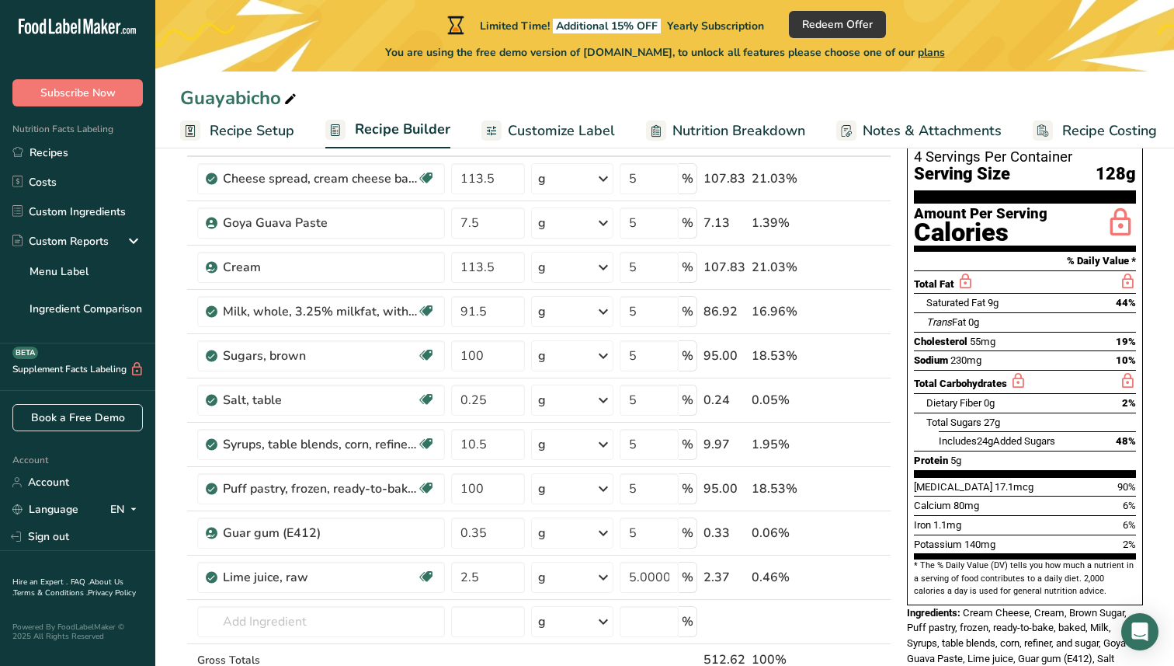
click at [572, 135] on span "Customize Label" at bounding box center [561, 130] width 107 height 21
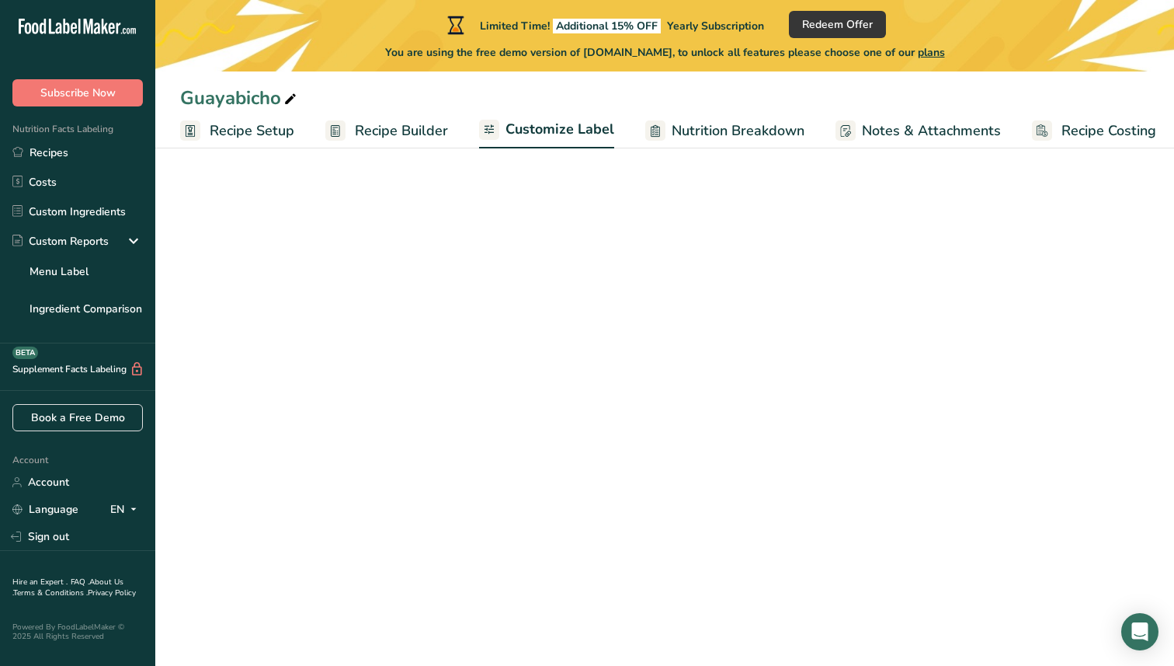
scroll to position [0, 7]
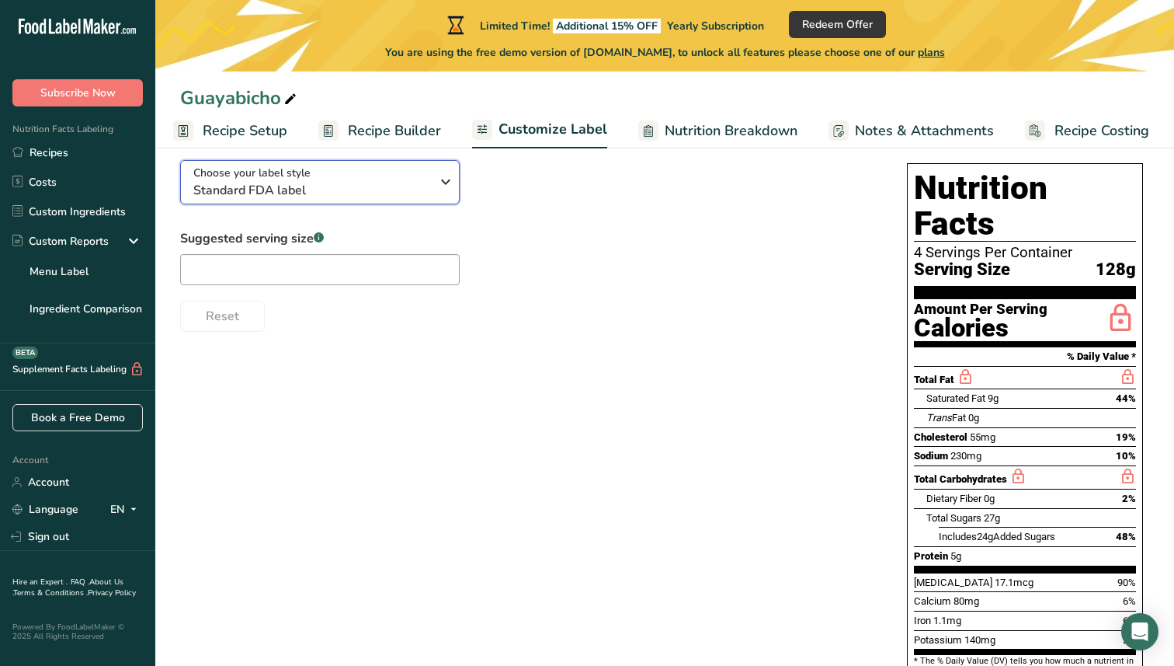
click at [438, 180] on icon "button" at bounding box center [445, 182] width 19 height 28
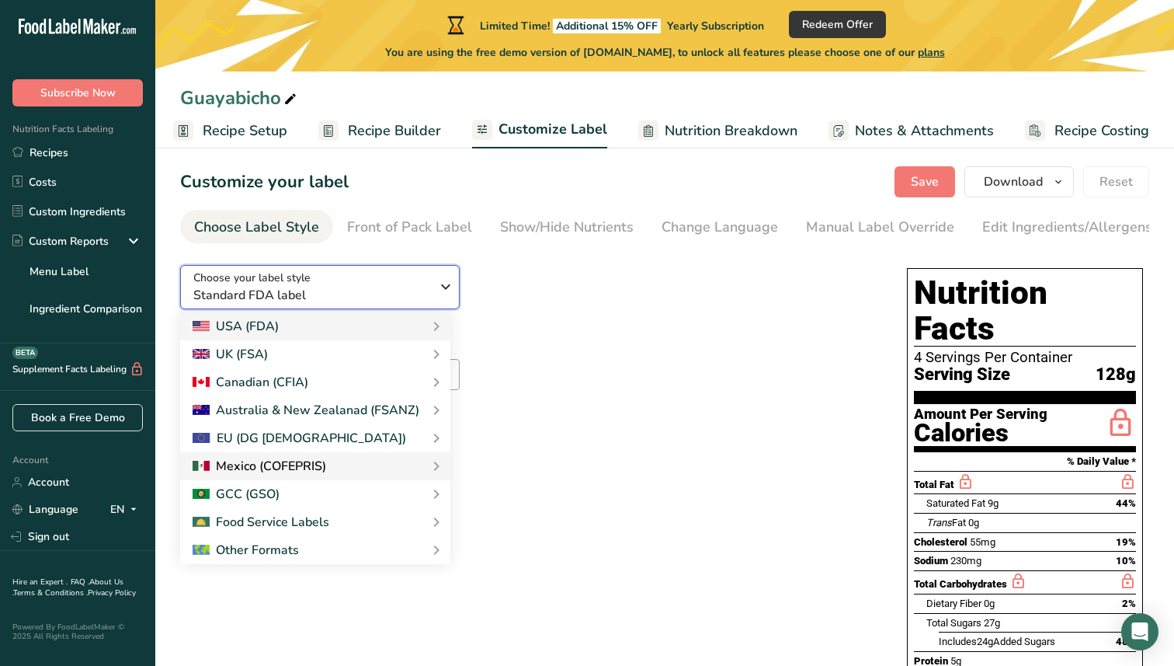
scroll to position [0, 0]
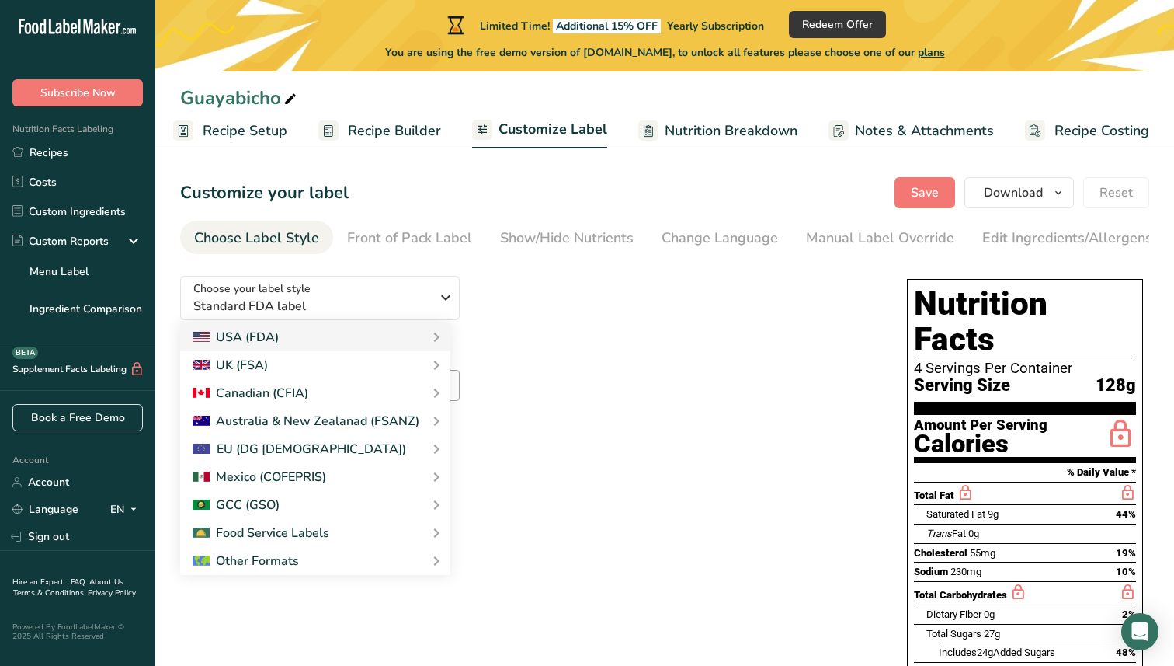
click at [590, 282] on div "Choose your label style Standard FDA label USA (FDA) Standard FDA label Tabular…" at bounding box center [528, 355] width 696 height 184
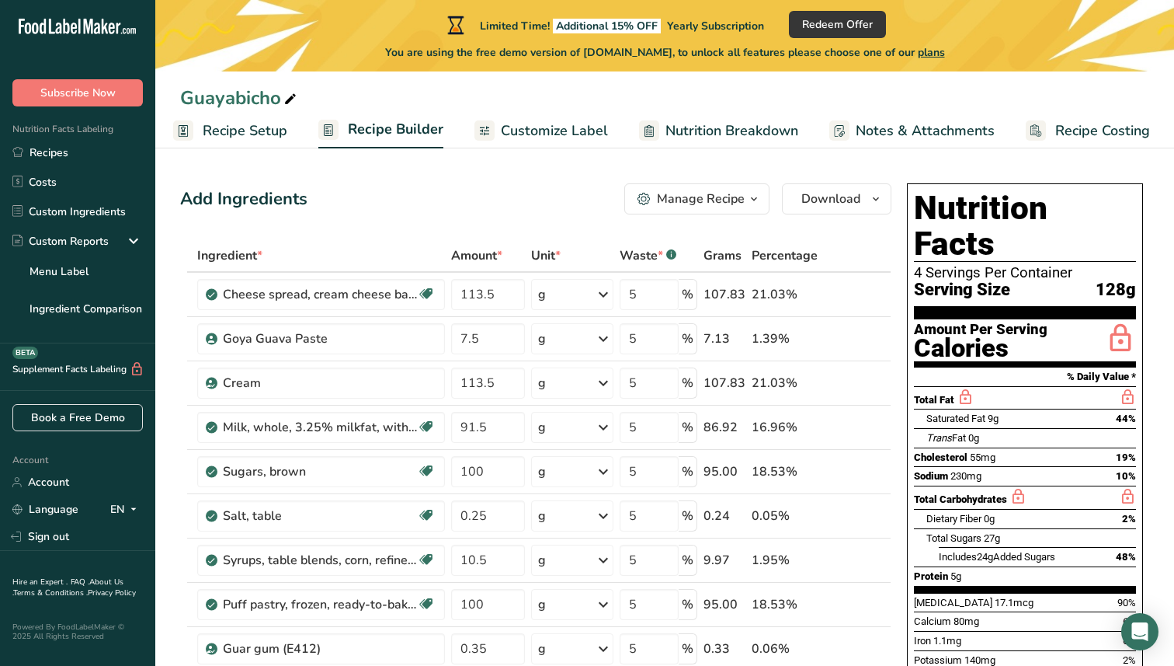
click at [741, 205] on div "Manage Recipe" at bounding box center [701, 198] width 88 height 19
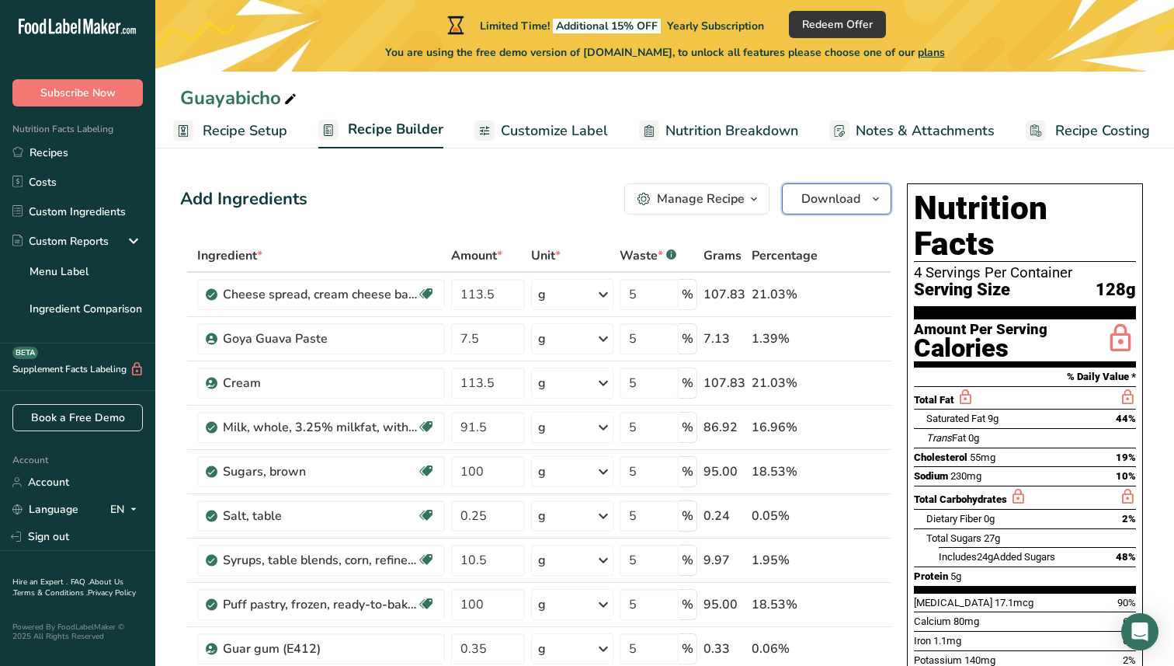
click at [863, 190] on button "Download" at bounding box center [837, 198] width 110 height 31
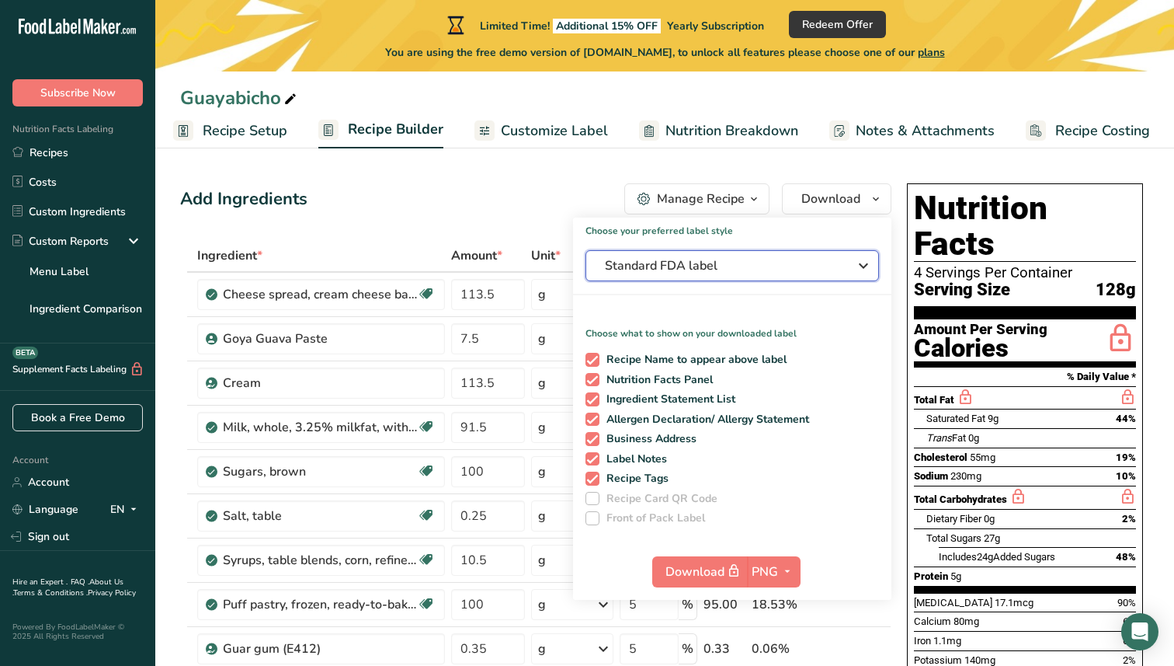
click at [836, 276] on button "Standard FDA label" at bounding box center [733, 265] width 294 height 31
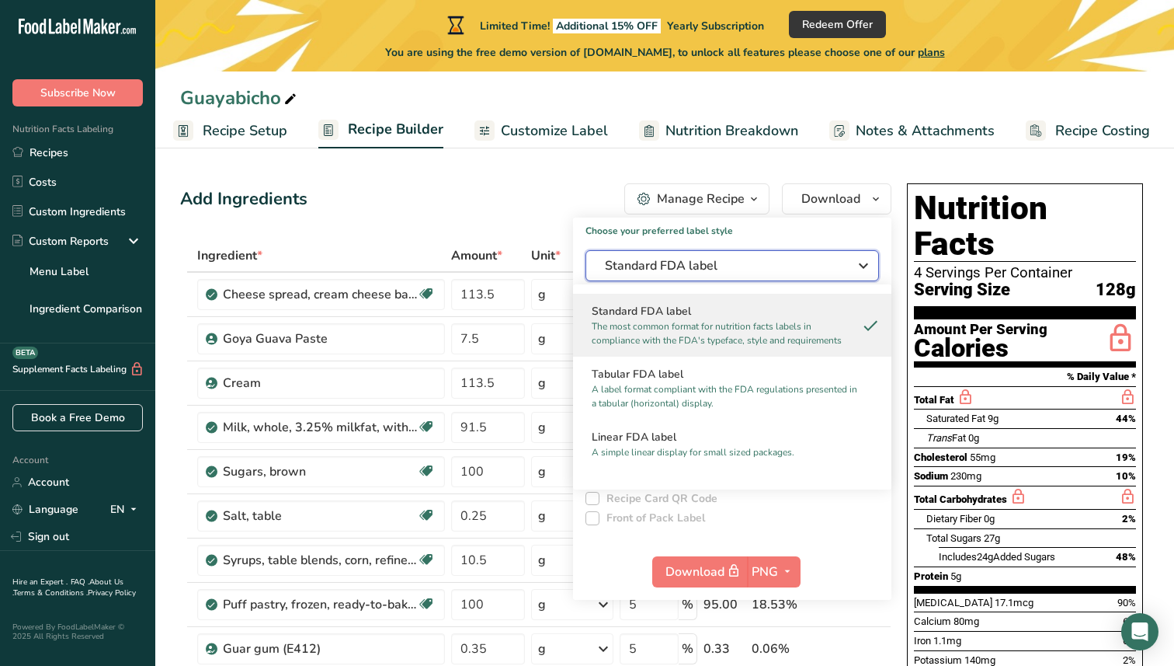
click at [836, 276] on button "Standard FDA label" at bounding box center [733, 265] width 294 height 31
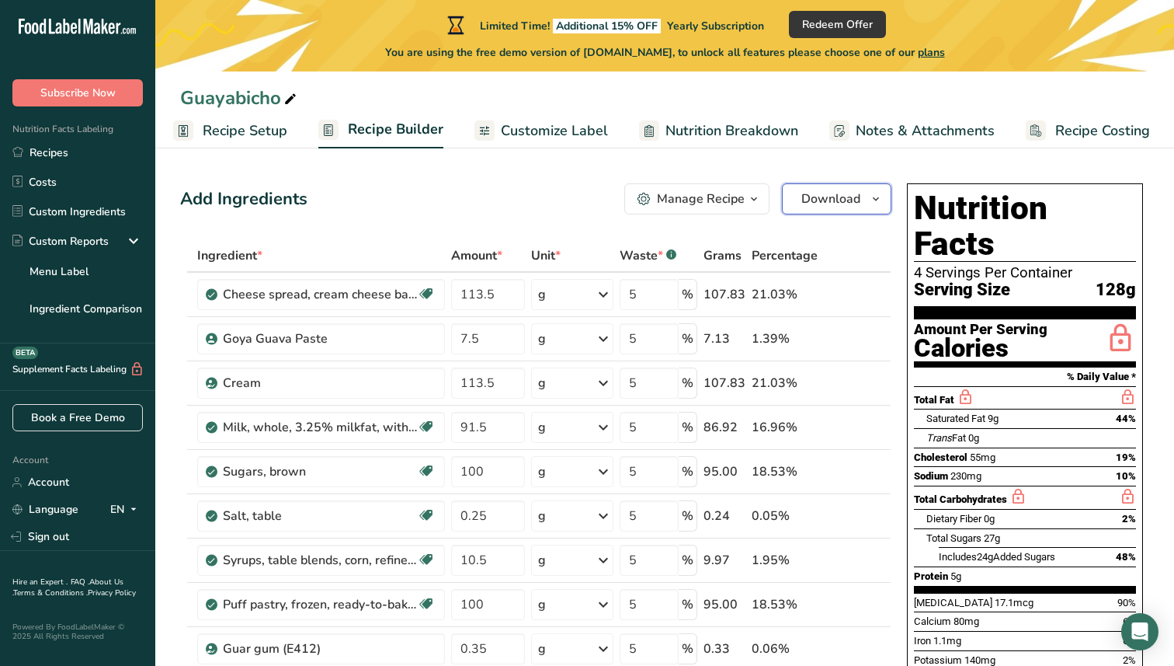
click at [839, 204] on span "Download" at bounding box center [830, 198] width 59 height 19
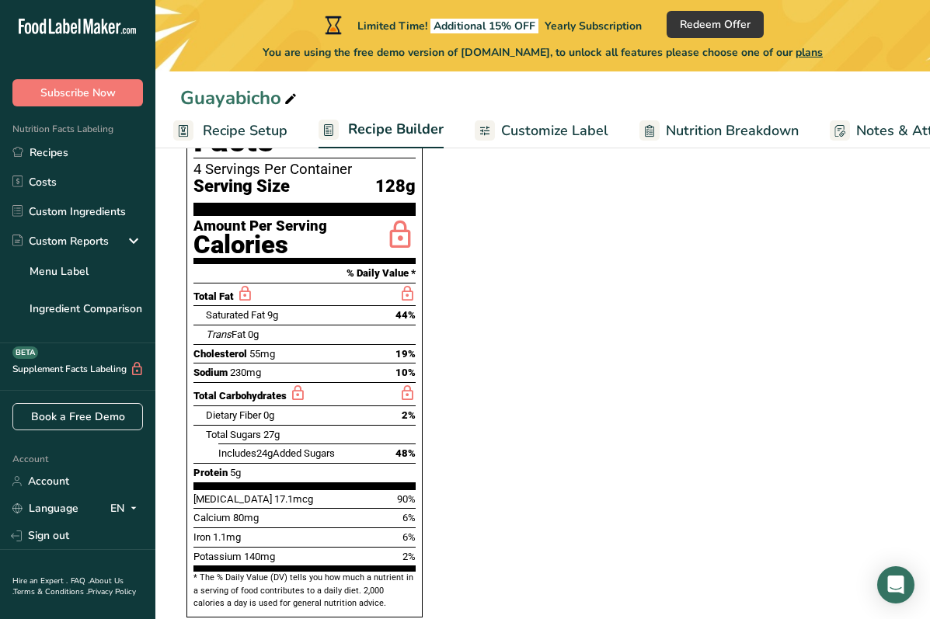
scroll to position [843, 0]
